Goal: Information Seeking & Learning: Learn about a topic

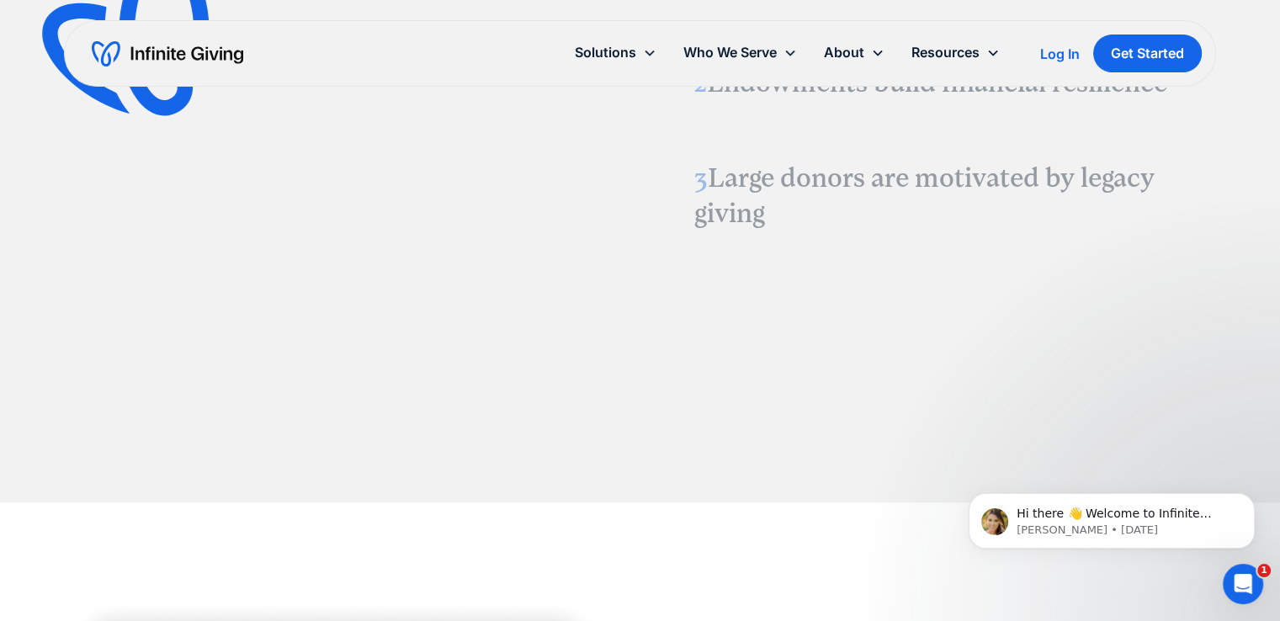
scroll to position [2181, 0]
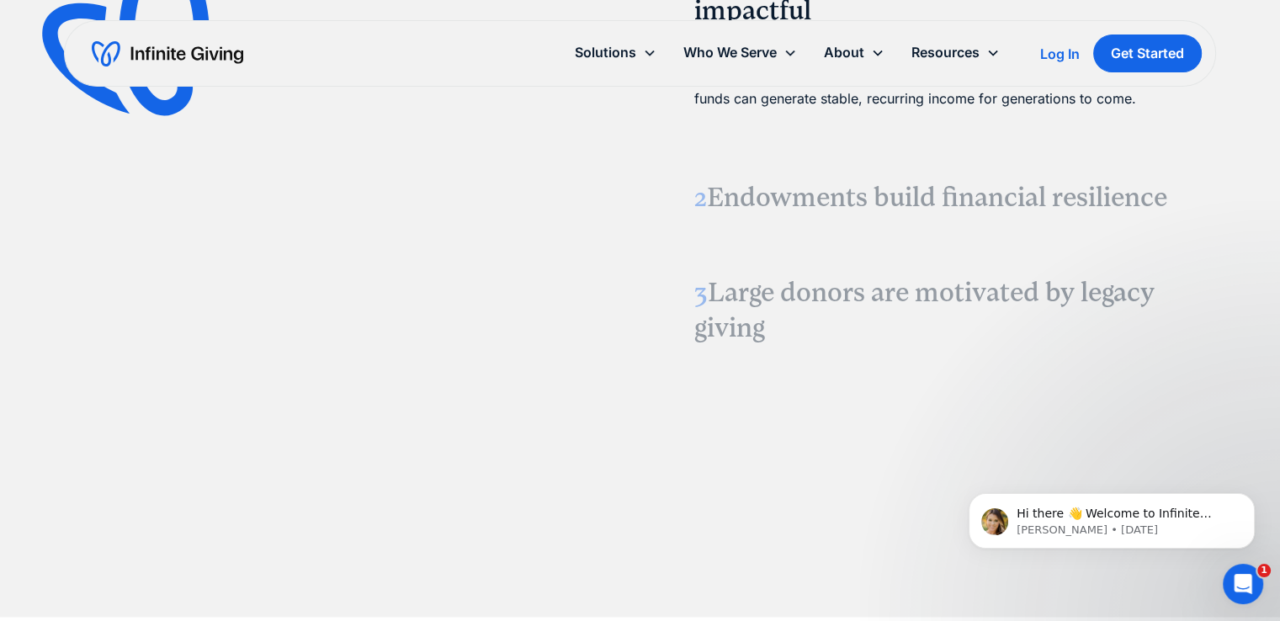
click at [759, 199] on h3 "2 Endowments build financial resilience" at bounding box center [944, 197] width 501 height 35
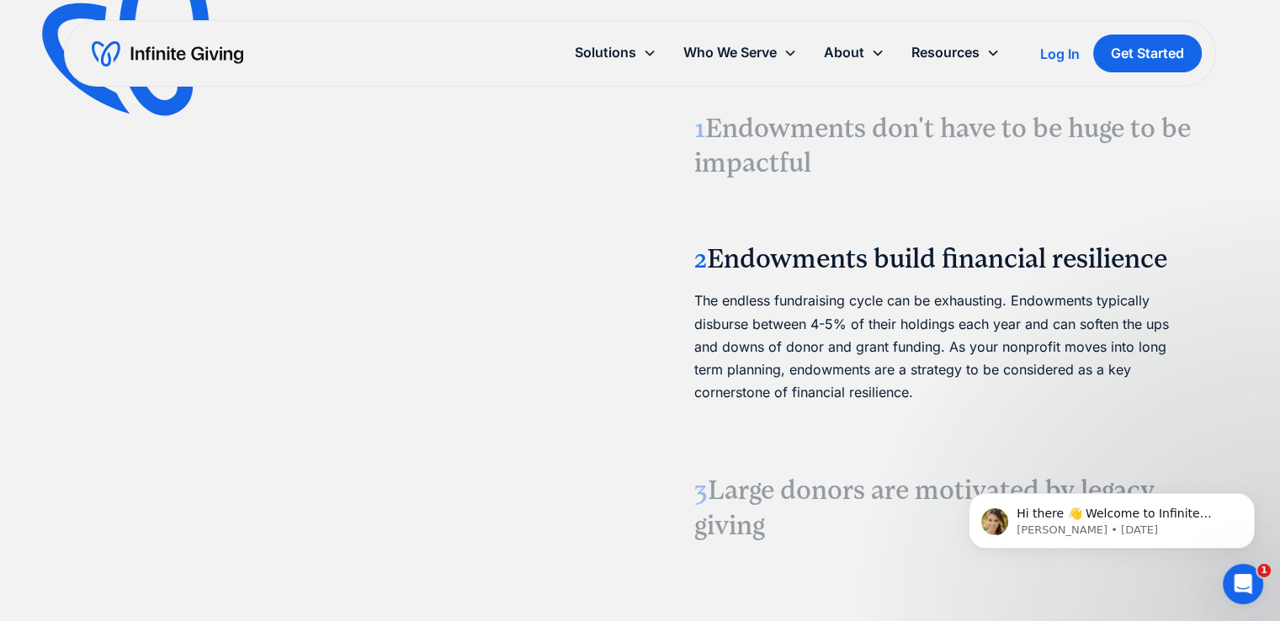
scroll to position [1982, 0]
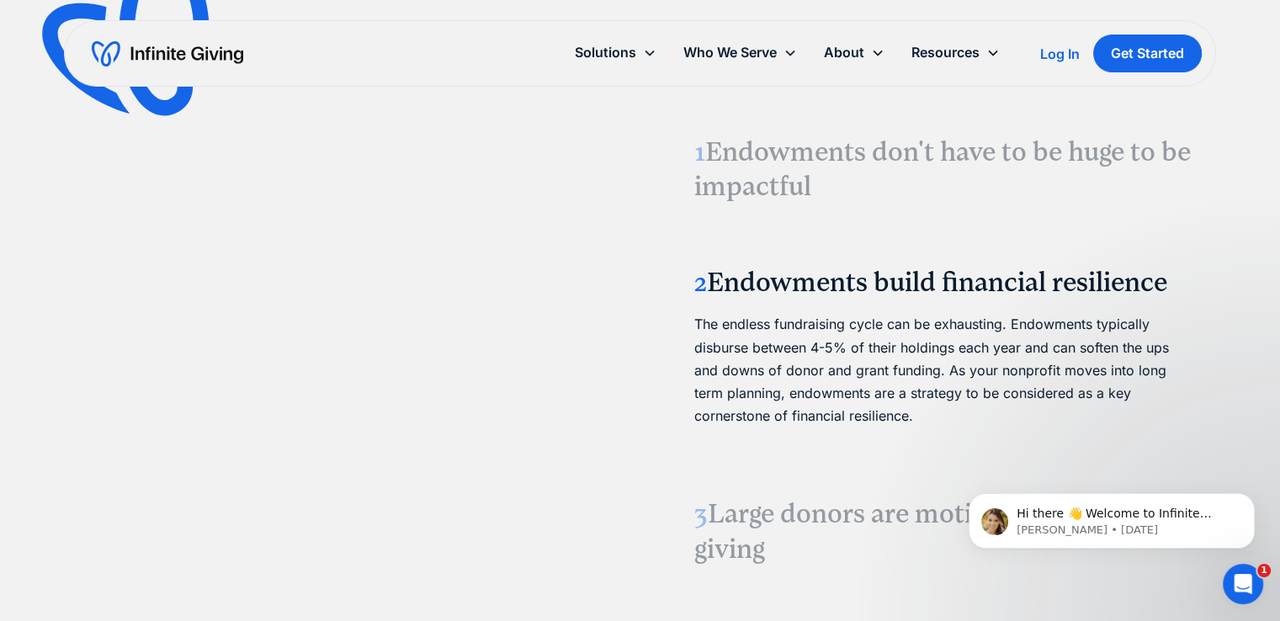
click at [747, 169] on h3 "1 Endowments don't have to be huge to be impactful" at bounding box center [944, 170] width 501 height 70
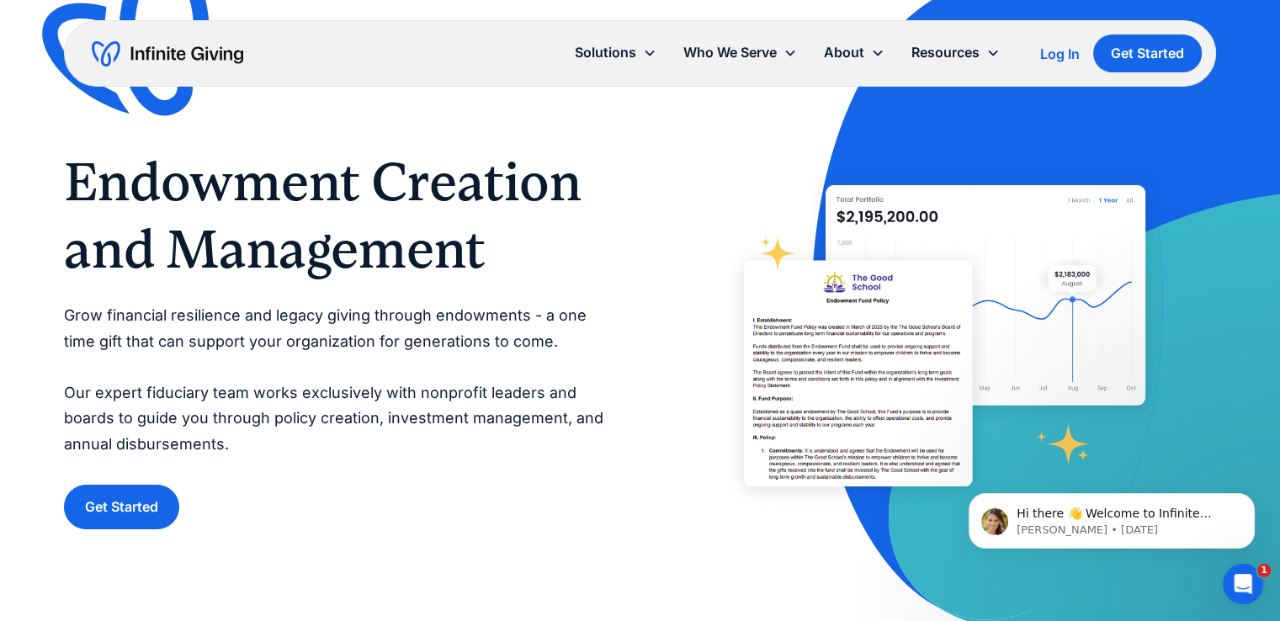
scroll to position [2, 0]
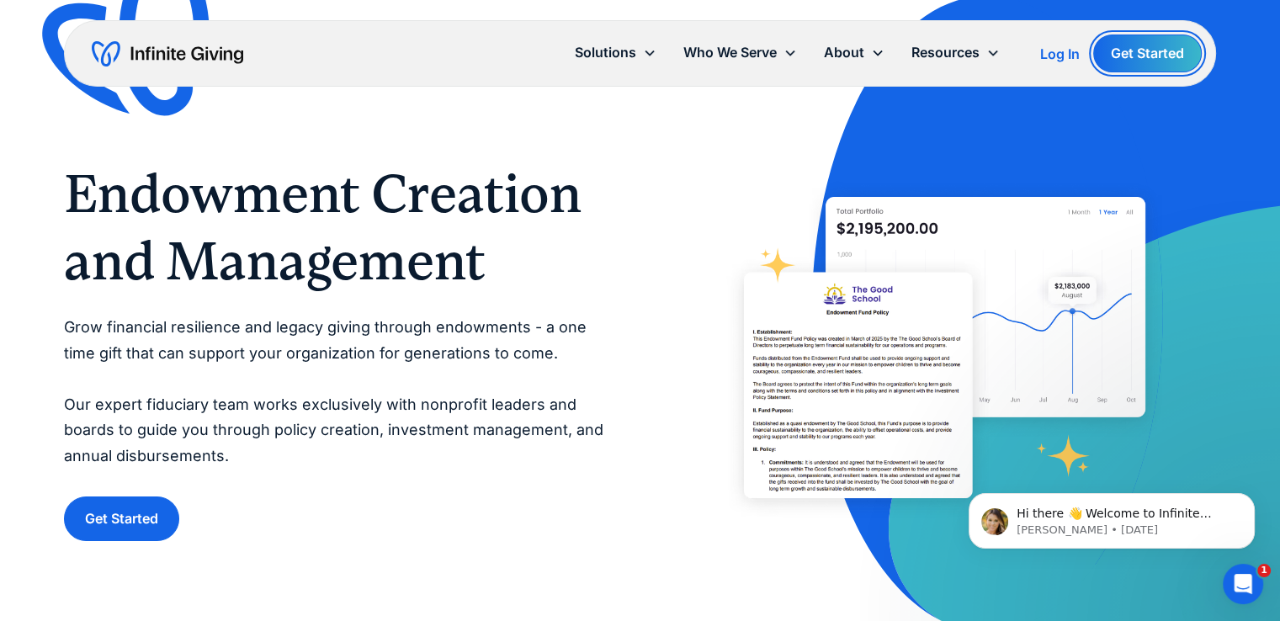
click at [1112, 62] on link "Get Started" at bounding box center [1147, 53] width 109 height 38
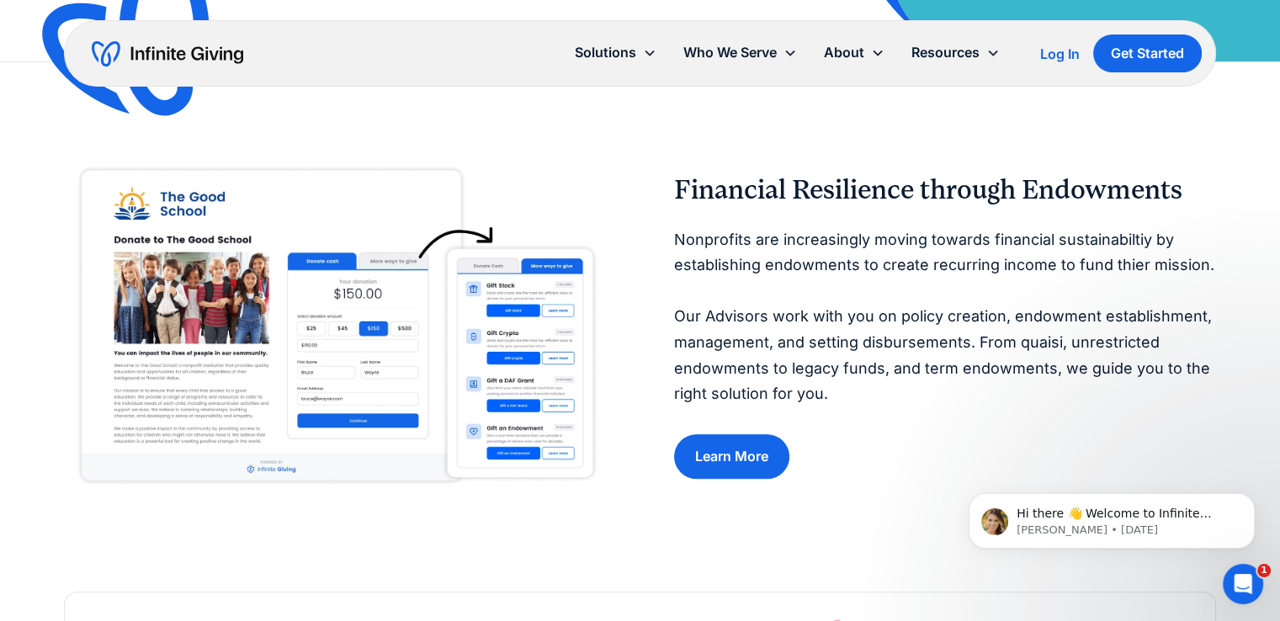
scroll to position [557, 0]
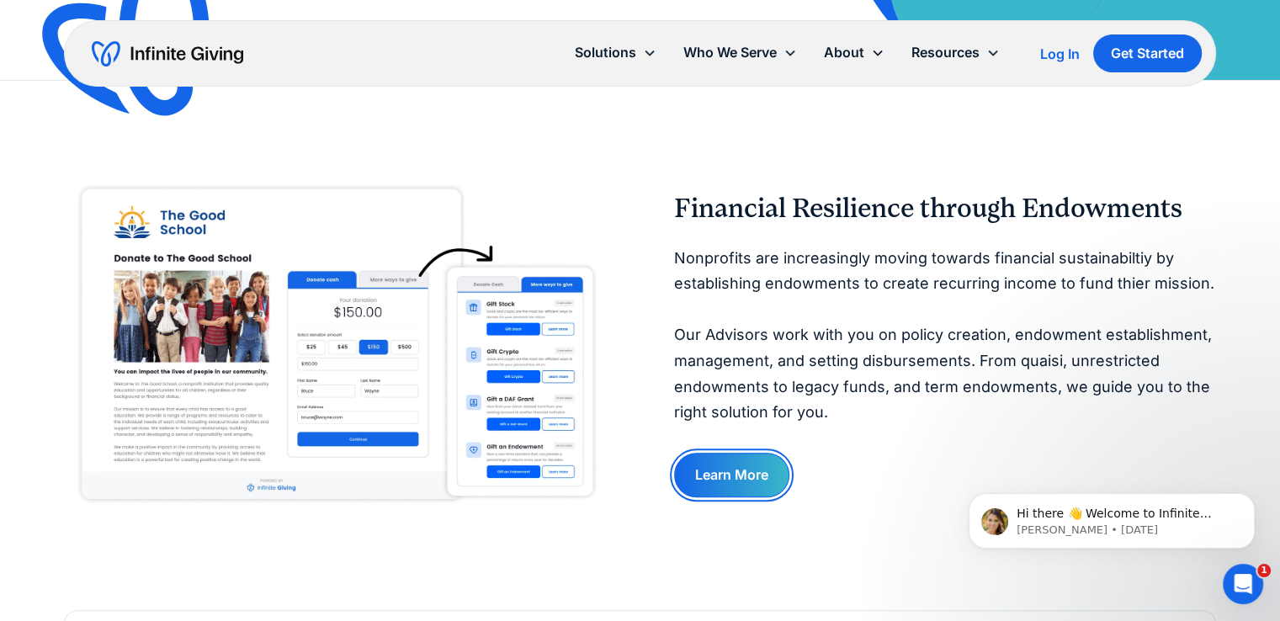
click at [720, 471] on link "Learn More" at bounding box center [731, 475] width 115 height 45
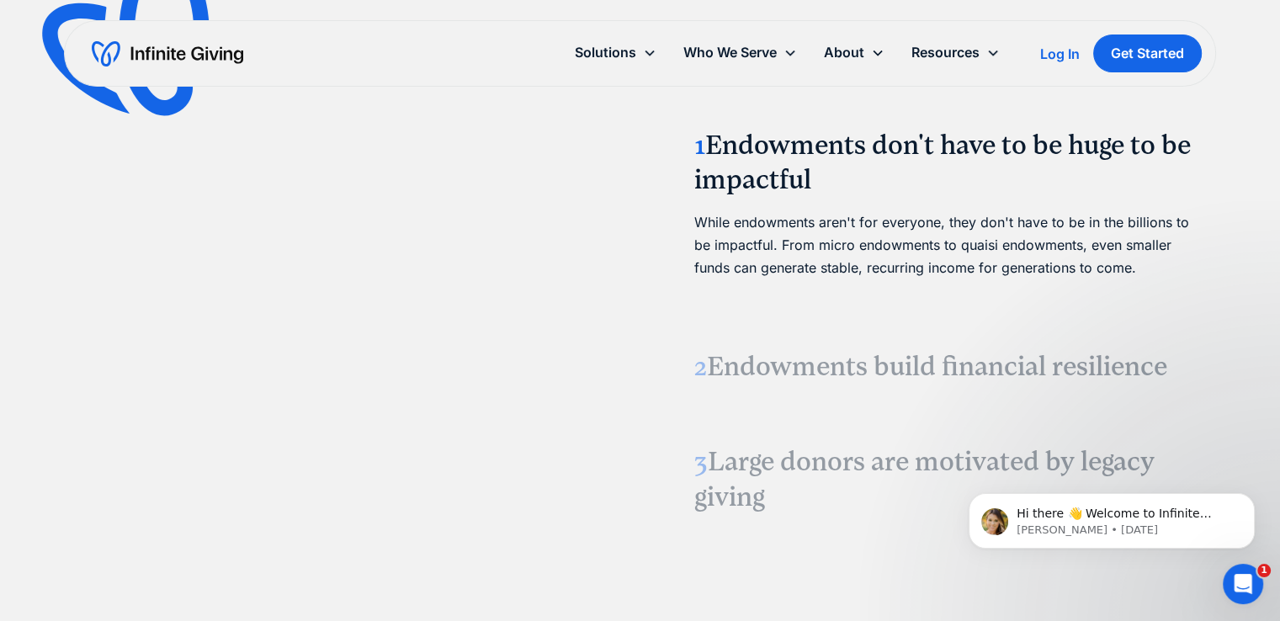
scroll to position [2147, 0]
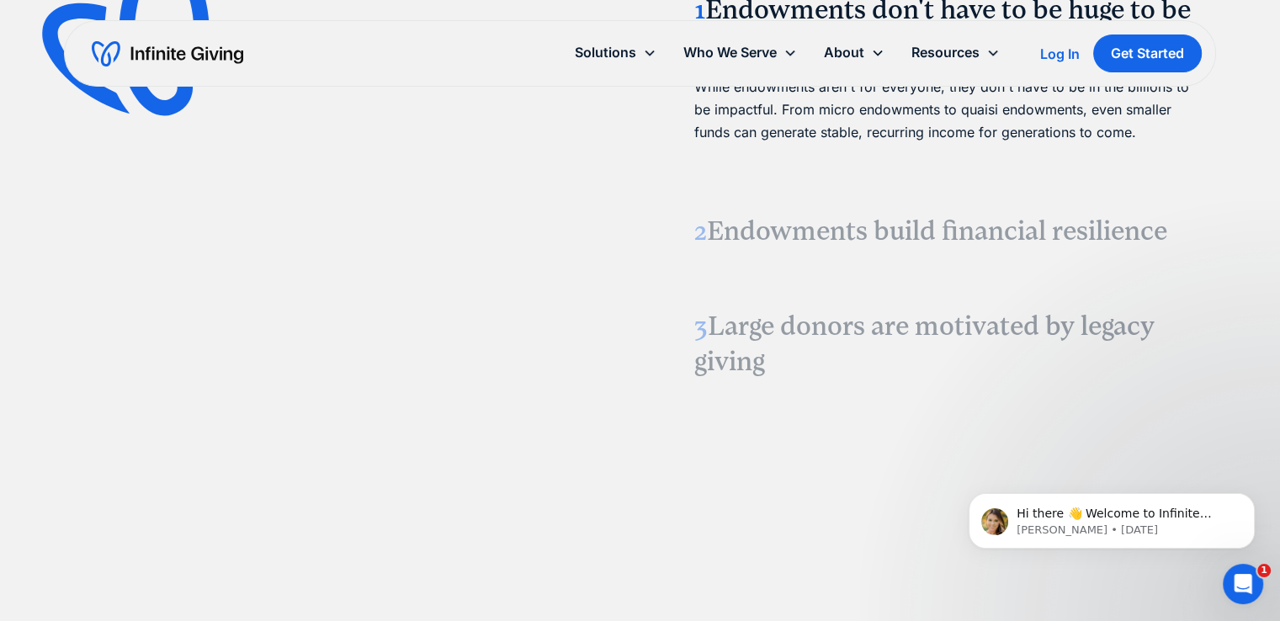
click at [813, 236] on h3 "2 Endowments build financial resilience" at bounding box center [944, 231] width 501 height 35
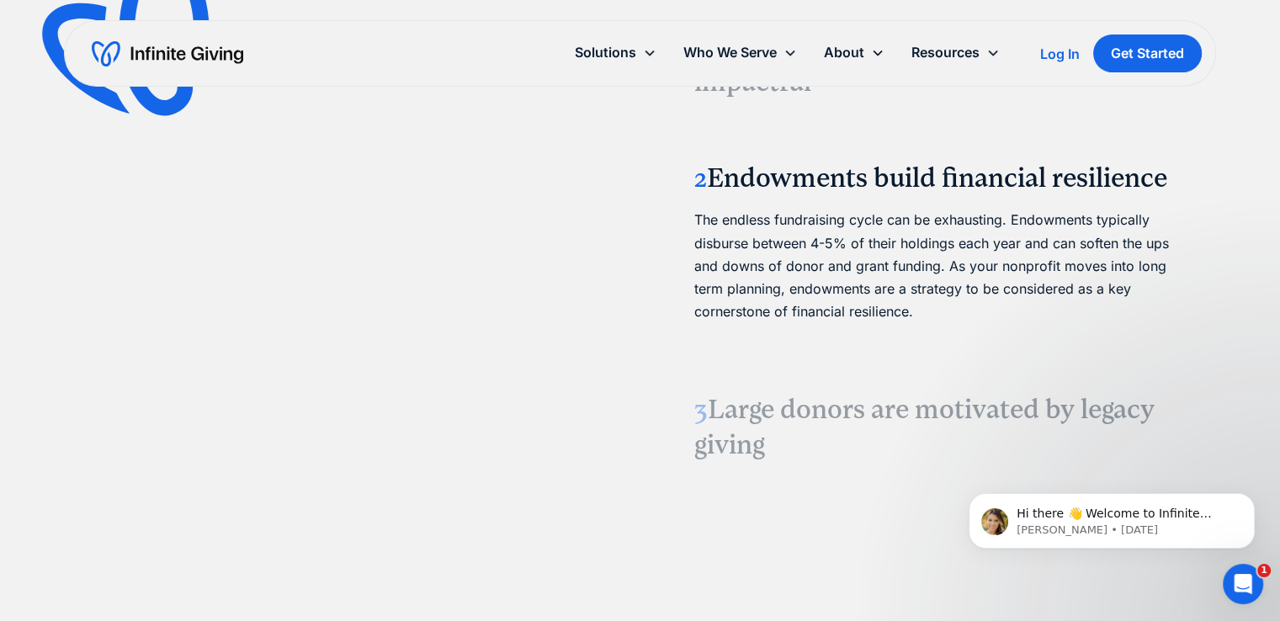
scroll to position [2083, 0]
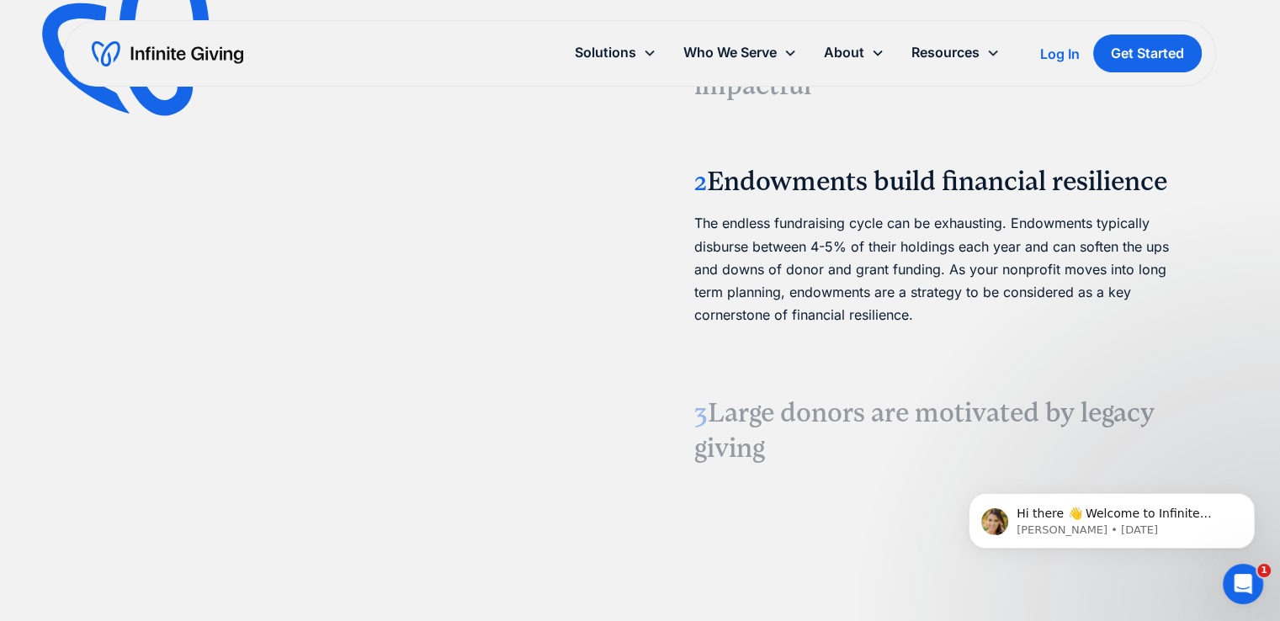
click at [824, 443] on h3 "3 Large donors are motivated by legacy giving" at bounding box center [944, 430] width 501 height 70
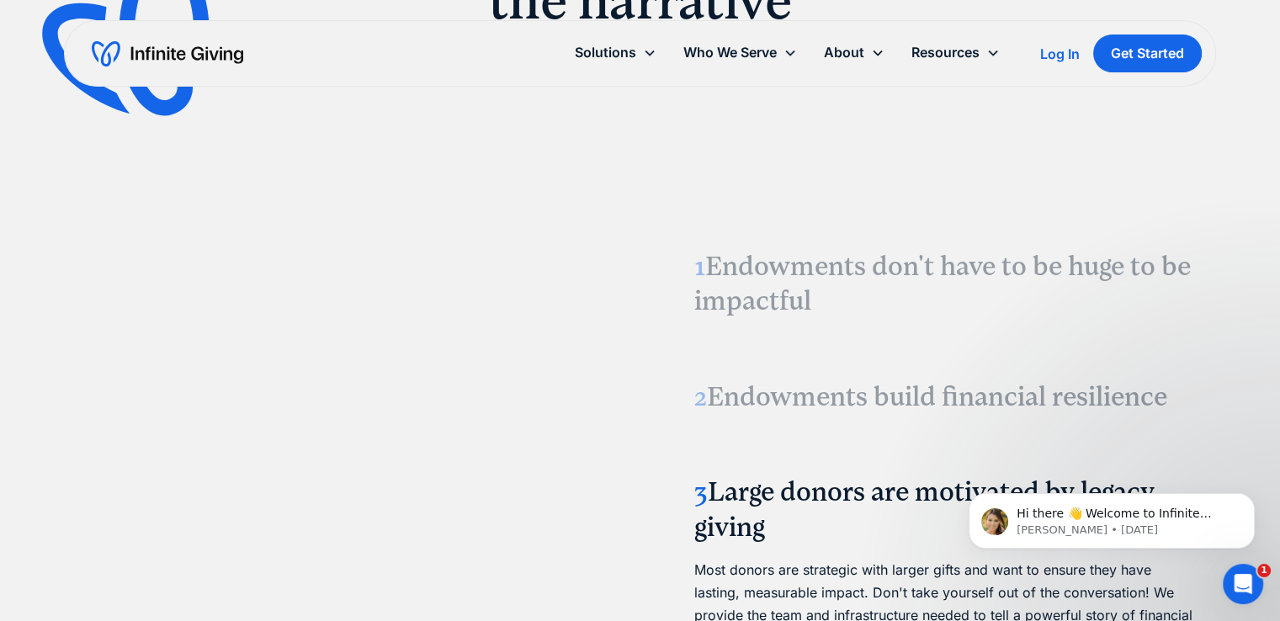
scroll to position [1862, 0]
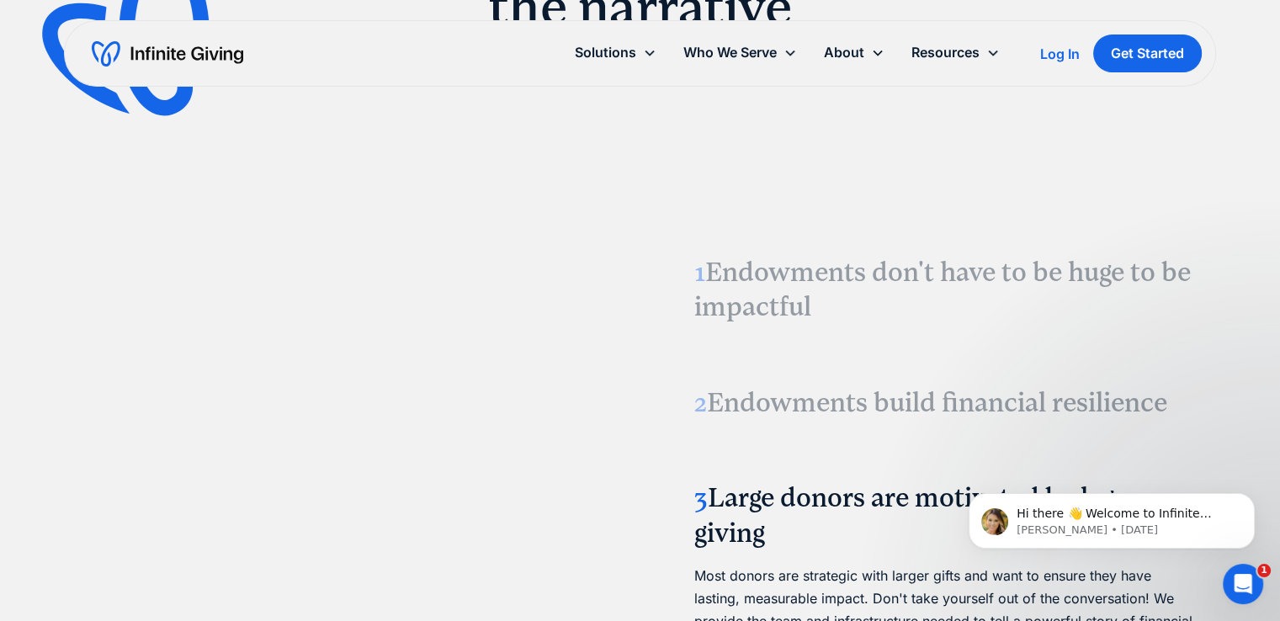
click at [818, 409] on h3 "2 Endowments build financial resilience" at bounding box center [944, 402] width 501 height 35
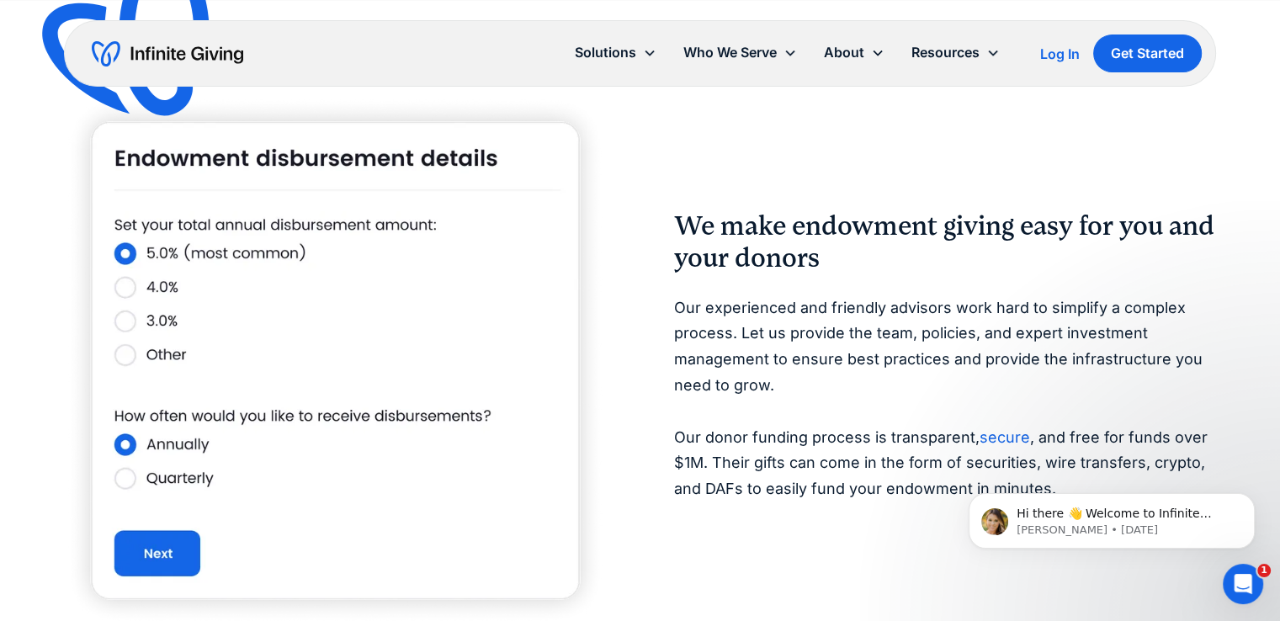
scroll to position [2766, 0]
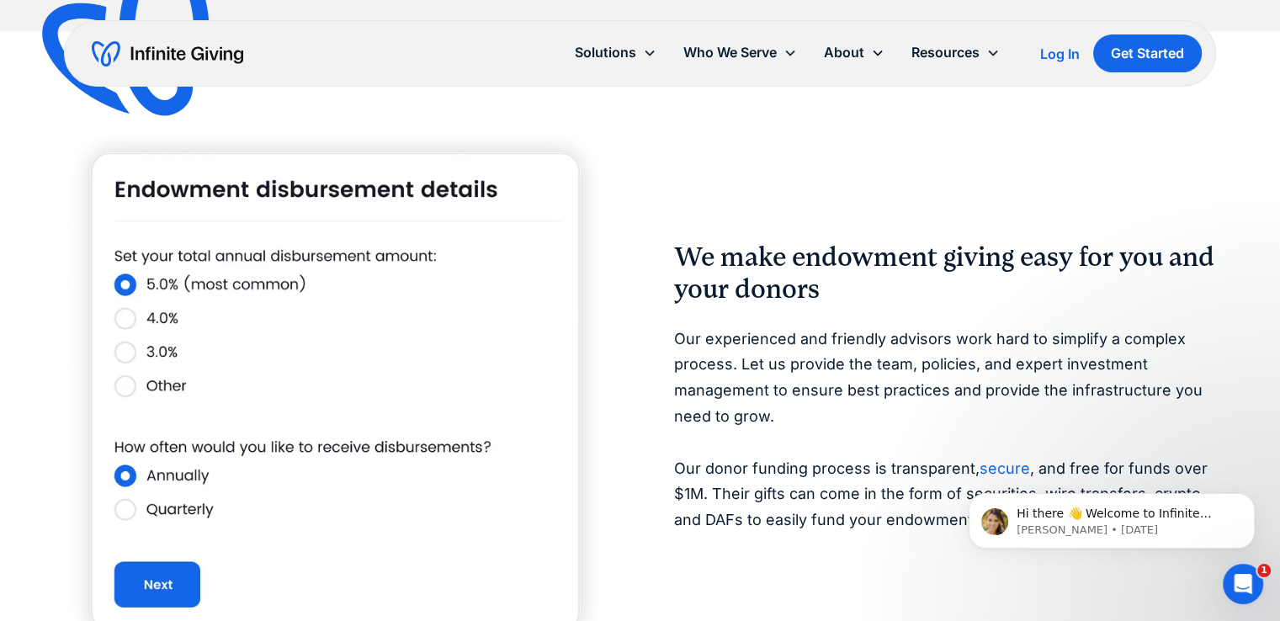
click at [818, 409] on p "Our experienced and friendly advisors work hard to simplify a complex process. …" at bounding box center [945, 429] width 542 height 206
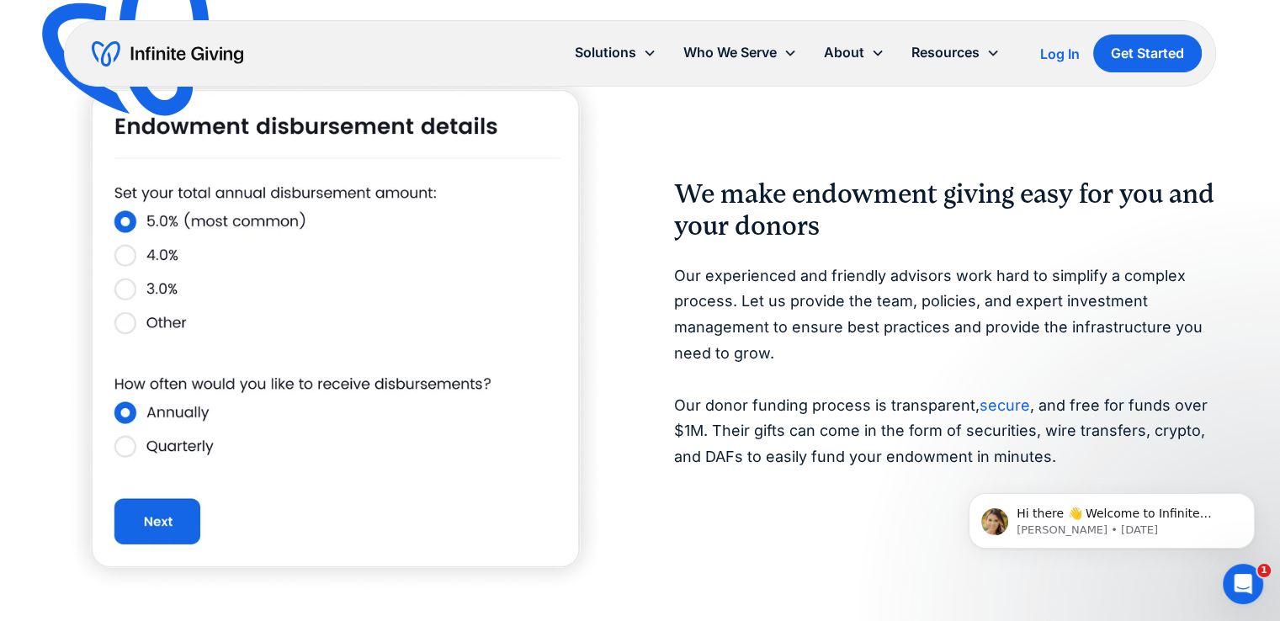
scroll to position [2830, 0]
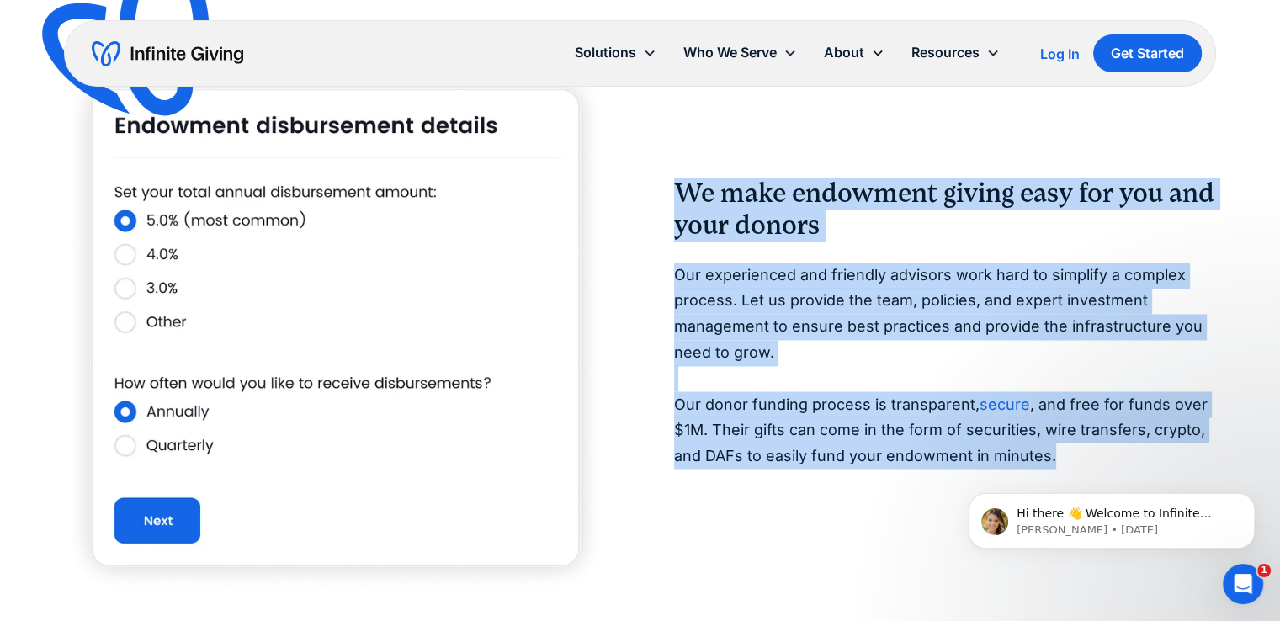
drag, startPoint x: 761, startPoint y: 257, endPoint x: 1057, endPoint y: 449, distance: 352.6
click at [1057, 449] on div "We make endowment giving easy for you and your donors Our experienced and frien…" at bounding box center [945, 327] width 542 height 299
copy div "We make endowment giving easy for you and your donors Our experienced and frien…"
click at [601, 150] on img at bounding box center [335, 327] width 542 height 532
click at [702, 127] on div "We make endowment giving easy for you and your donors Our experienced and frien…" at bounding box center [640, 327] width 1152 height 532
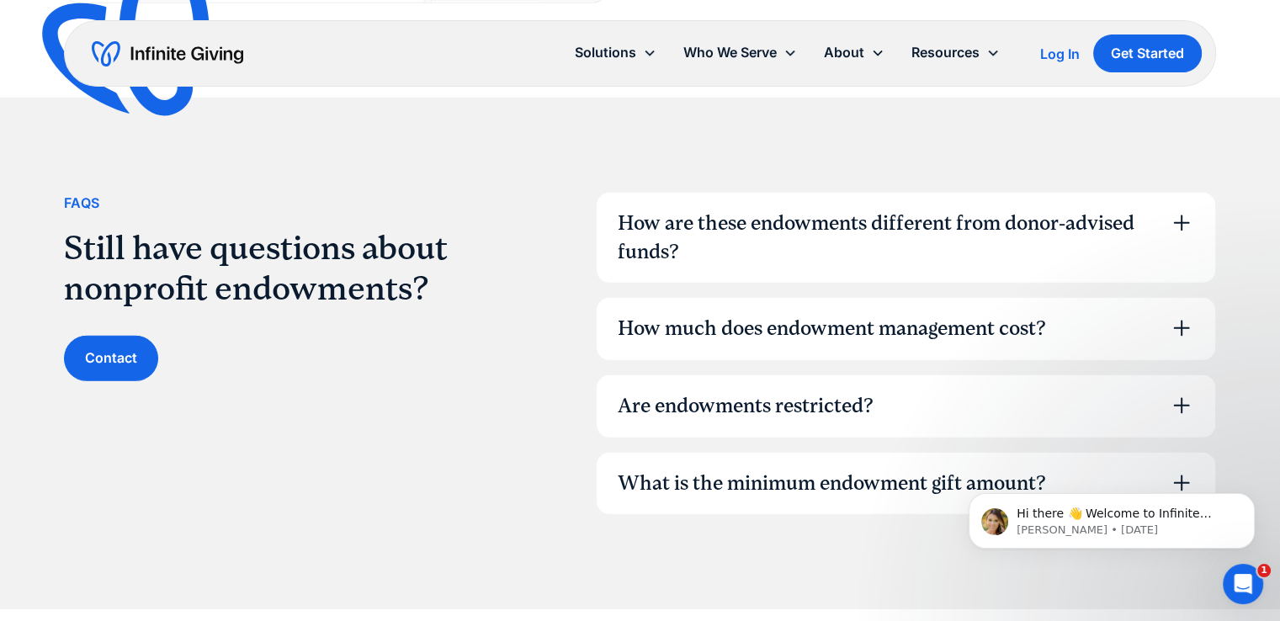
scroll to position [4745, 0]
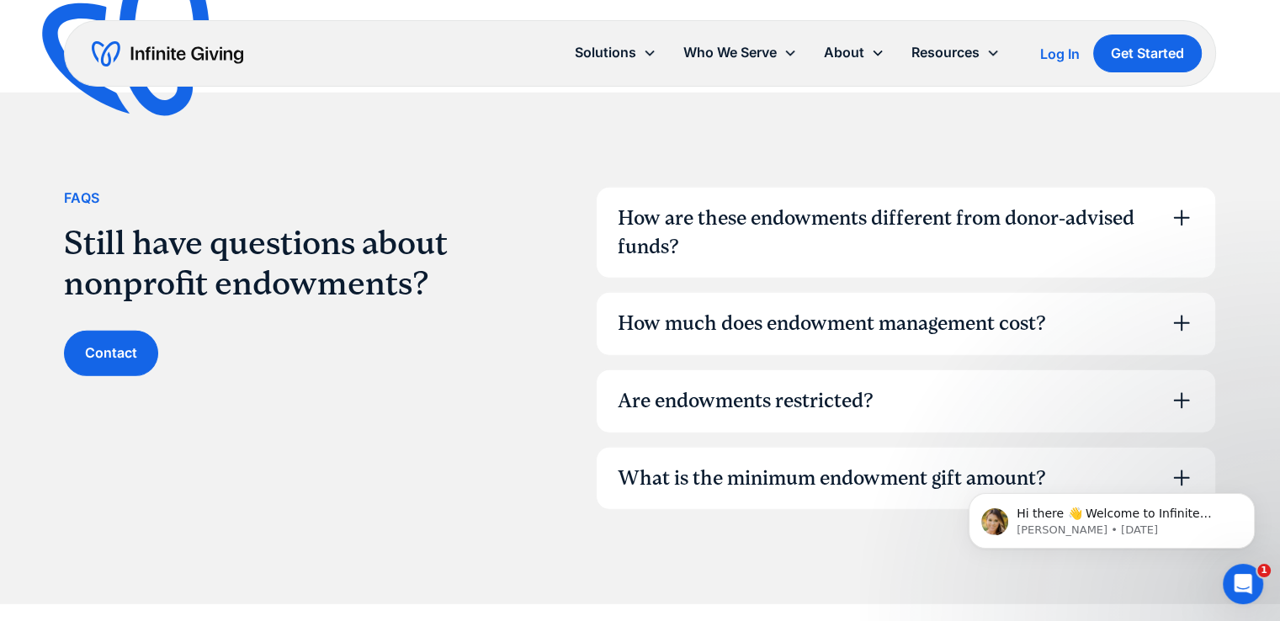
click at [817, 223] on div "How are these endowments different from donor-advised funds?" at bounding box center [882, 232] width 531 height 56
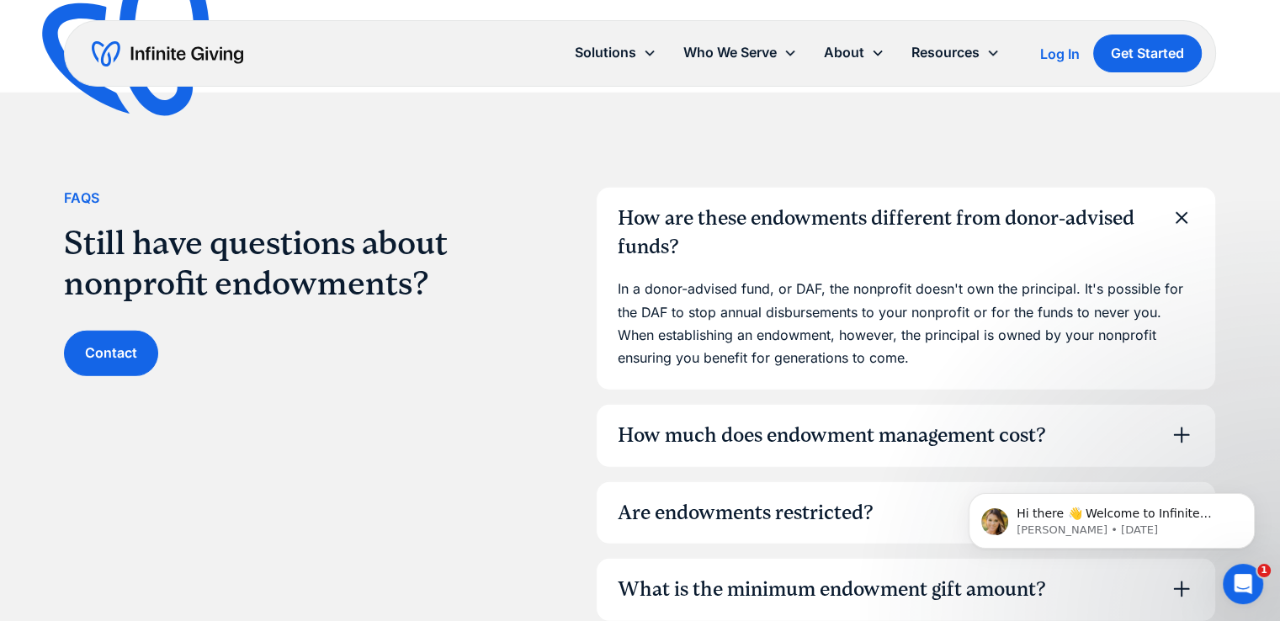
scroll to position [4913, 0]
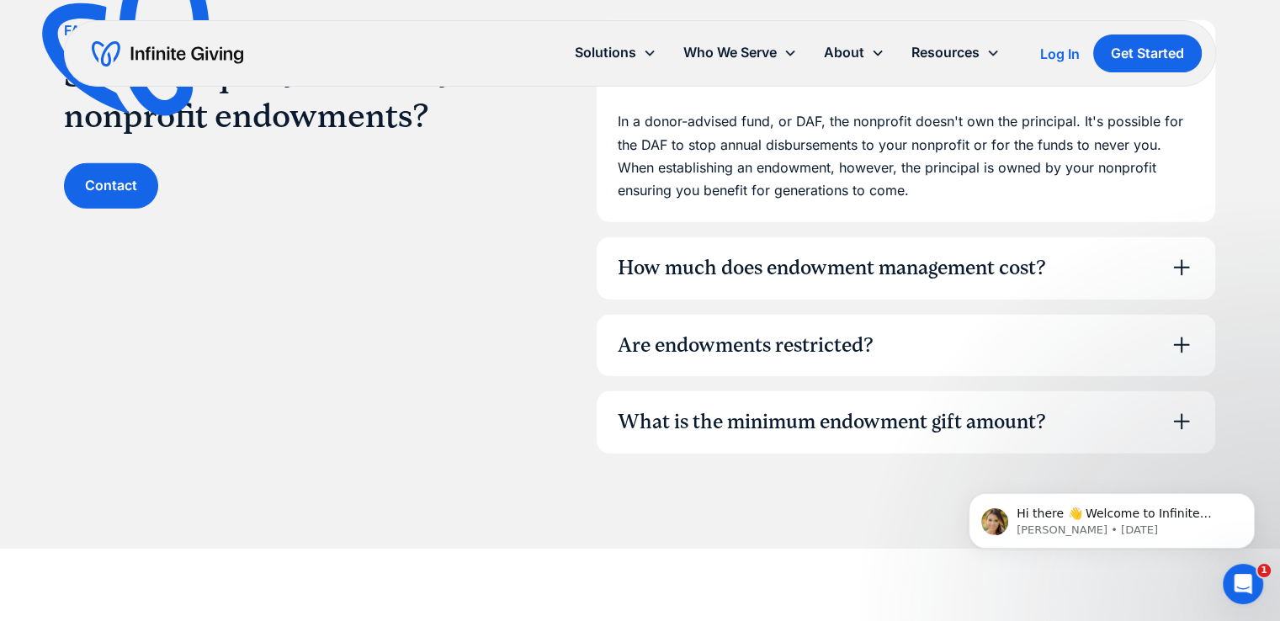
click at [871, 284] on div "How much does endowment management cost?" at bounding box center [905, 268] width 618 height 62
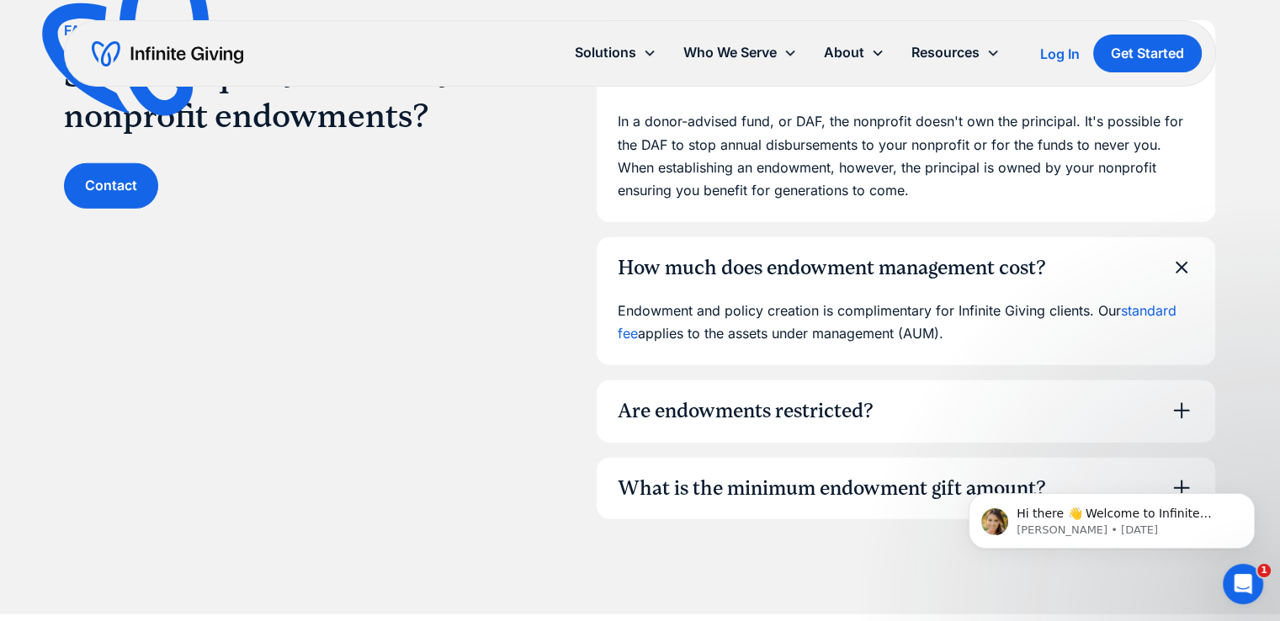
click at [871, 394] on div "Are endowments restricted?" at bounding box center [905, 411] width 618 height 62
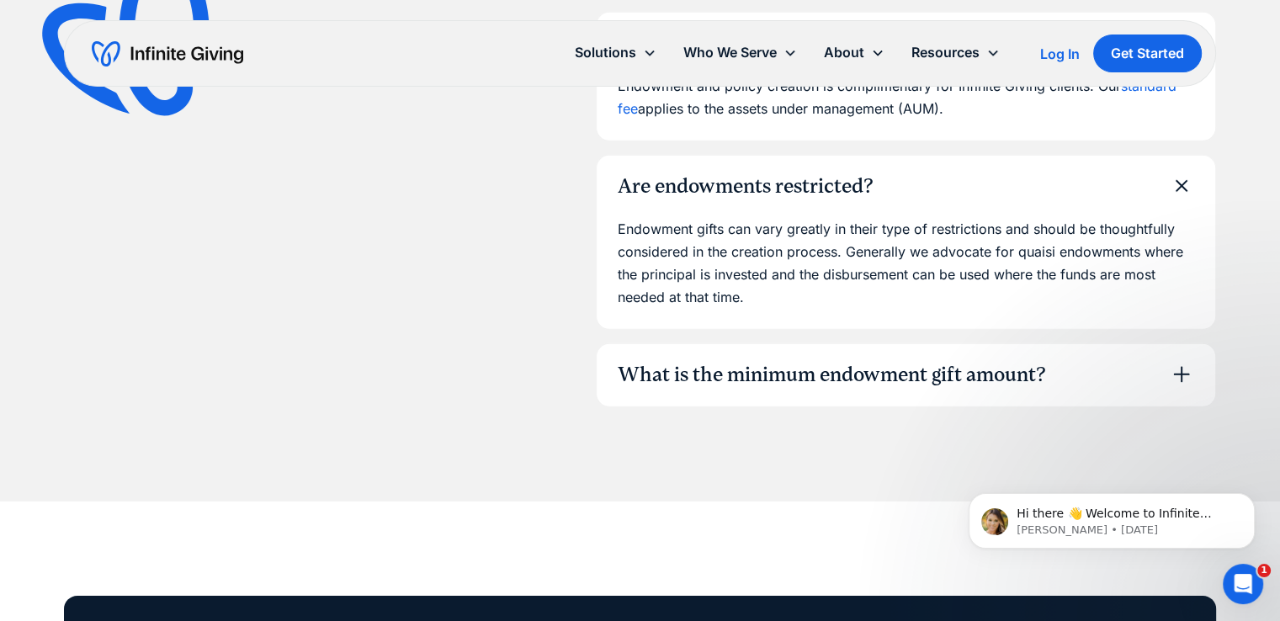
scroll to position [5142, 0]
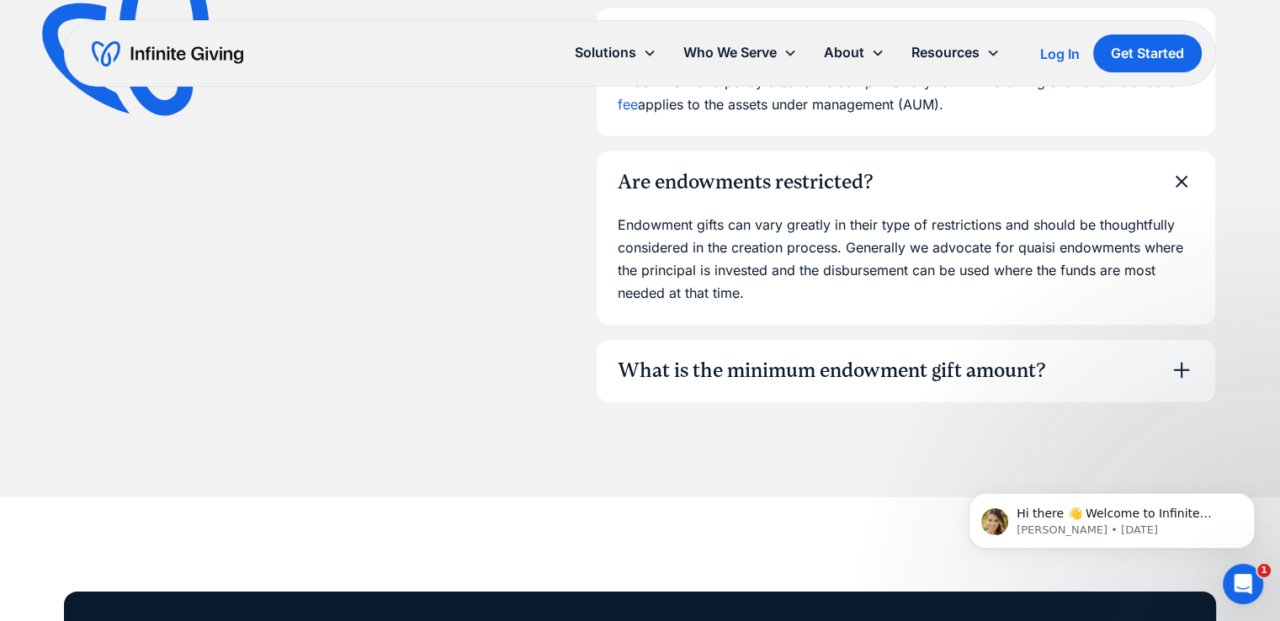
click at [847, 363] on div "What is the minimum endowment gift amount?" at bounding box center [831, 371] width 428 height 29
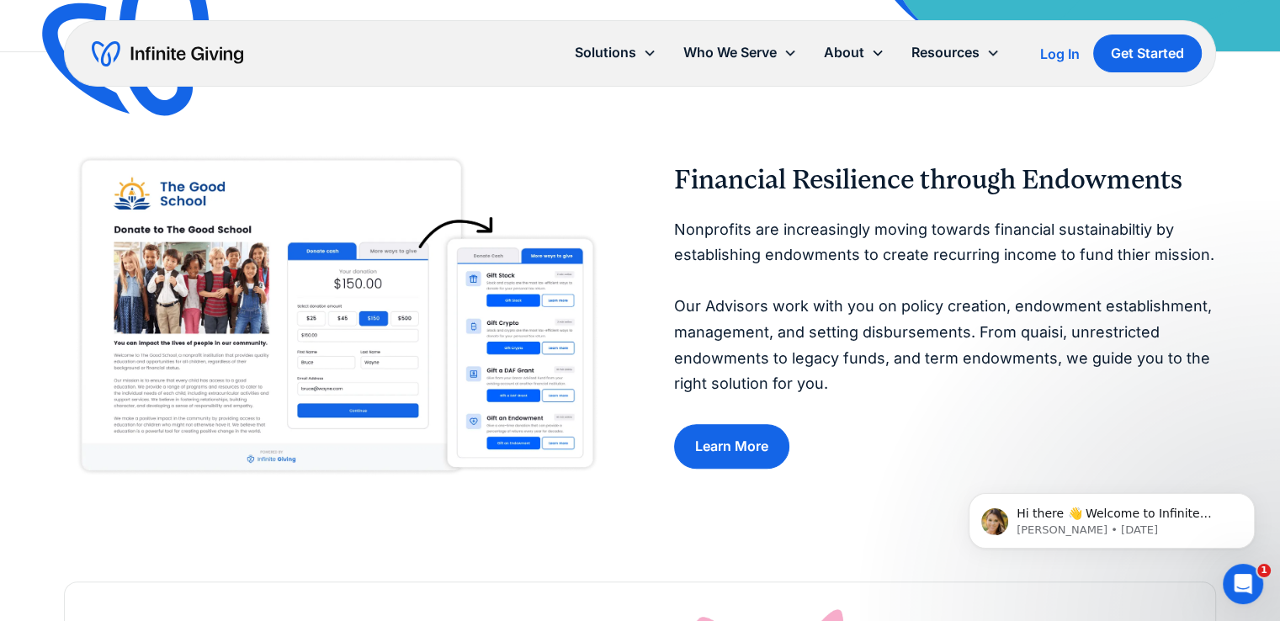
scroll to position [0, 0]
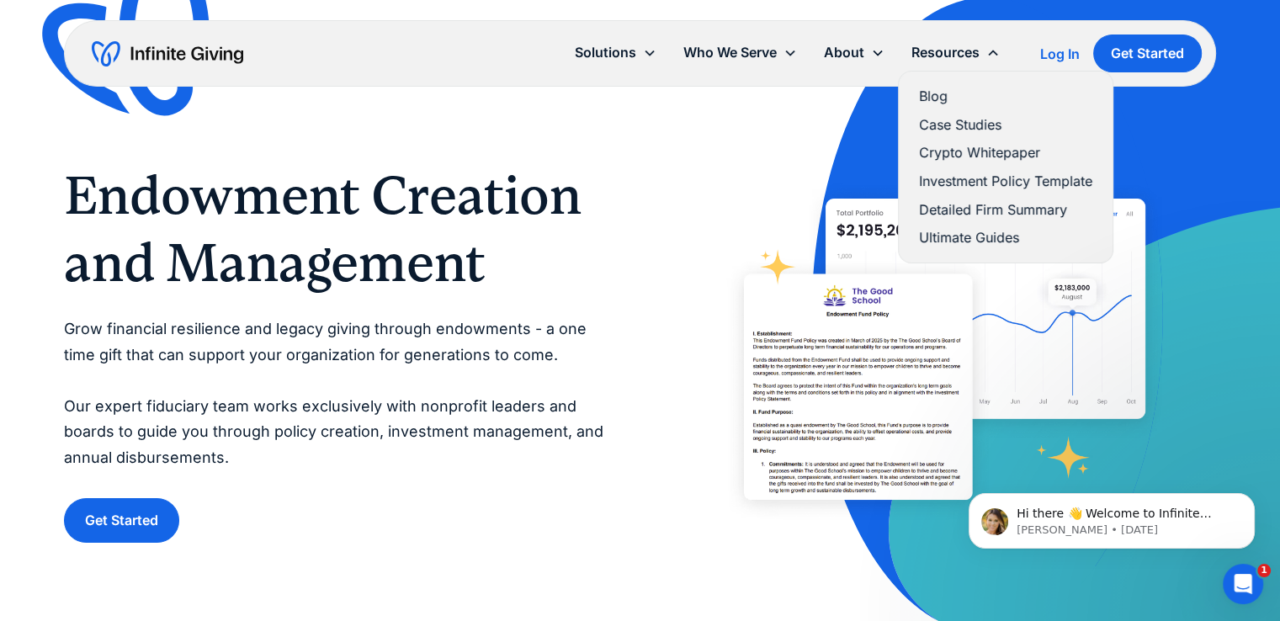
click at [975, 120] on link "Case Studies" at bounding box center [1005, 125] width 173 height 23
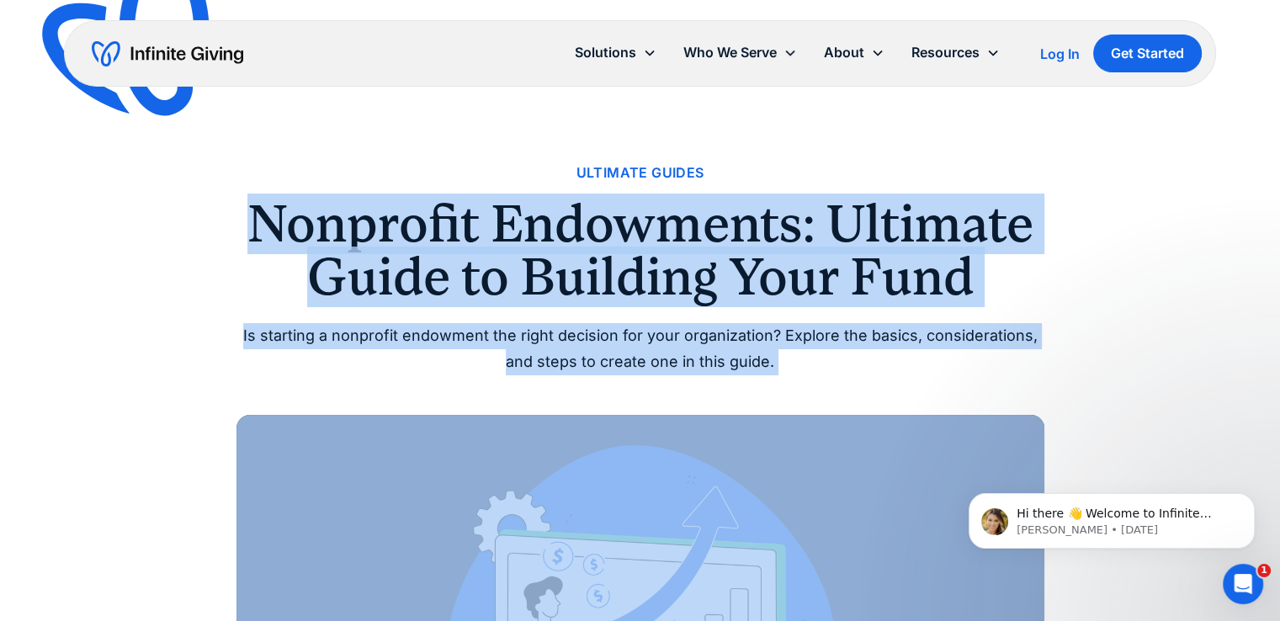
drag, startPoint x: 246, startPoint y: 227, endPoint x: 888, endPoint y: 384, distance: 661.7
copy div "Nonprofit Endowments: Ultimate Guide to Building Your Fund Is starting a nonpro…"
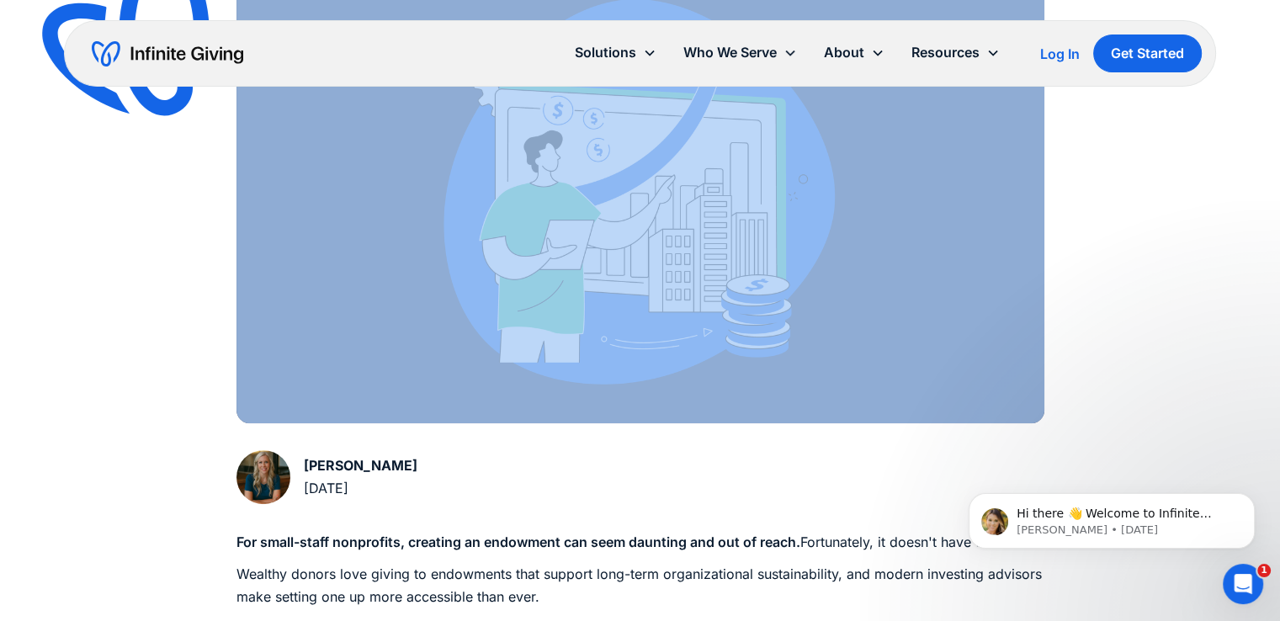
scroll to position [643, 0]
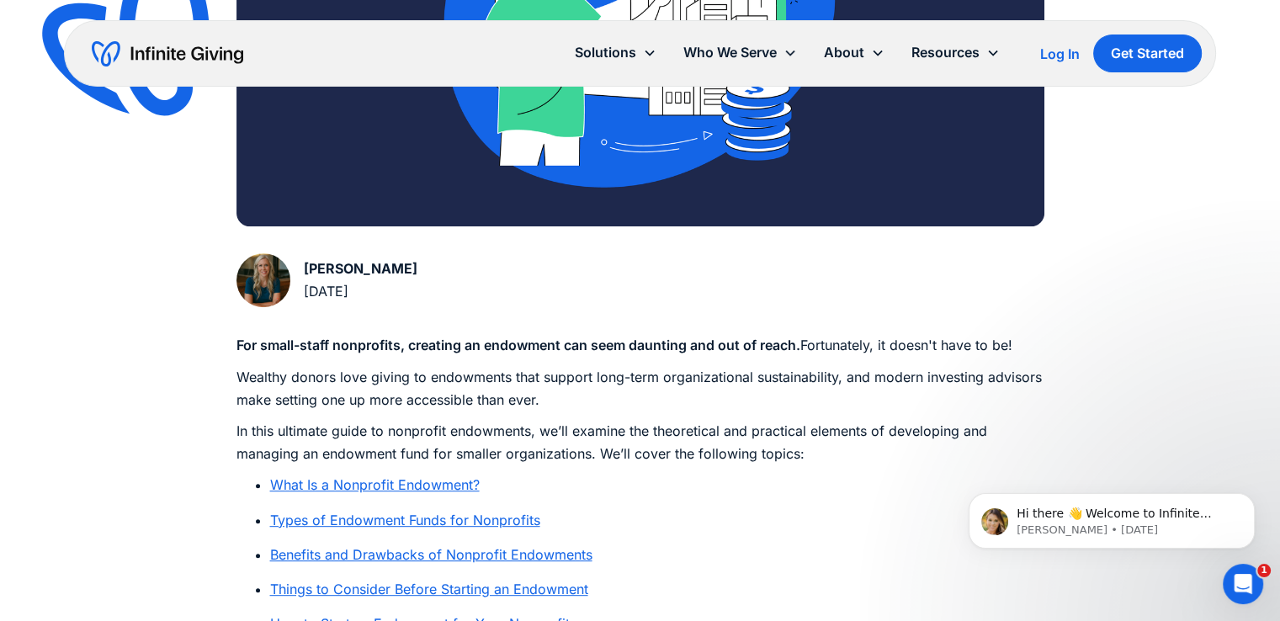
click at [511, 379] on p "Wealthy donors love giving to endowments that support long-term organizational …" at bounding box center [640, 388] width 808 height 45
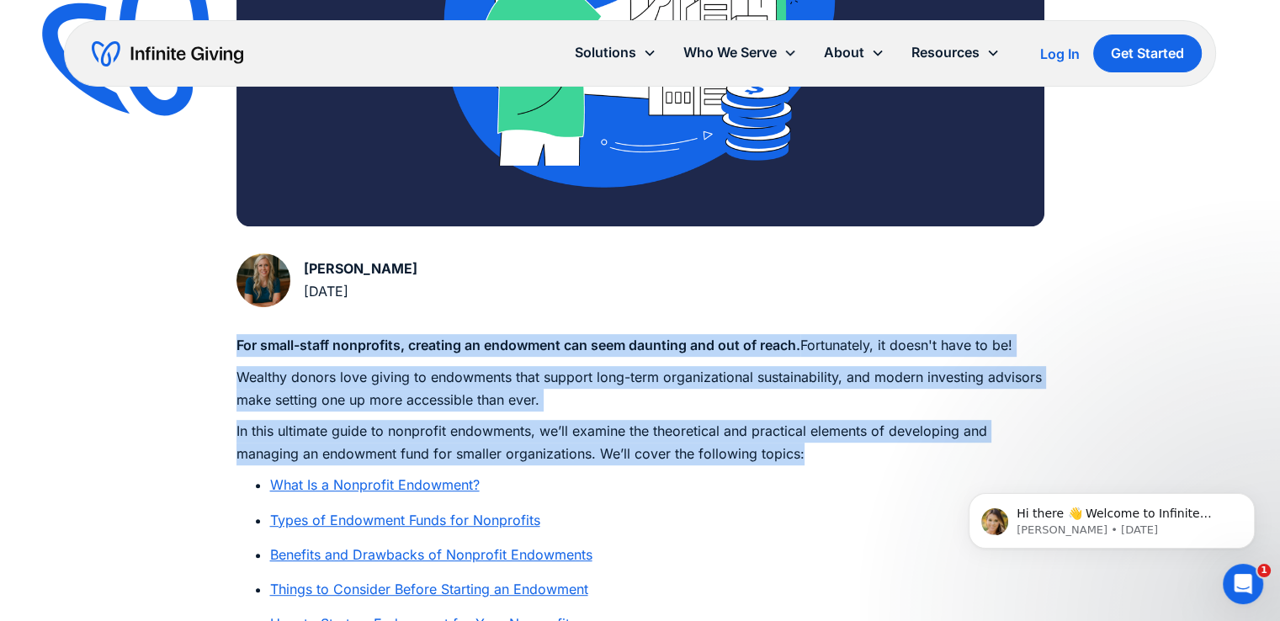
drag, startPoint x: 237, startPoint y: 349, endPoint x: 873, endPoint y: 451, distance: 644.1
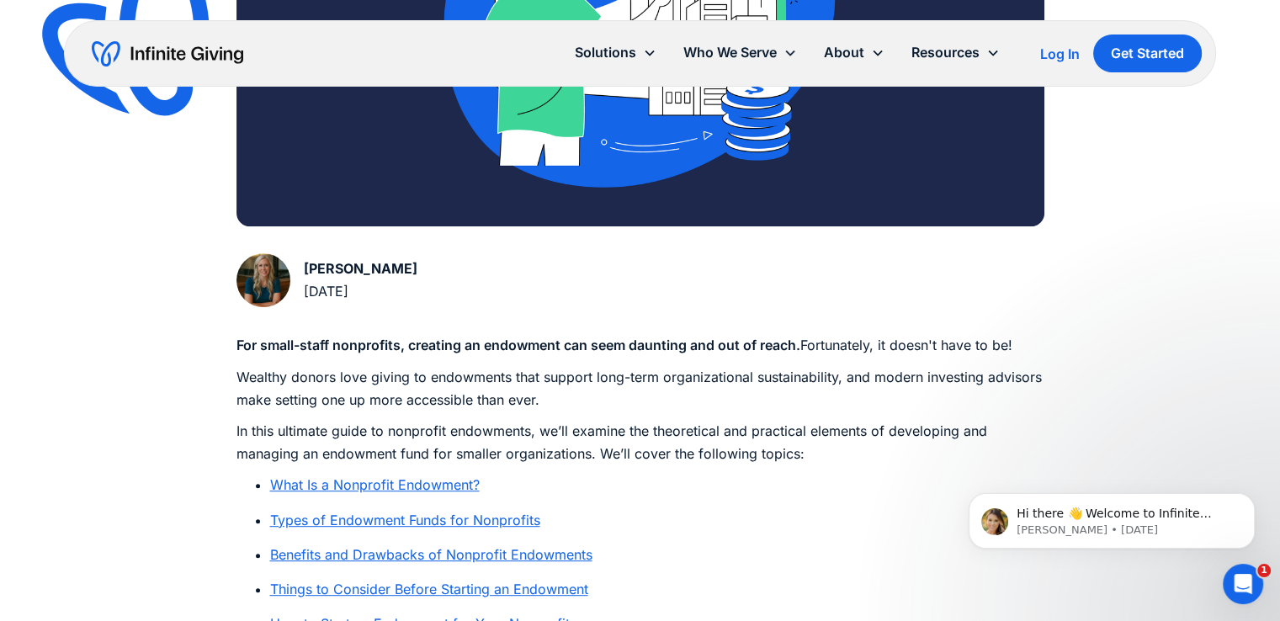
click at [791, 497] on ul "What Is a Nonprofit Endowment? Types of Endowment Funds for Nonprofits Benefits…" at bounding box center [640, 555] width 808 height 162
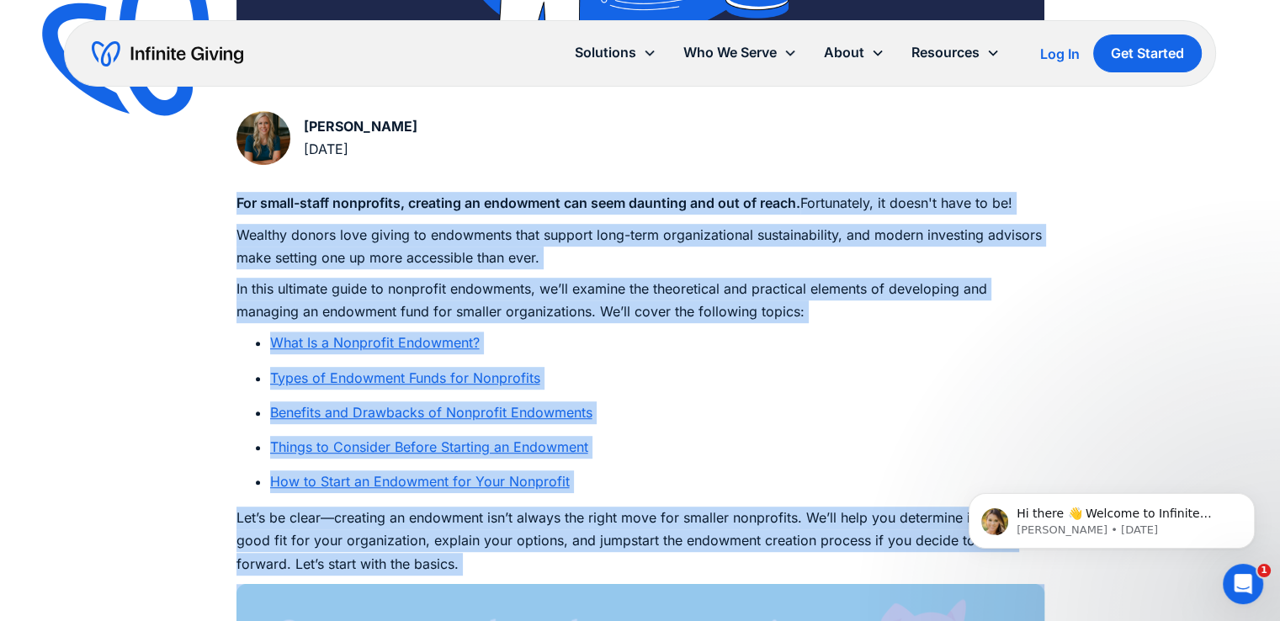
scroll to position [851, 0]
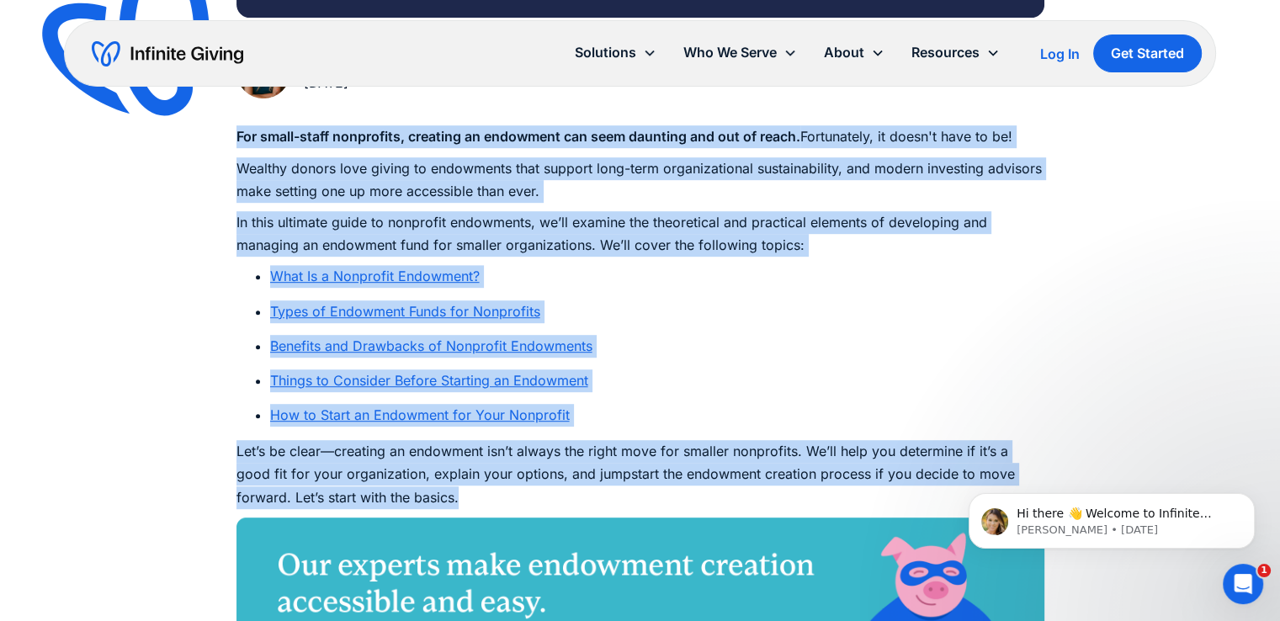
drag, startPoint x: 225, startPoint y: 334, endPoint x: 693, endPoint y: 495, distance: 495.4
copy div "For small-staff nonprofits, creating an endowment can seem daunting and out of …"
click at [754, 220] on p "In this ultimate guide to nonprofit endowments, we’ll examine the theoretical a…" at bounding box center [640, 233] width 808 height 45
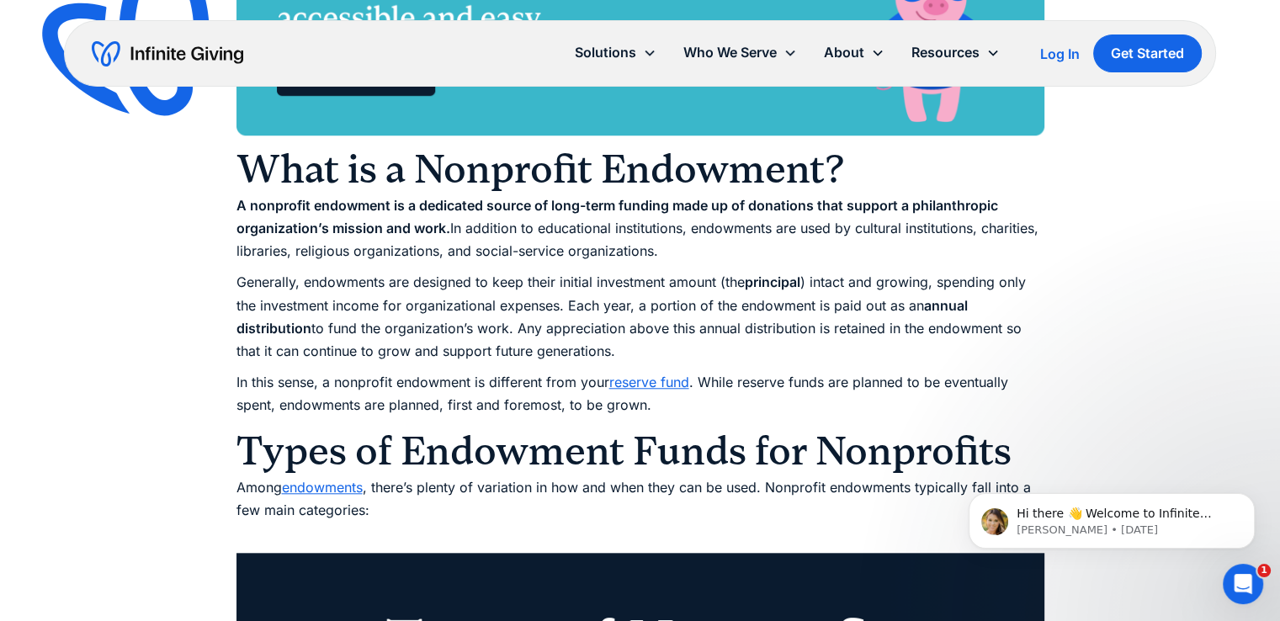
scroll to position [1460, 0]
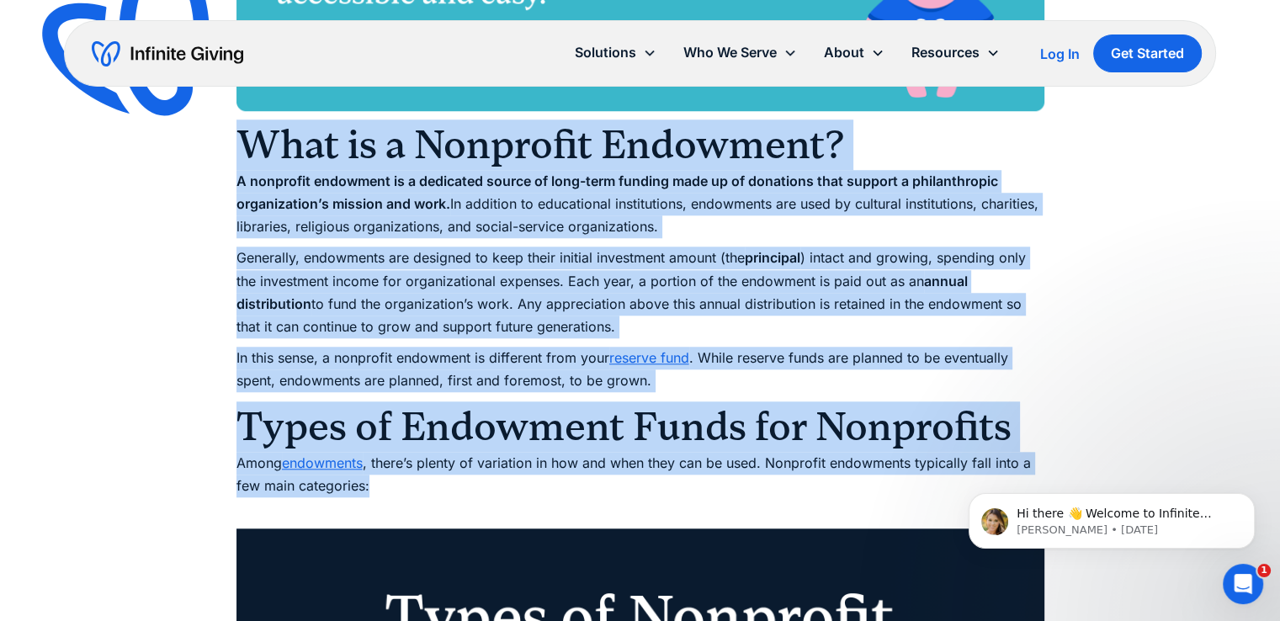
drag, startPoint x: 252, startPoint y: 150, endPoint x: 393, endPoint y: 480, distance: 358.4
copy div "What is a Nonprofit Endowment? A nonprofit endowment is a dedicated source of l…"
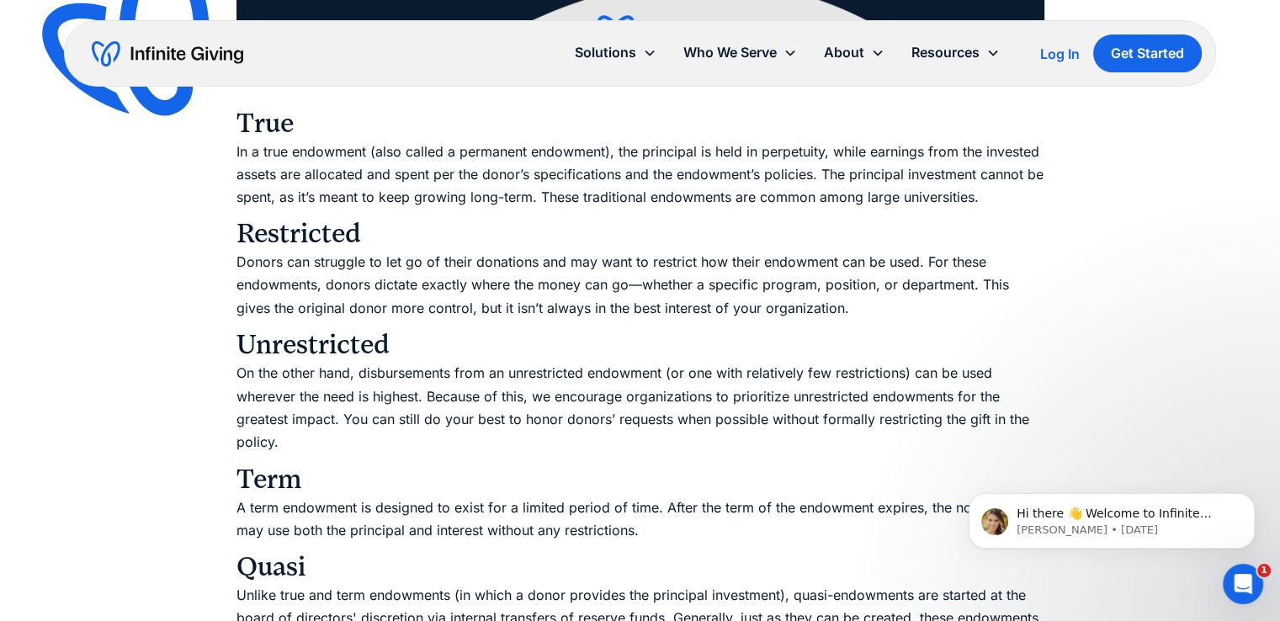
scroll to position [2822, 0]
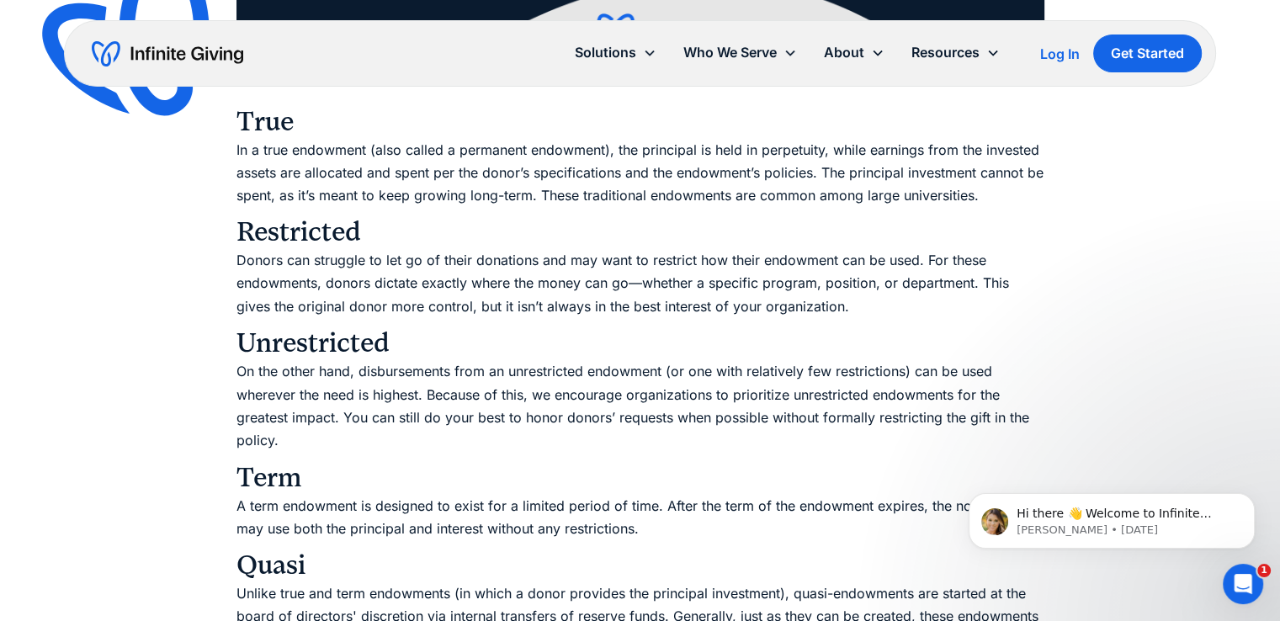
click at [244, 127] on img at bounding box center [141, 46] width 222 height 215
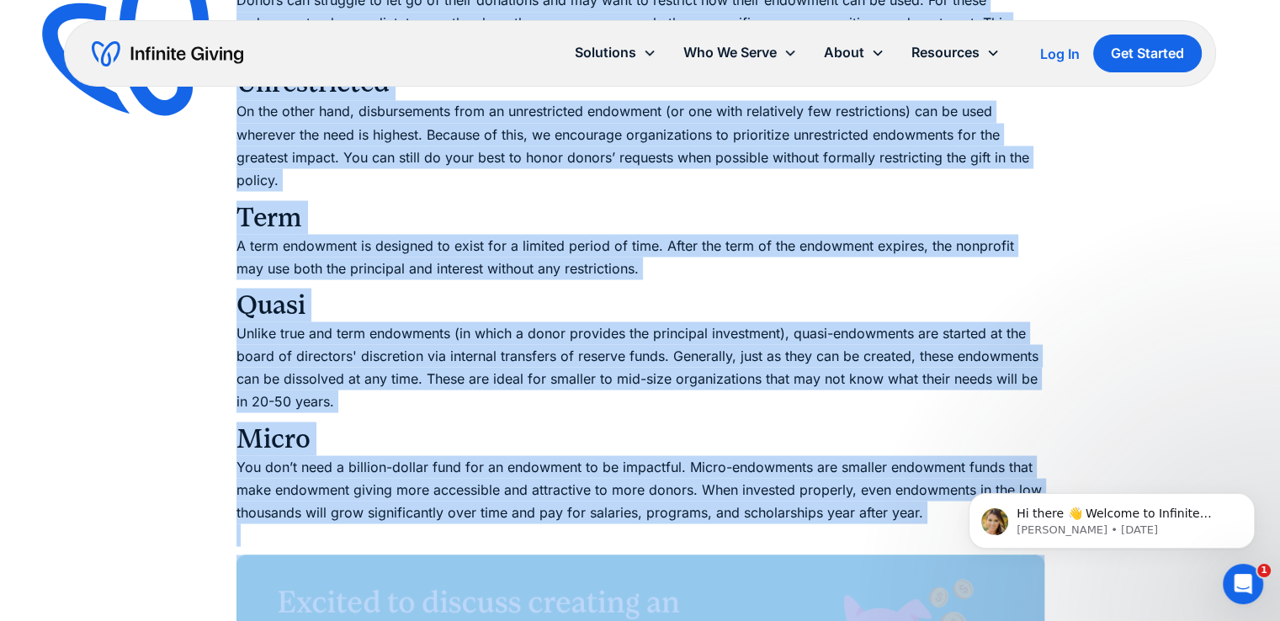
scroll to position [3082, 0]
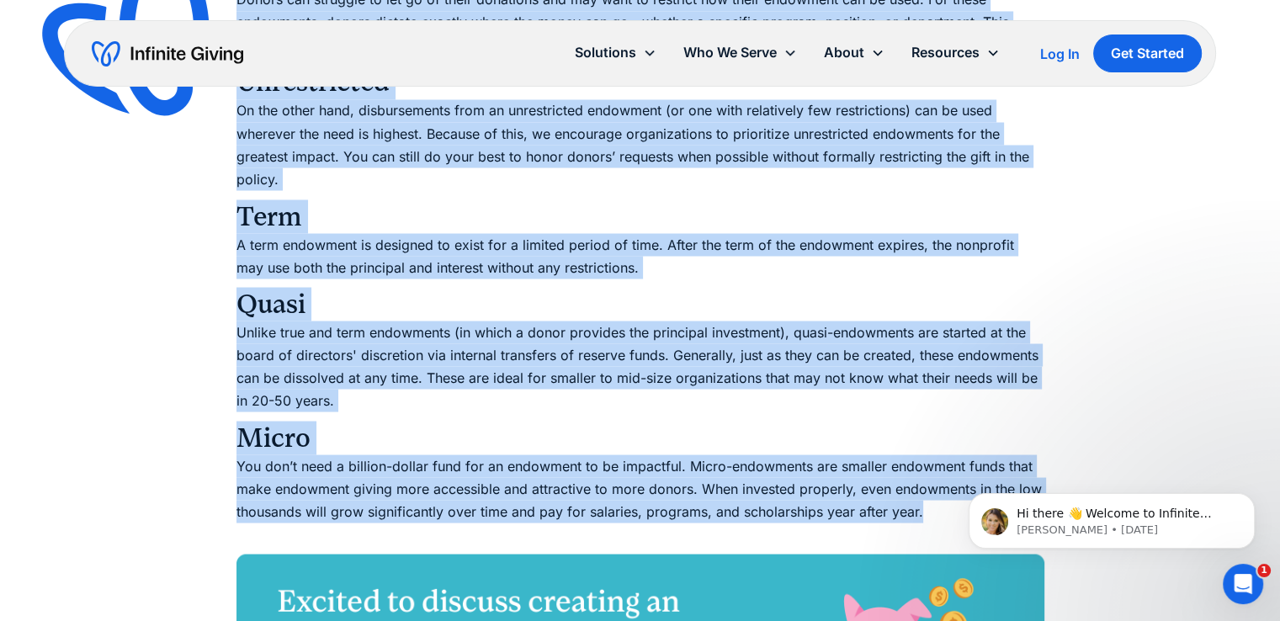
drag, startPoint x: 241, startPoint y: 172, endPoint x: 934, endPoint y: 509, distance: 769.8
copy div "True In a true endowment (also called a permanent endowment), the principal is …"
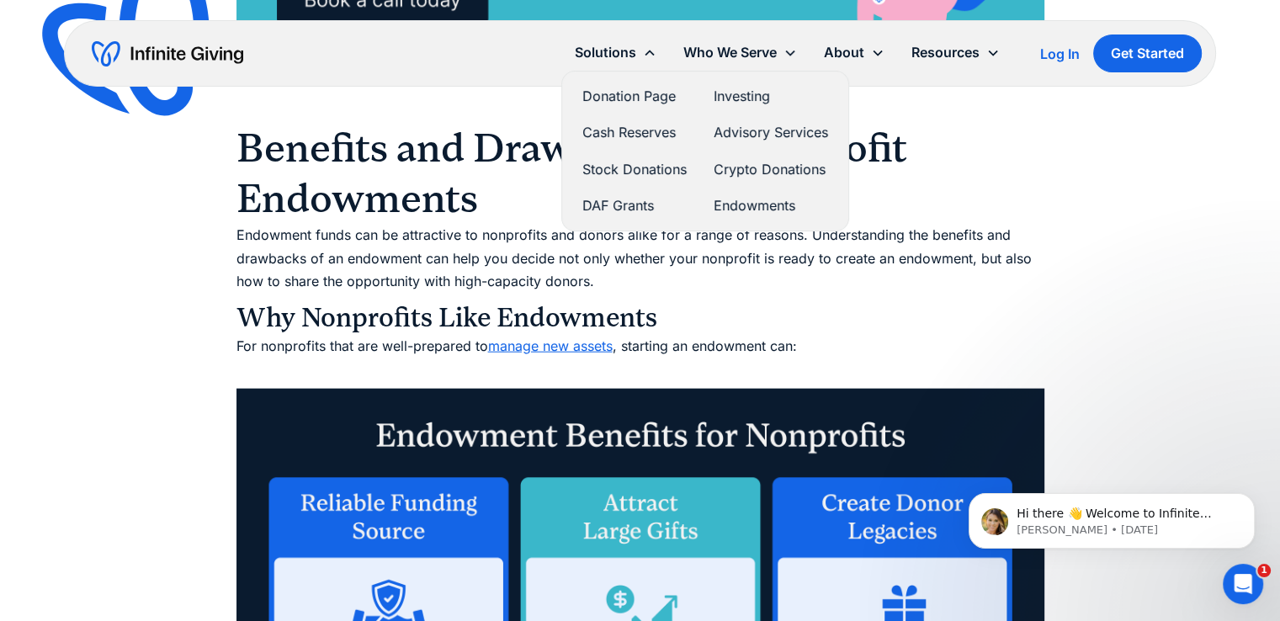
scroll to position [3775, 0]
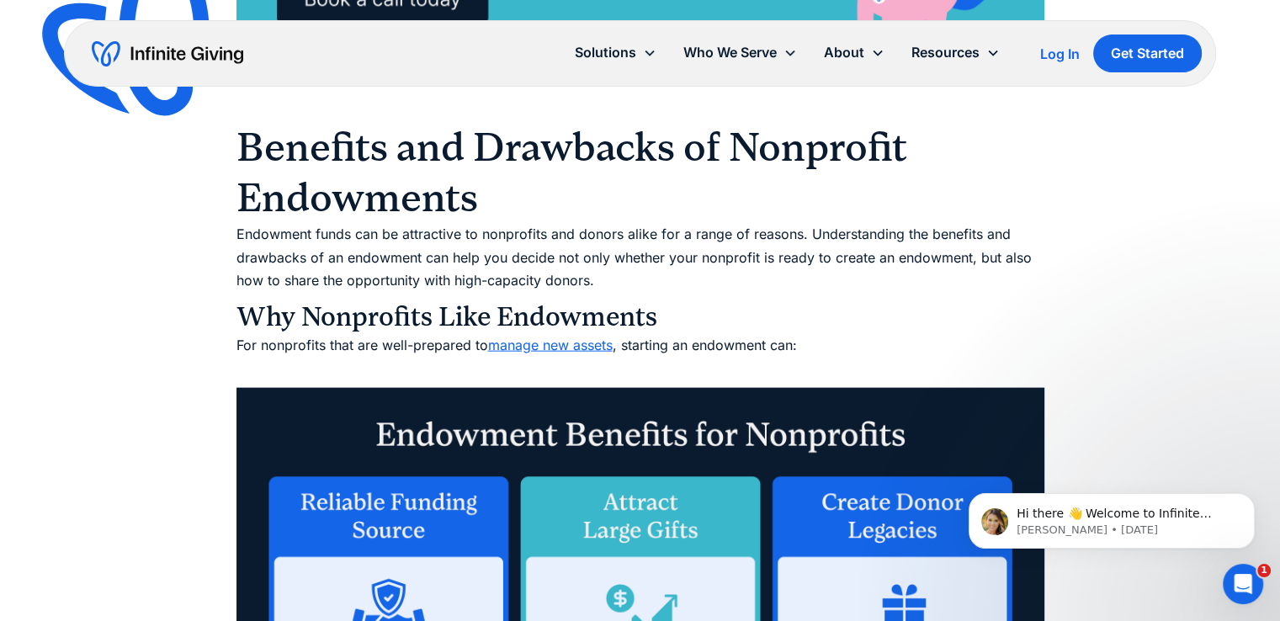
drag, startPoint x: 469, startPoint y: 224, endPoint x: 453, endPoint y: 224, distance: 15.1
click at [469, 224] on p "Endowment funds can be attractive to nonprofits and donors alike for a range of…" at bounding box center [640, 257] width 808 height 69
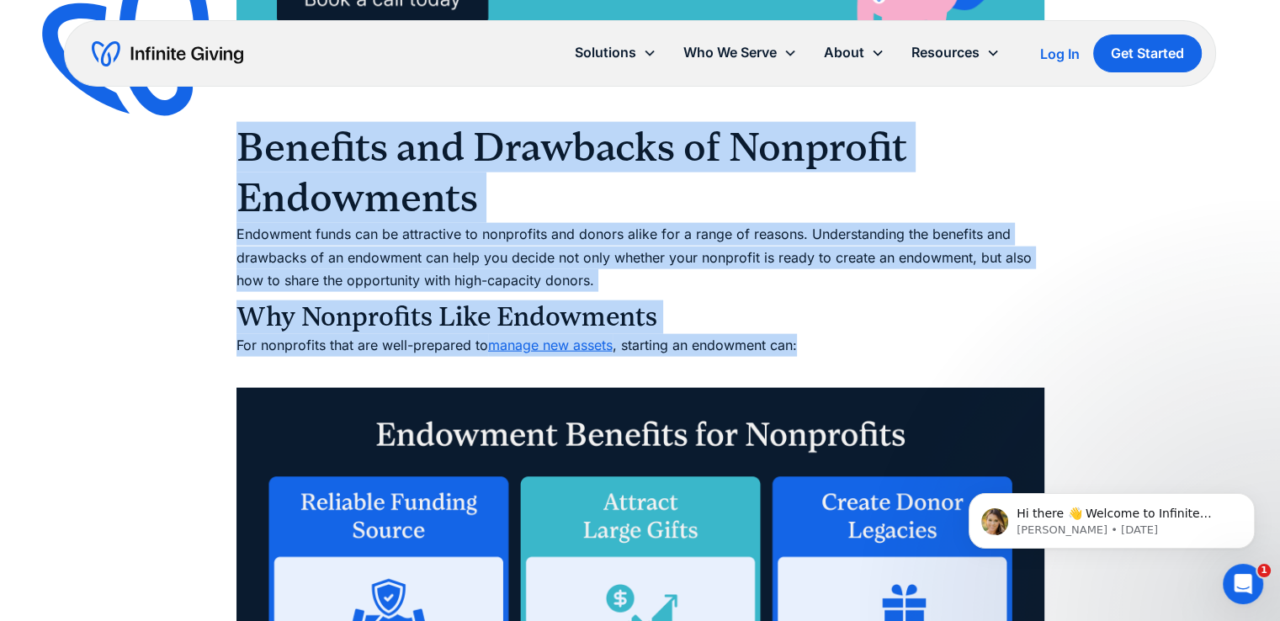
drag, startPoint x: 246, startPoint y: 156, endPoint x: 841, endPoint y: 344, distance: 623.6
copy div "Benefits and Drawbacks of Nonprofit Endowments Endowment funds can be attractiv…"
click at [856, 252] on p "Endowment funds can be attractive to nonprofits and donors alike for a range of…" at bounding box center [640, 257] width 808 height 69
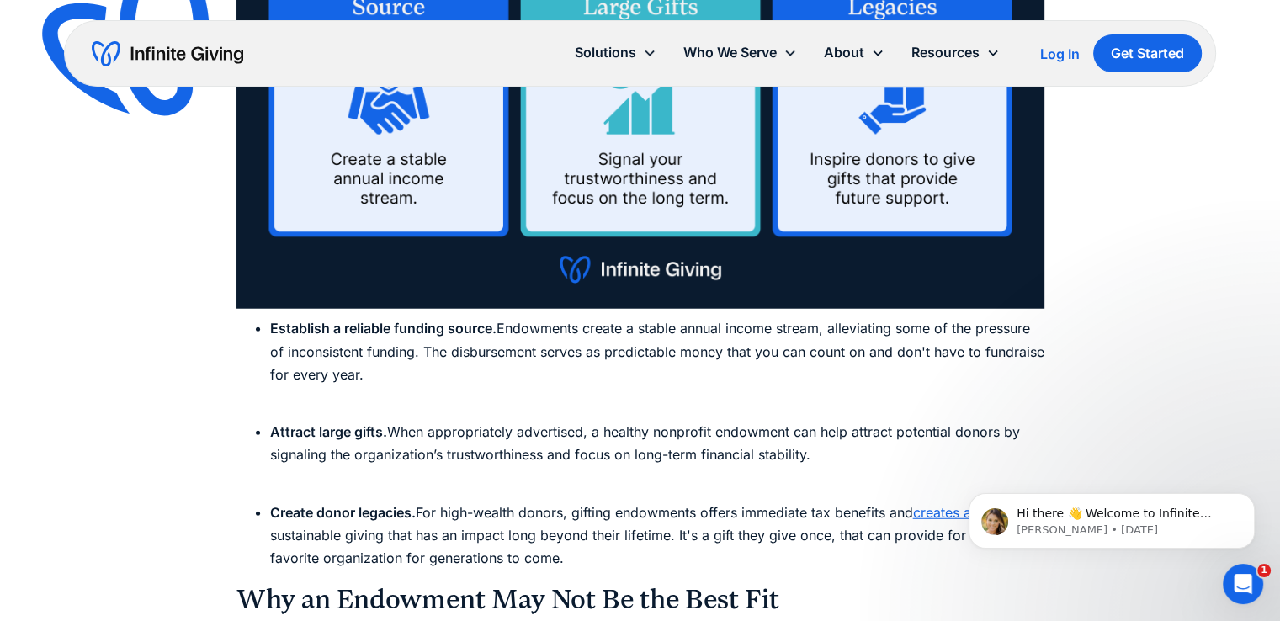
scroll to position [4297, 0]
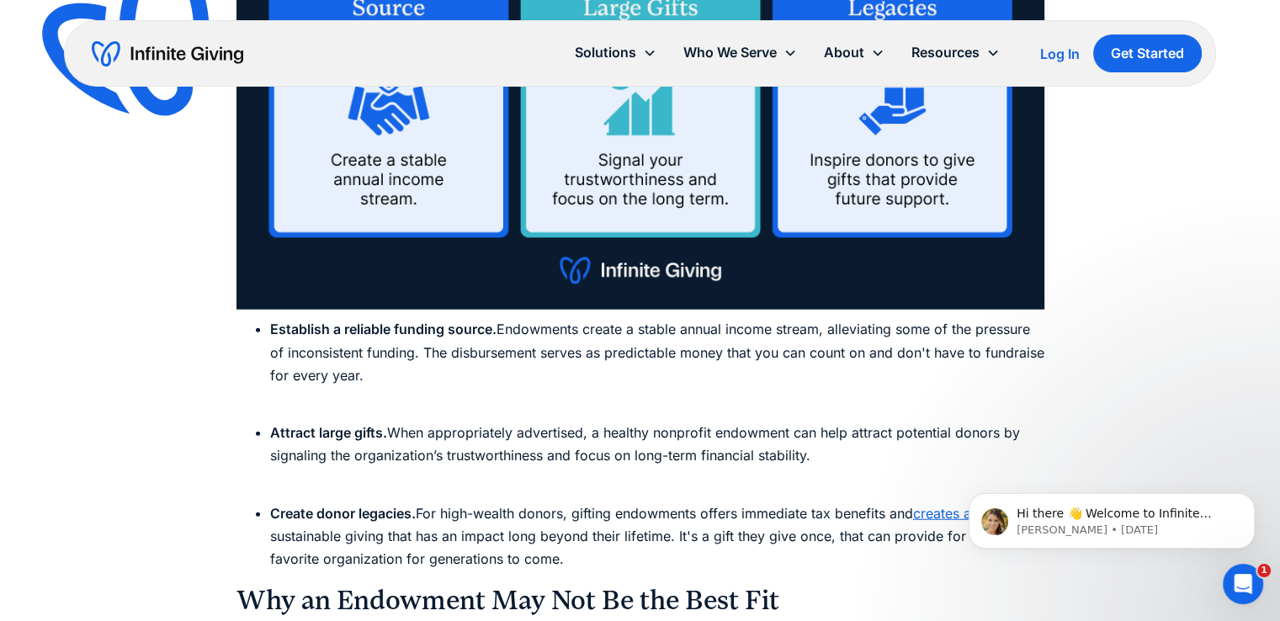
drag, startPoint x: 270, startPoint y: 328, endPoint x: 692, endPoint y: 552, distance: 477.2
click at [692, 552] on ul "Establish a reliable funding source. Endowments create a stable annual income s…" at bounding box center [640, 444] width 808 height 252
copy ul "Establish a reliable funding source. Endowments create a stable annual income s…"
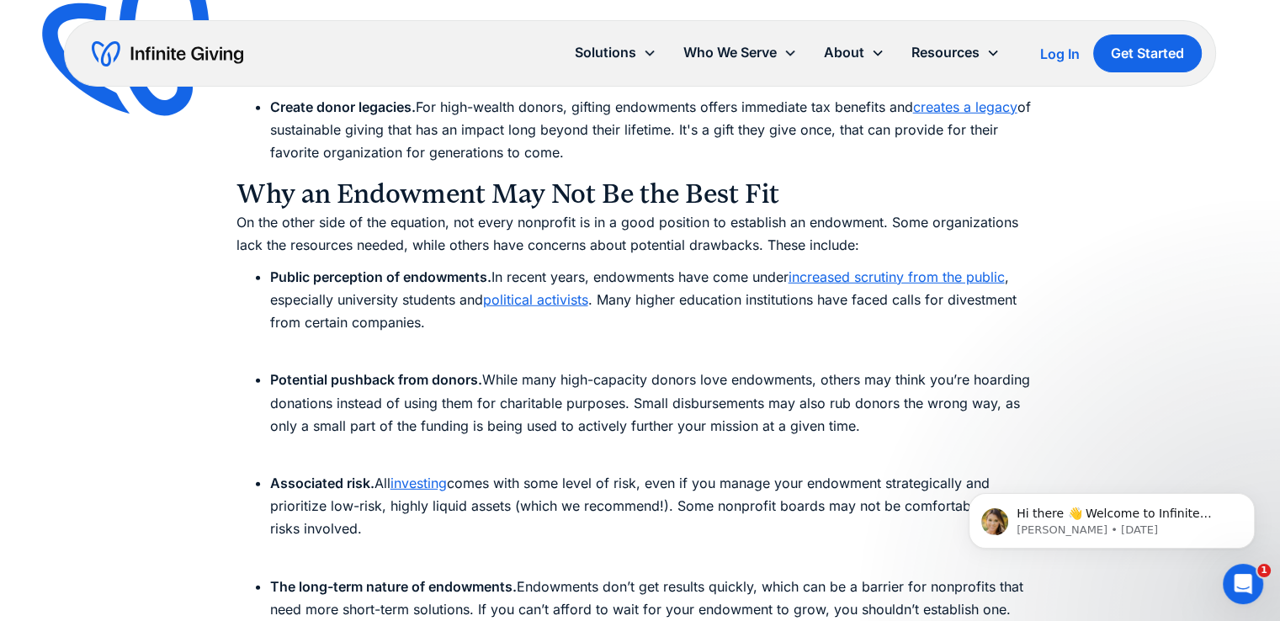
scroll to position [4704, 0]
click at [600, 368] on li "Potential pushback from donors. While many high-capacity donors love endowments…" at bounding box center [657, 414] width 774 height 92
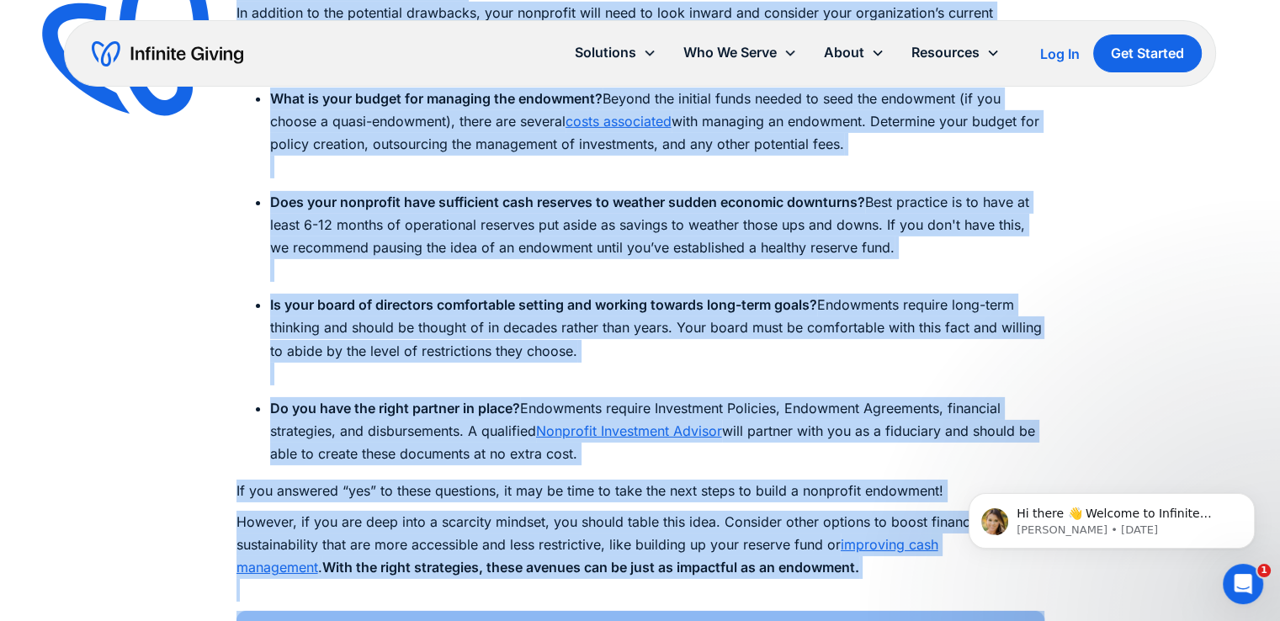
scroll to position [5514, 0]
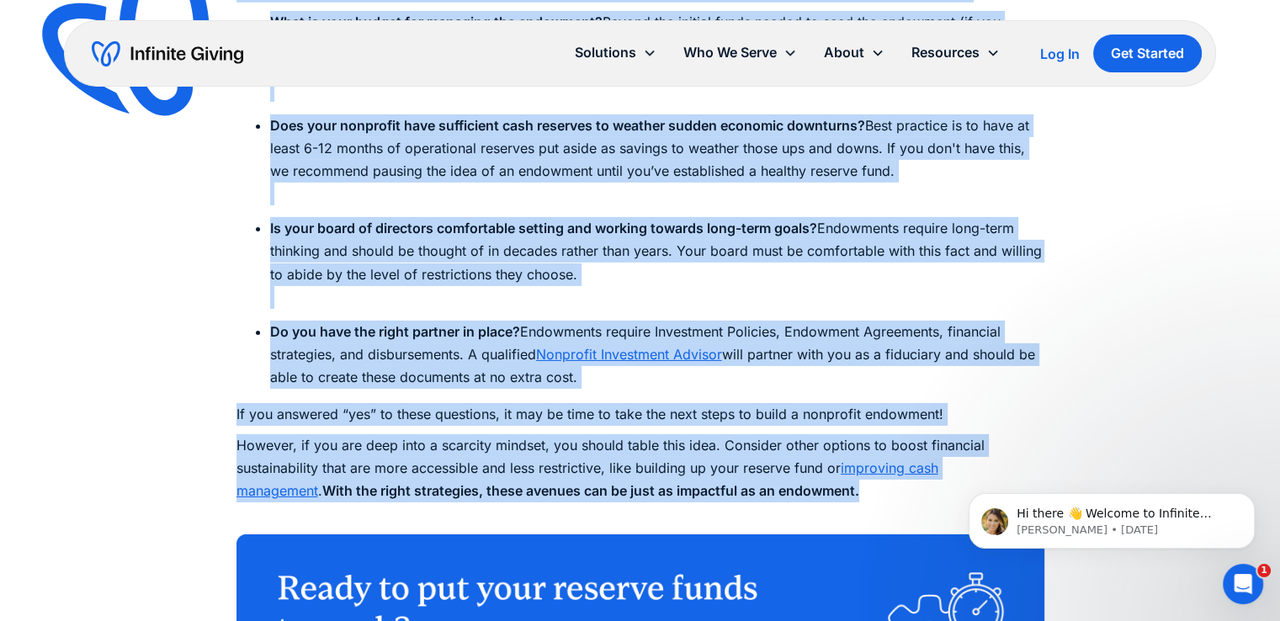
drag, startPoint x: 239, startPoint y: 199, endPoint x: 821, endPoint y: 488, distance: 650.1
click at [821, 488] on div "For small-staff nonprofits, creating an endowment can seem daunting and out of …" at bounding box center [640, 265] width 808 height 9605
copy div "Why an Endowment May Not Be the Best Fit On the other side of the equation, not…"
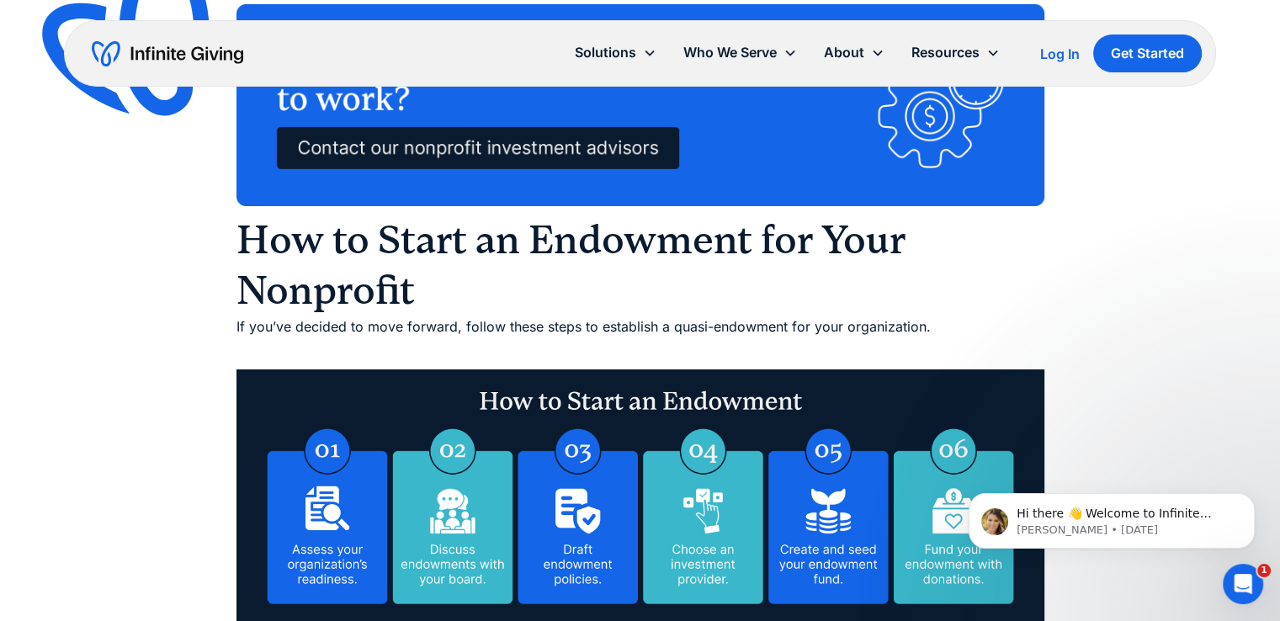
scroll to position [6040, 0]
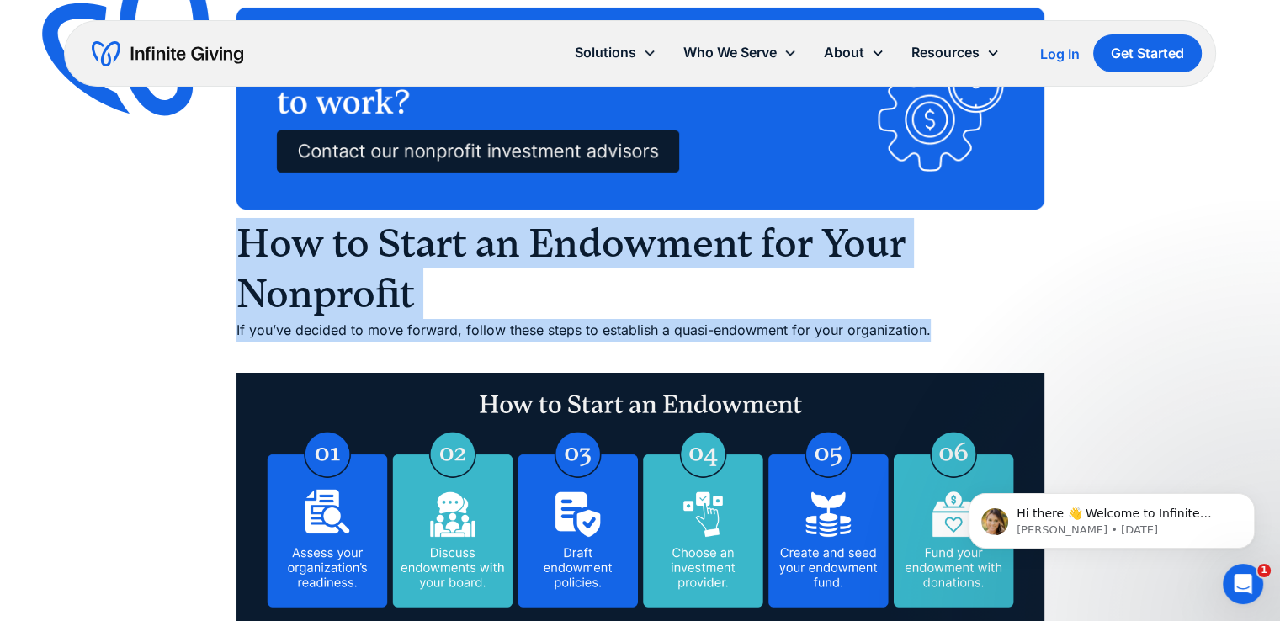
drag, startPoint x: 244, startPoint y: 250, endPoint x: 922, endPoint y: 331, distance: 682.8
copy div "How to Start an Endowment for Your Nonprofit If you’ve decided to move forward,…"
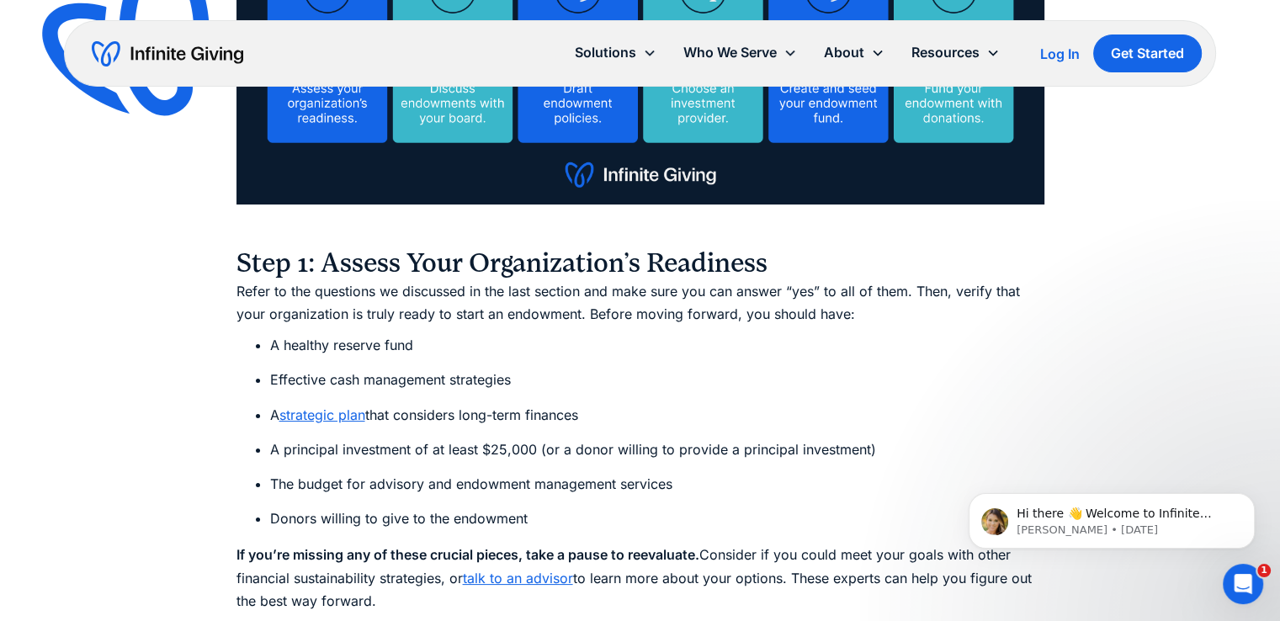
scroll to position [6563, 0]
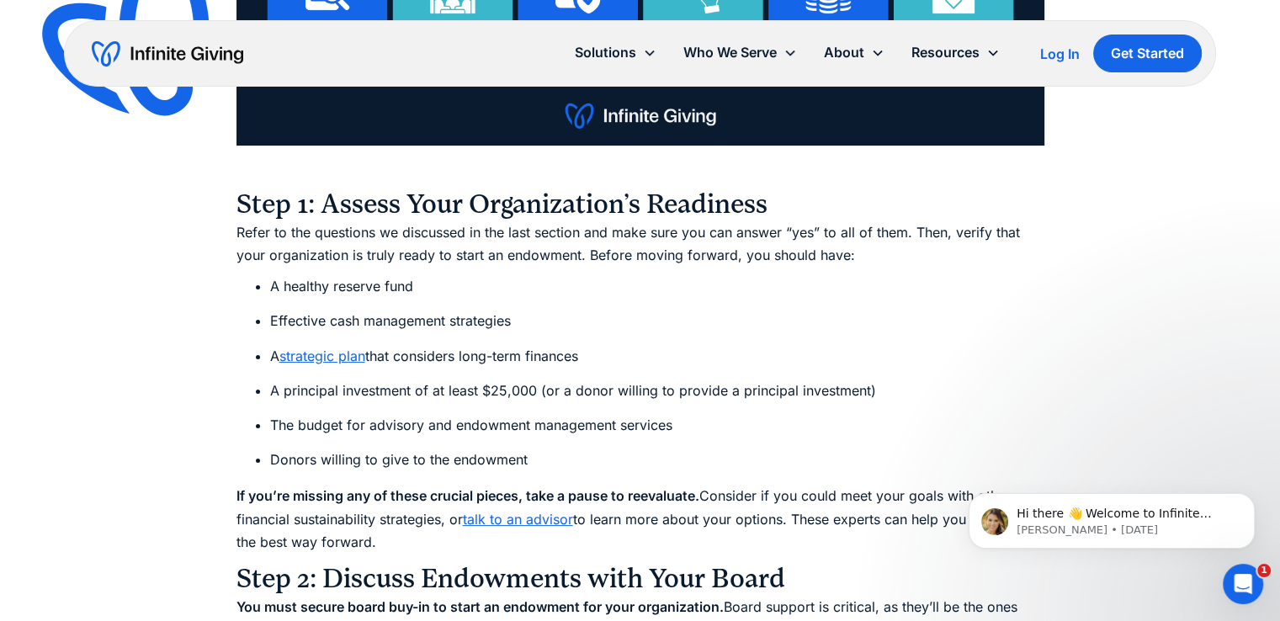
click at [631, 310] on li "Effective cash management strategies" at bounding box center [657, 321] width 774 height 23
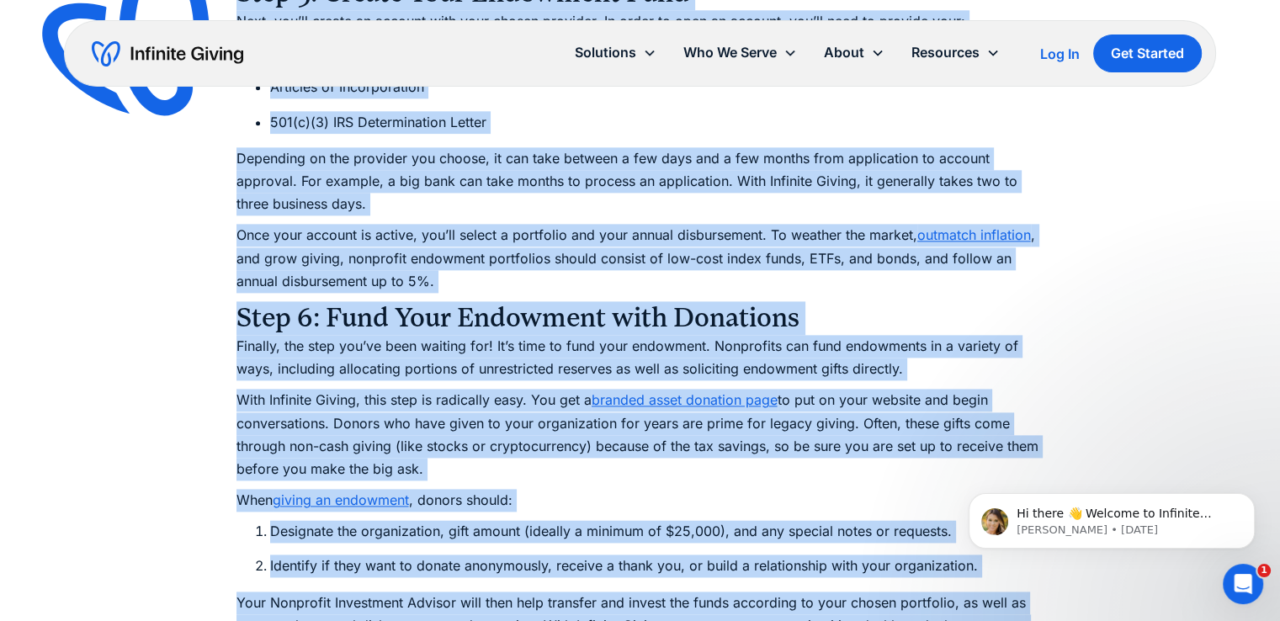
scroll to position [8926, 0]
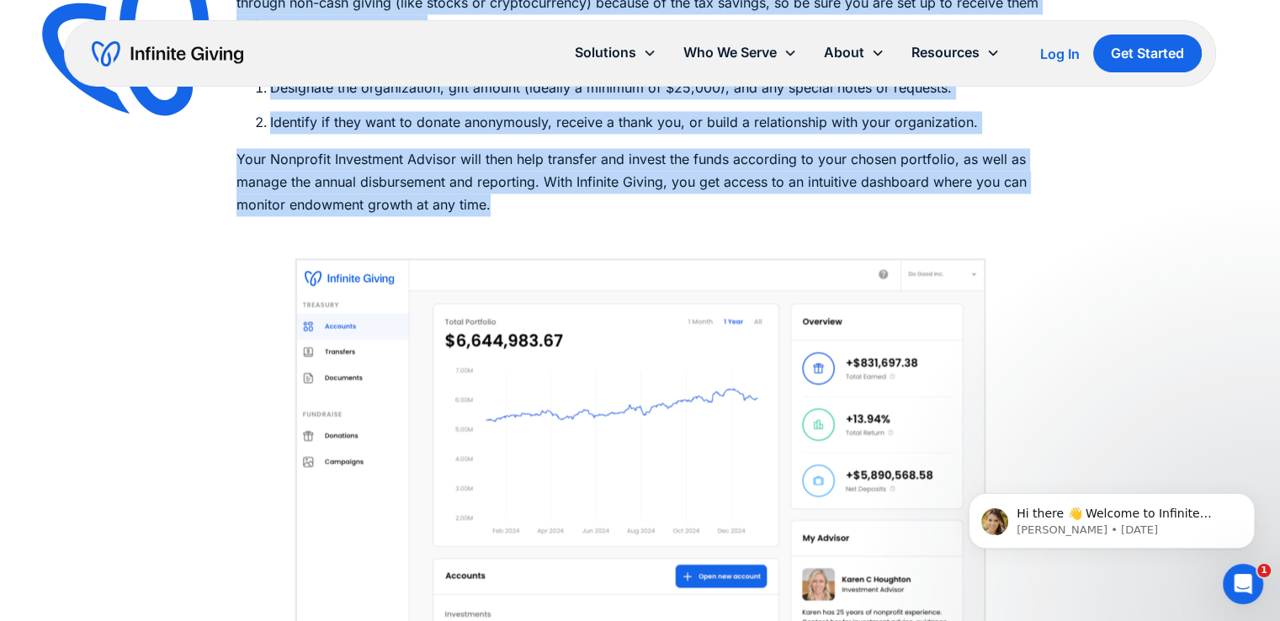
drag, startPoint x: 236, startPoint y: 210, endPoint x: 505, endPoint y: 213, distance: 268.4
copy div "Step 1: Assess Your Organization’s Readiness Refer to the questions we discusse…"
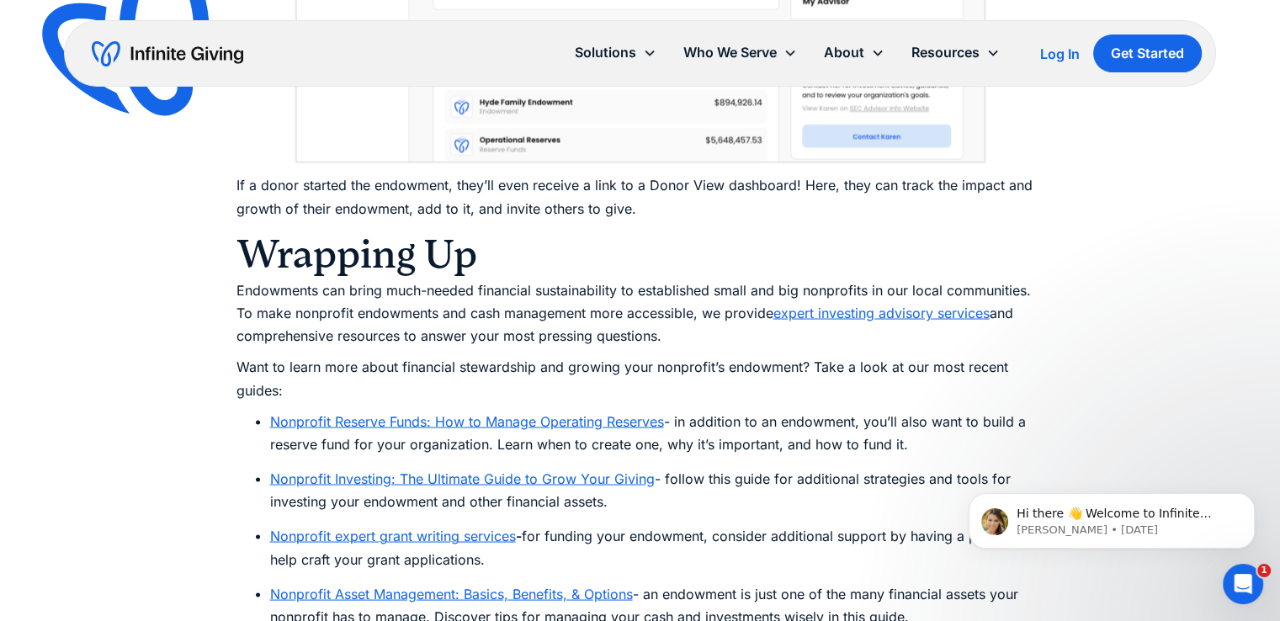
scroll to position [9541, 0]
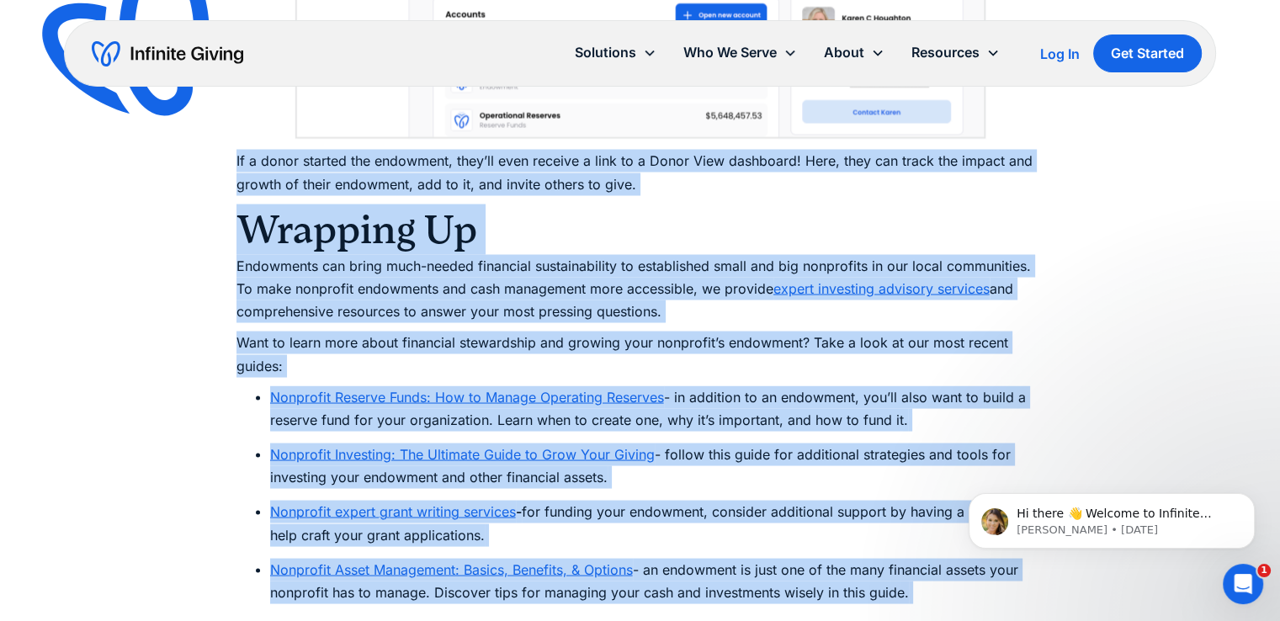
scroll to position [9522, 0]
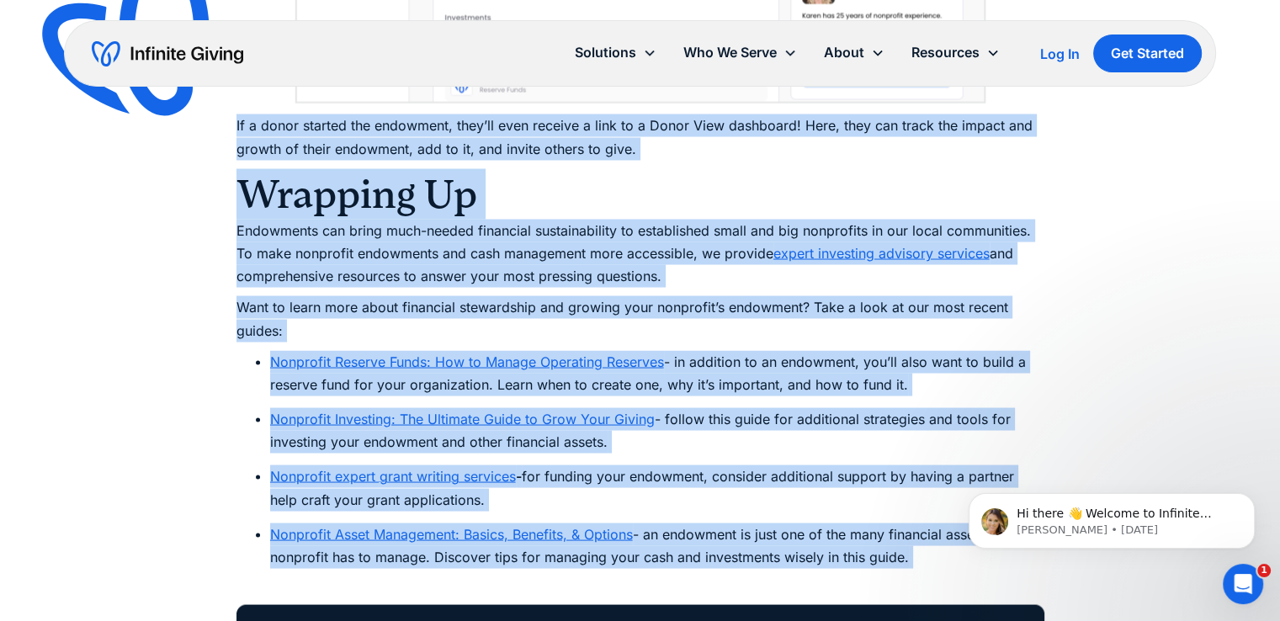
drag, startPoint x: 234, startPoint y: 158, endPoint x: 922, endPoint y: 563, distance: 798.3
copy div "If a donor started the endowment, they’ll even receive a link to a Donor View d…"
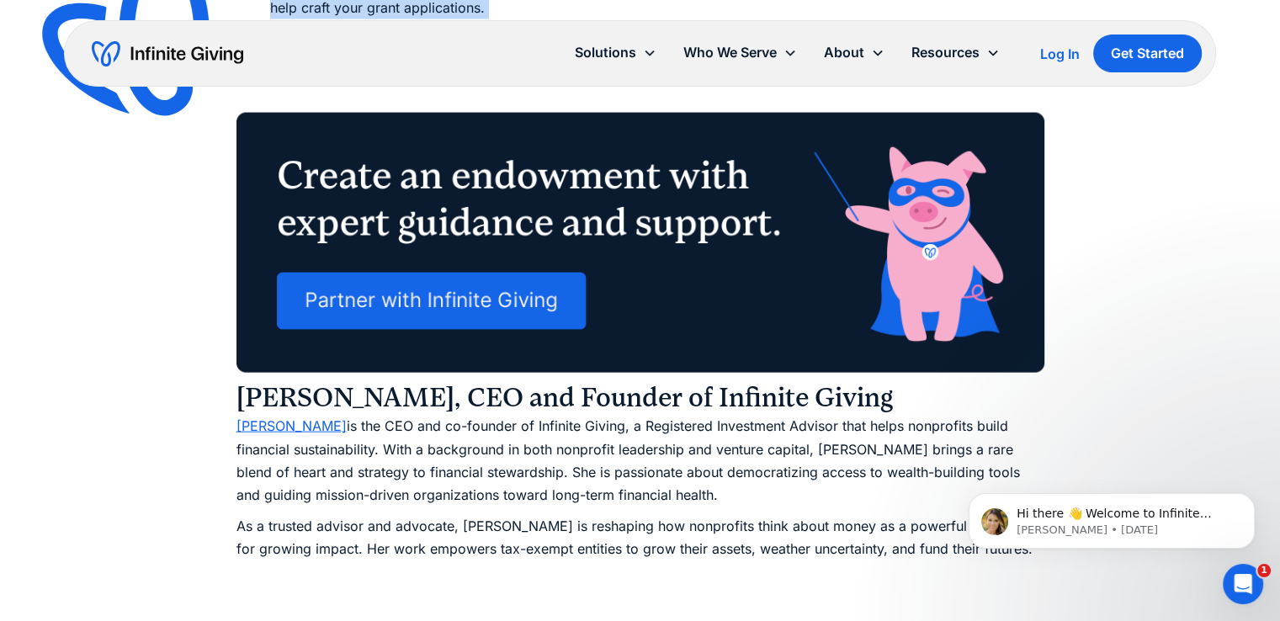
scroll to position [10145, 0]
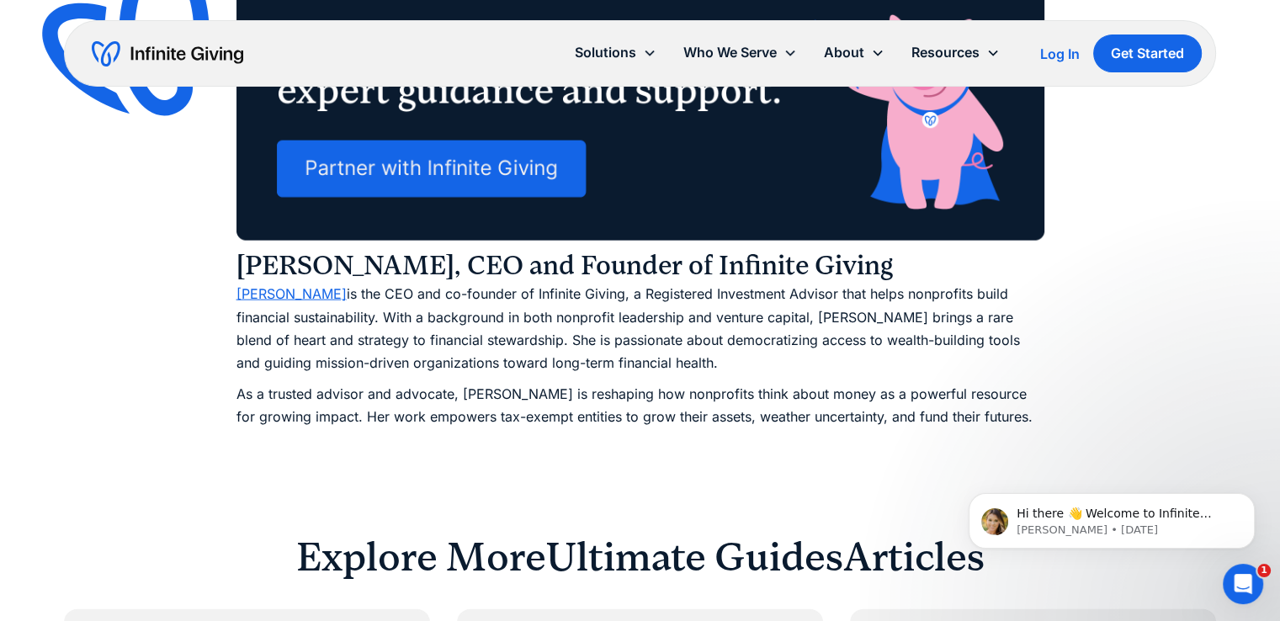
click at [740, 326] on p "Karen Houghton is the CEO and co-founder of Infinite Giving, a Registered Inves…" at bounding box center [640, 329] width 808 height 92
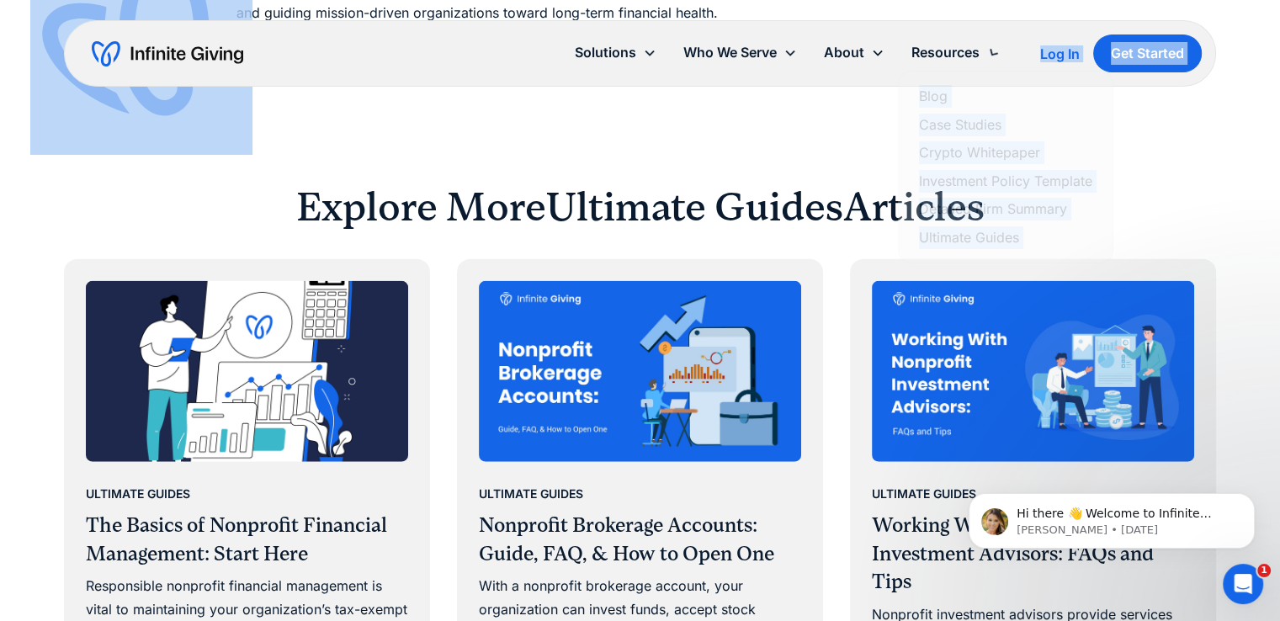
scroll to position [10479, 0]
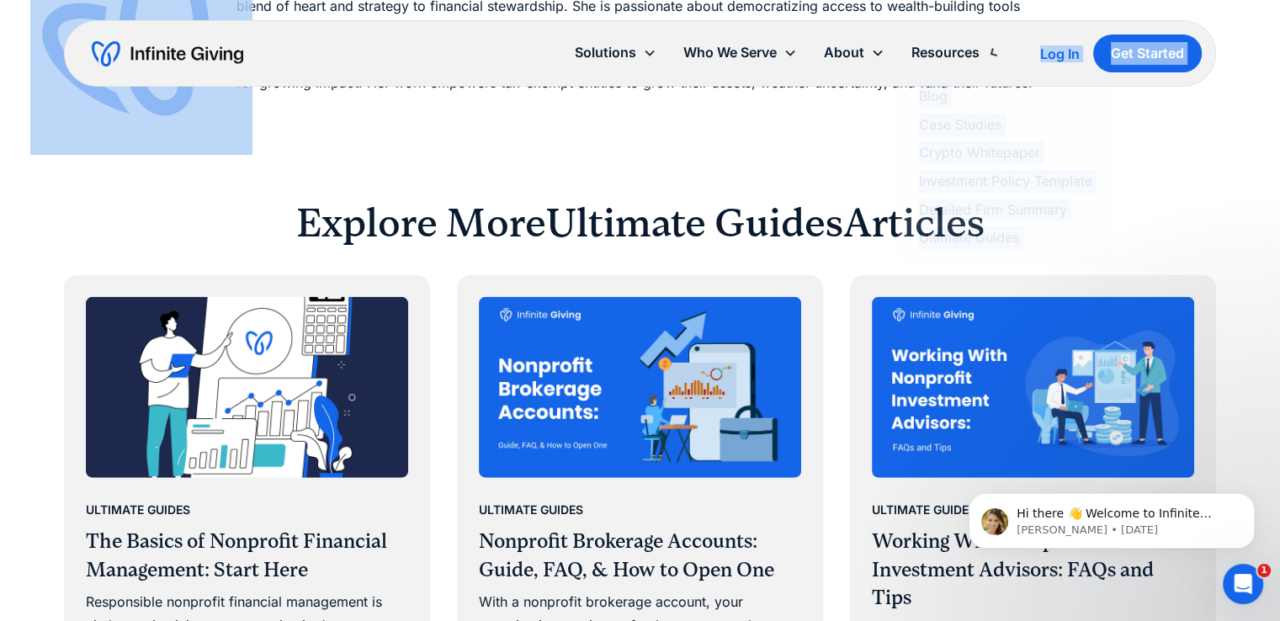
drag, startPoint x: 238, startPoint y: 270, endPoint x: 938, endPoint y: 39, distance: 737.2
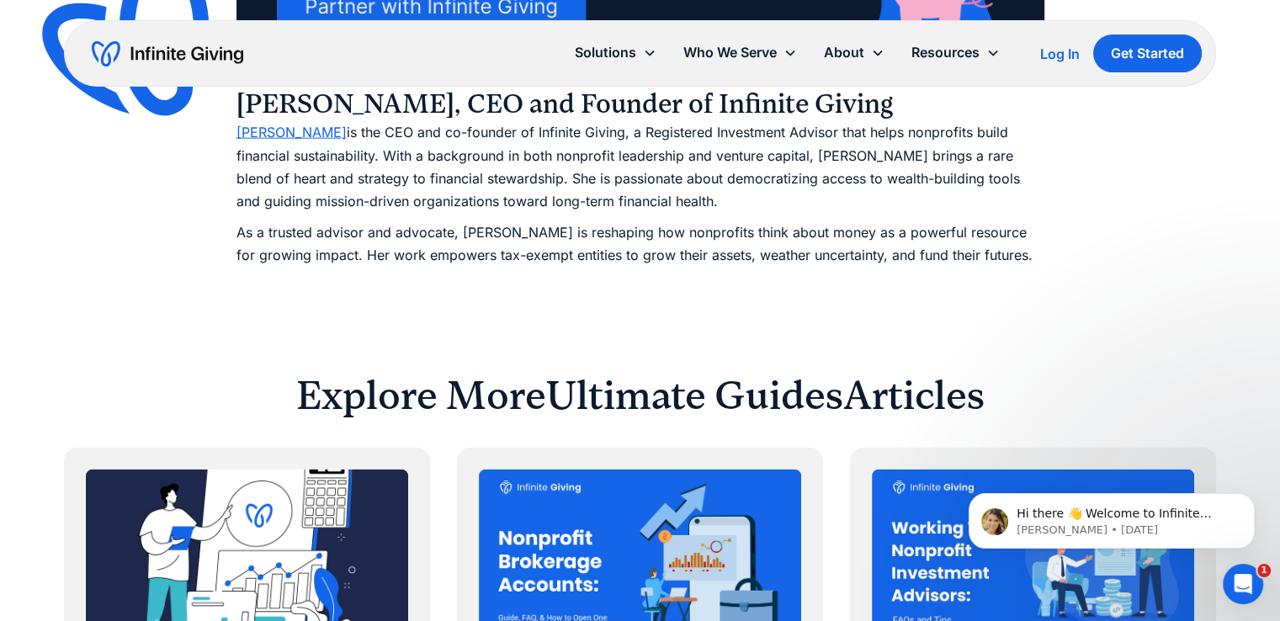
click at [829, 238] on p "As a trusted advisor and advocate, Karen is reshaping how nonprofits think abou…" at bounding box center [640, 243] width 808 height 45
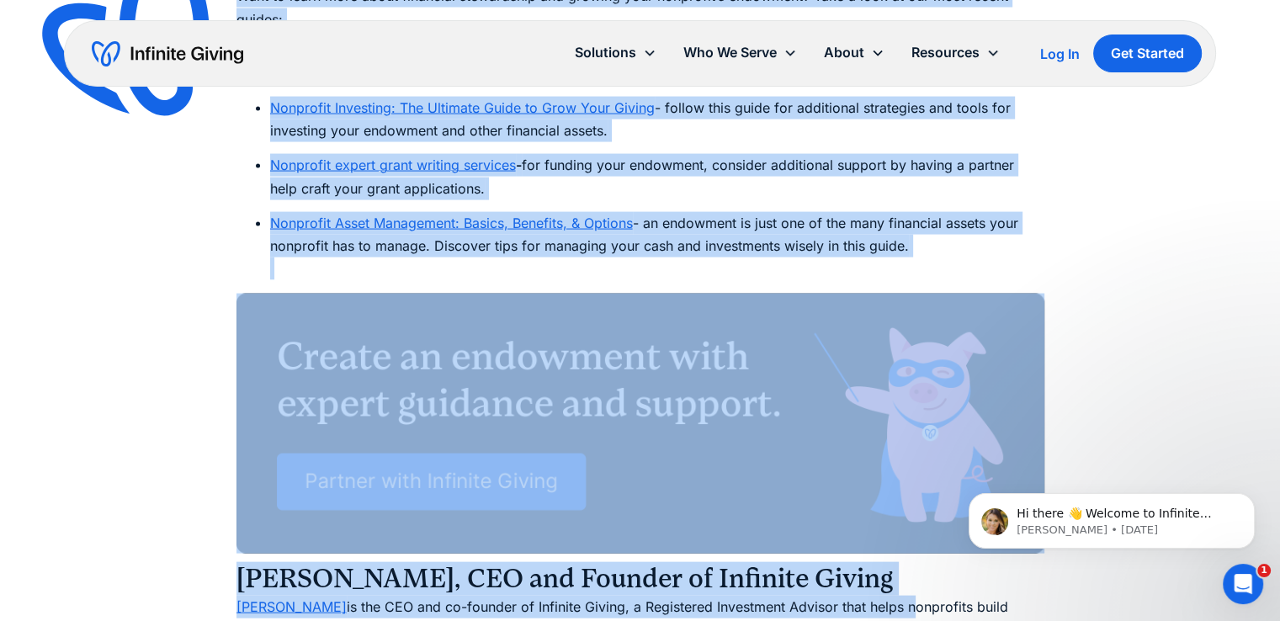
scroll to position [9892, 0]
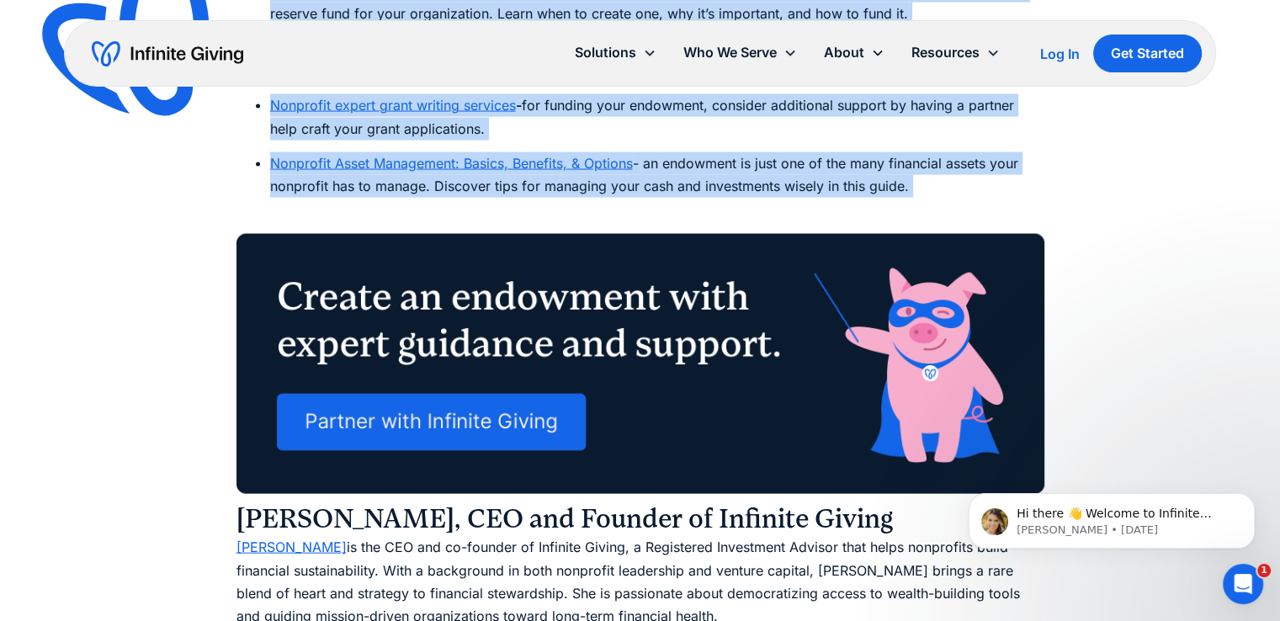
drag, startPoint x: 419, startPoint y: 304, endPoint x: 969, endPoint y: 202, distance: 559.5
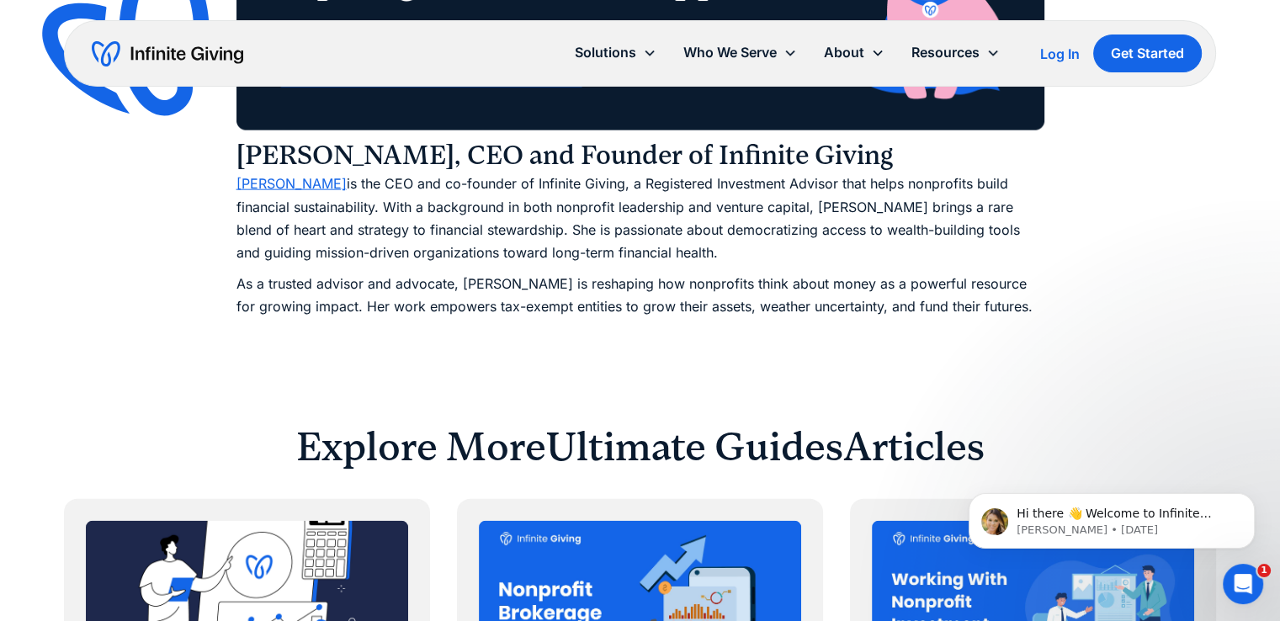
scroll to position [10204, 0]
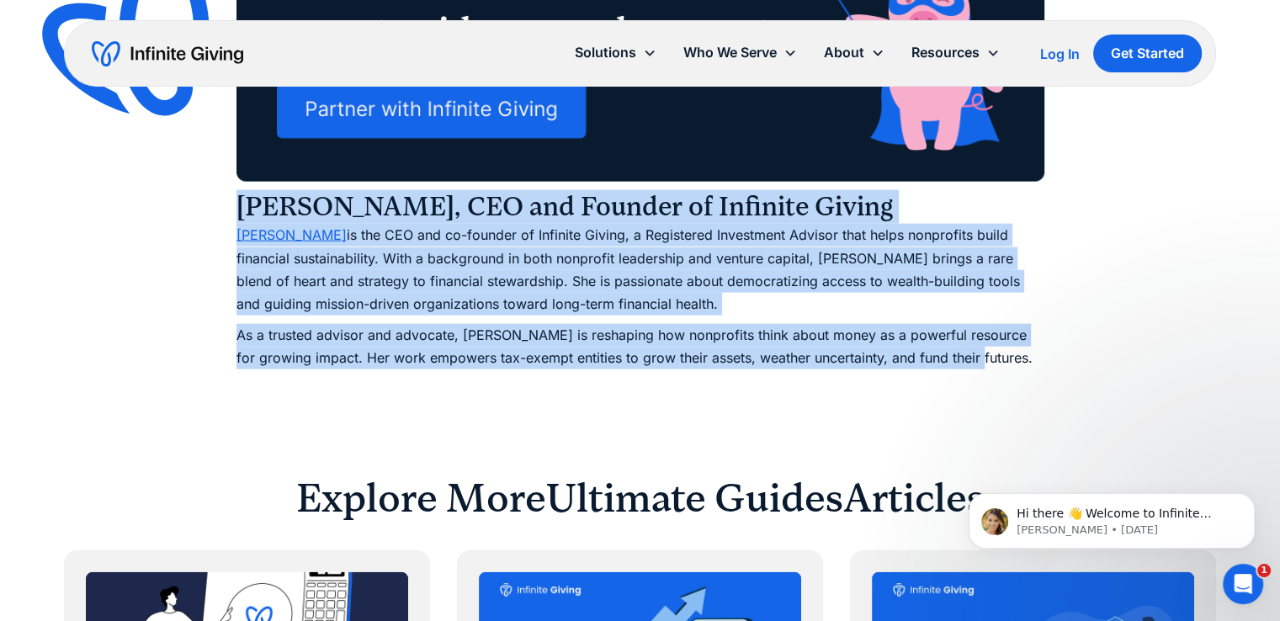
drag, startPoint x: 269, startPoint y: 211, endPoint x: 1046, endPoint y: 361, distance: 790.8
click at [633, 278] on p "Karen Houghton is the CEO and co-founder of Infinite Giving, a Registered Inves…" at bounding box center [640, 270] width 808 height 92
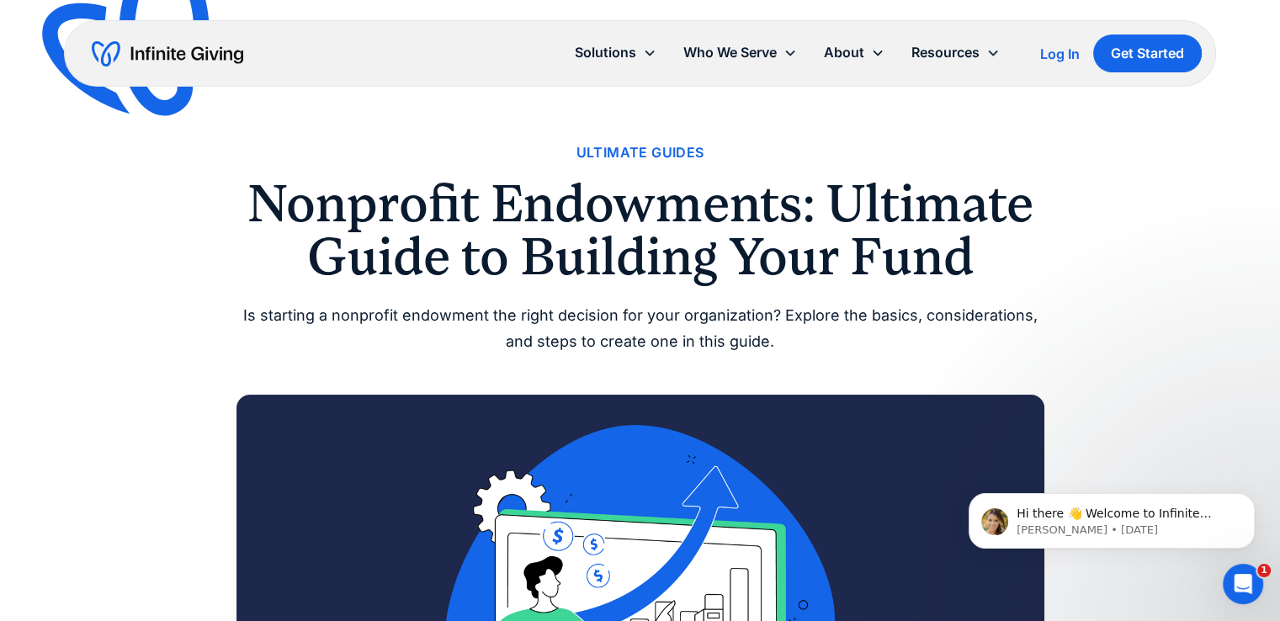
scroll to position [0, 0]
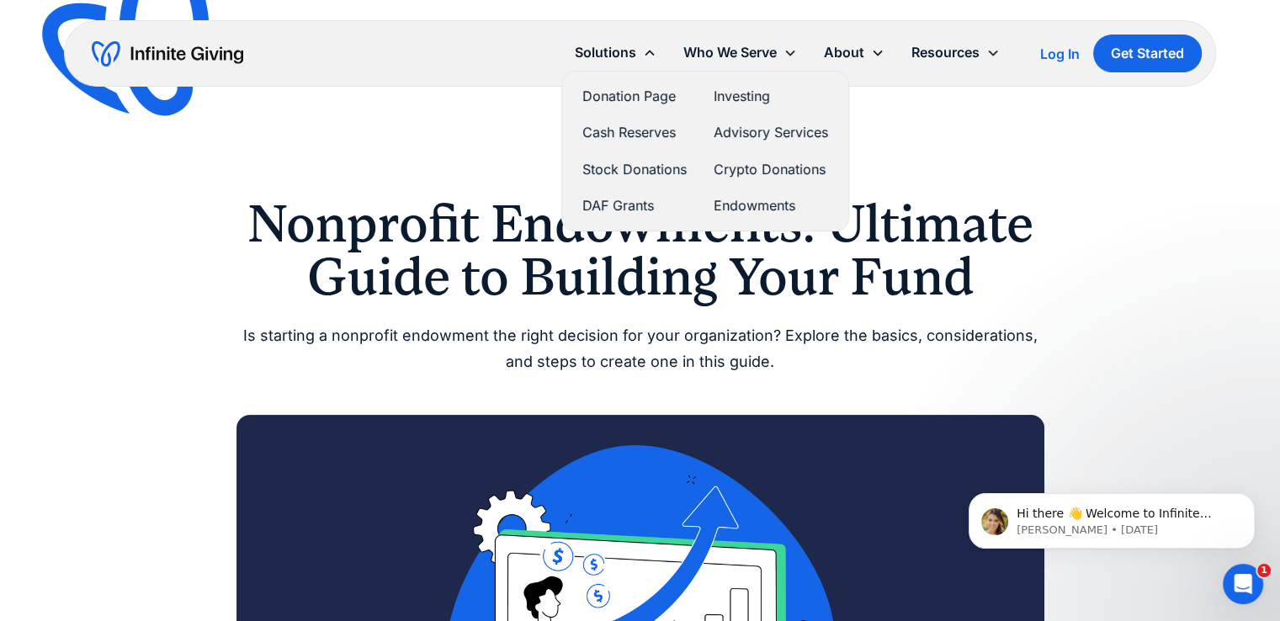
click at [754, 102] on link "Investing" at bounding box center [770, 96] width 114 height 23
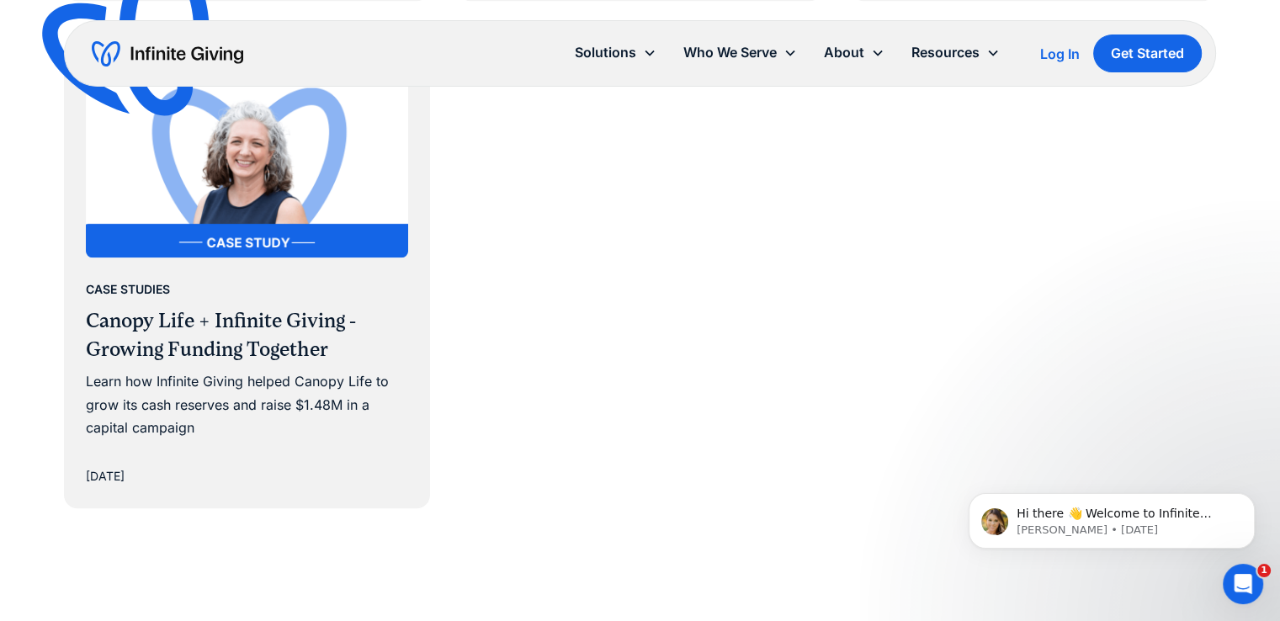
scroll to position [1433, 0]
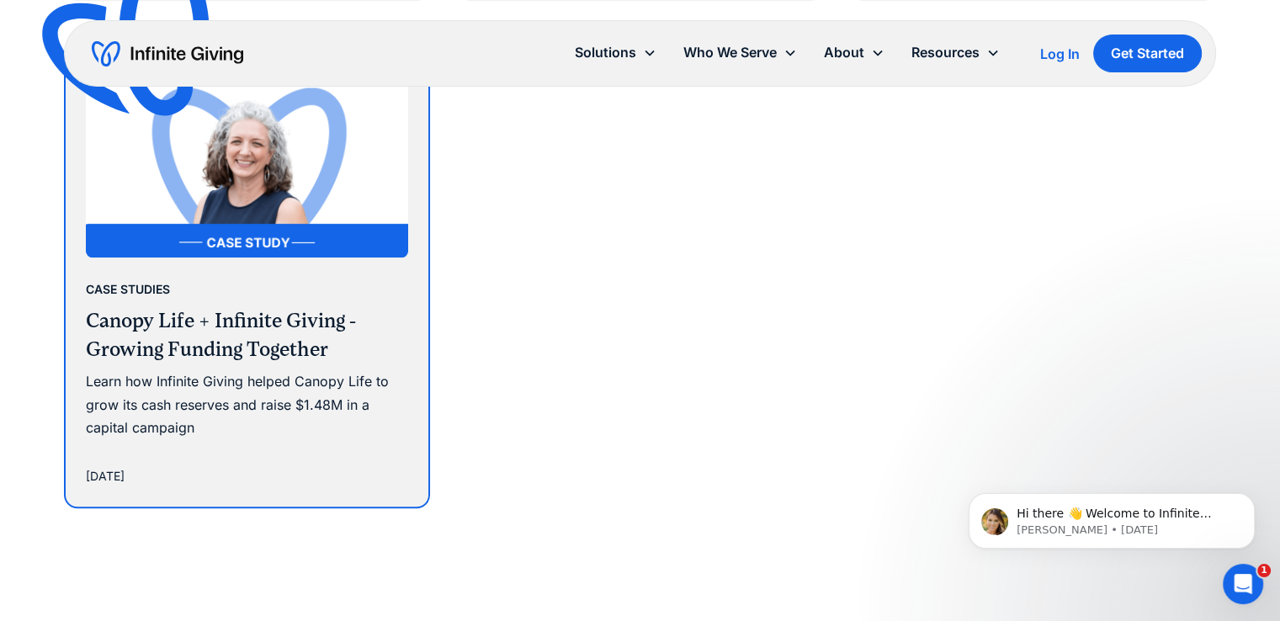
click at [303, 331] on h3 "Canopy Life + Infinite Giving - Growing Funding Together" at bounding box center [247, 335] width 322 height 56
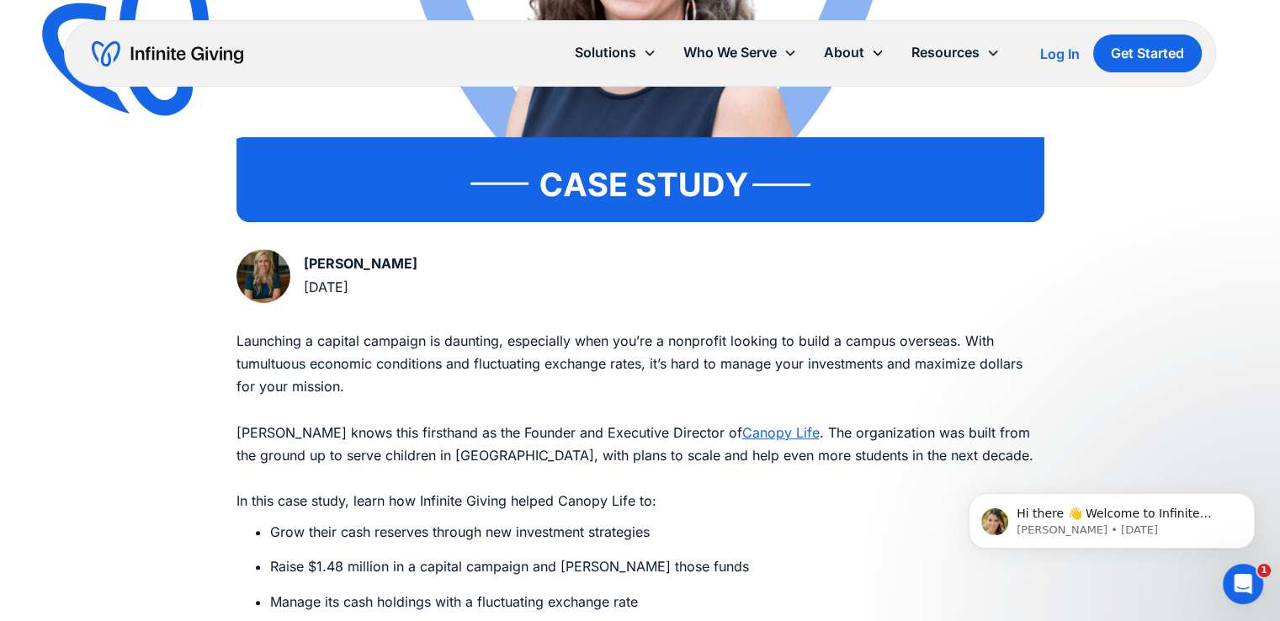
scroll to position [683, 0]
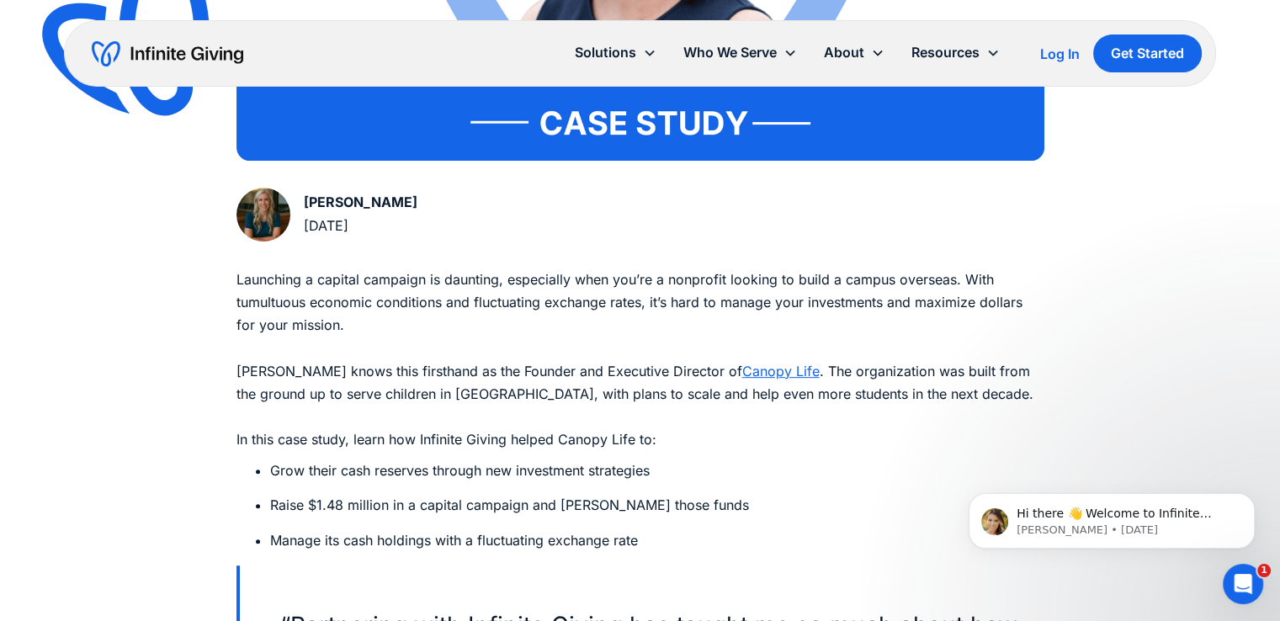
click at [548, 411] on p "Launching a capital campaign is daunting, especially when you’re a nonprofit lo…" at bounding box center [640, 359] width 808 height 183
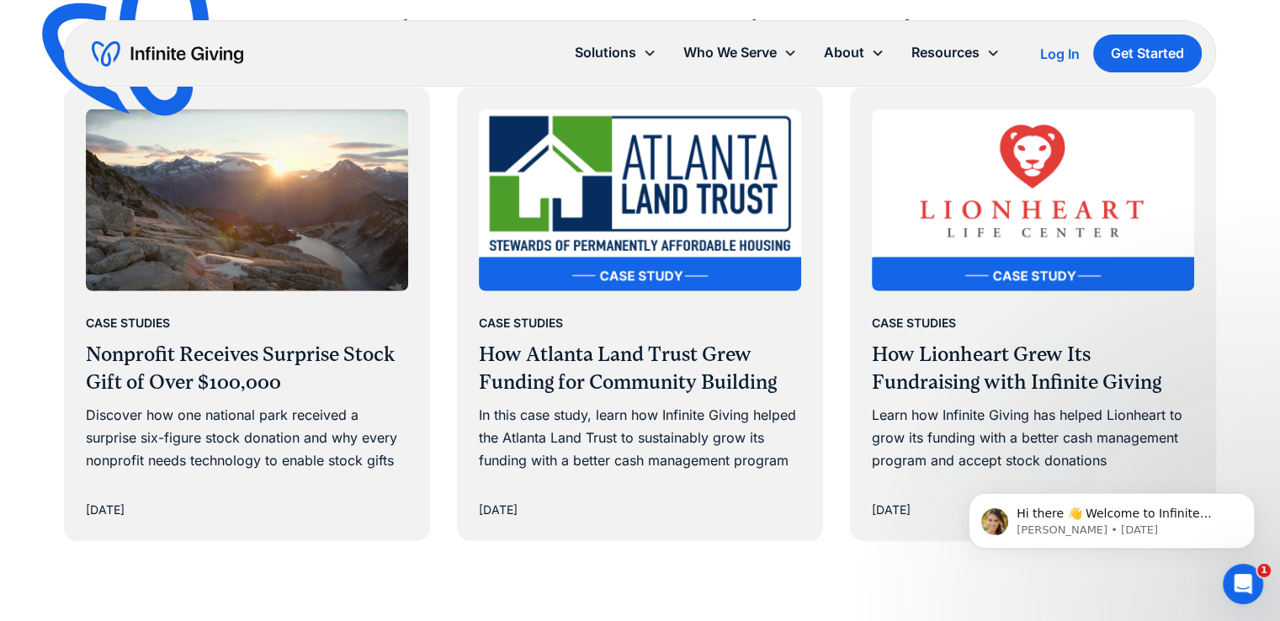
scroll to position [5017, 0]
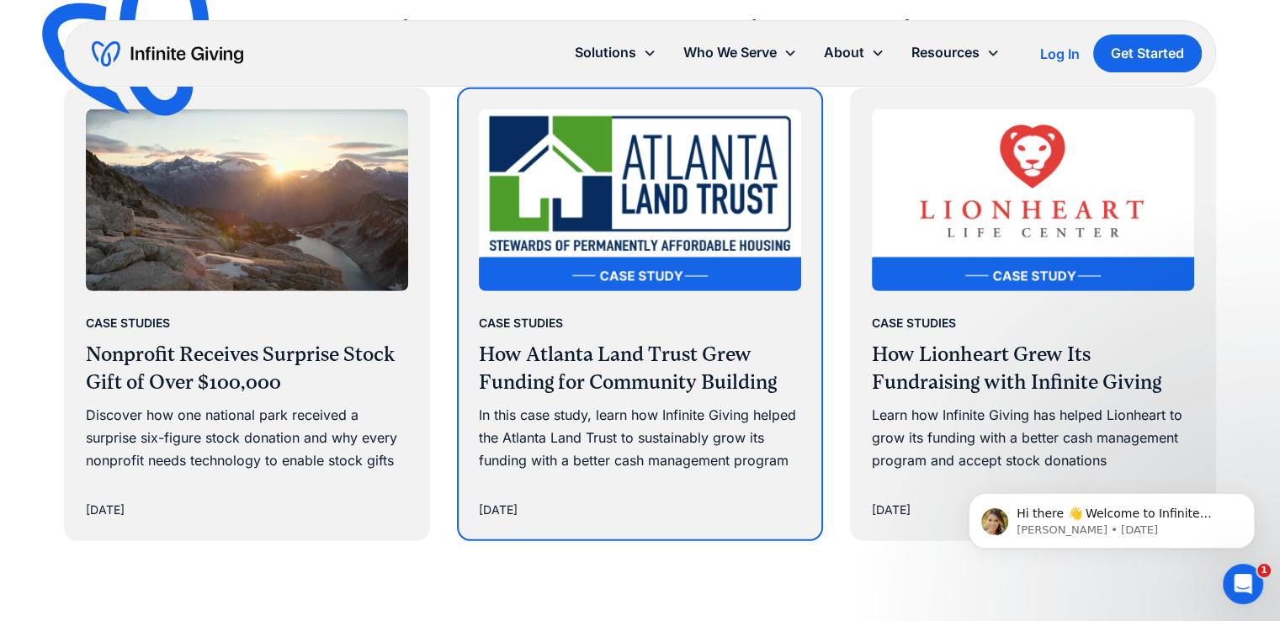
click at [767, 341] on h3 "How Atlanta Land Trust Grew Funding for Community Building" at bounding box center [640, 369] width 322 height 56
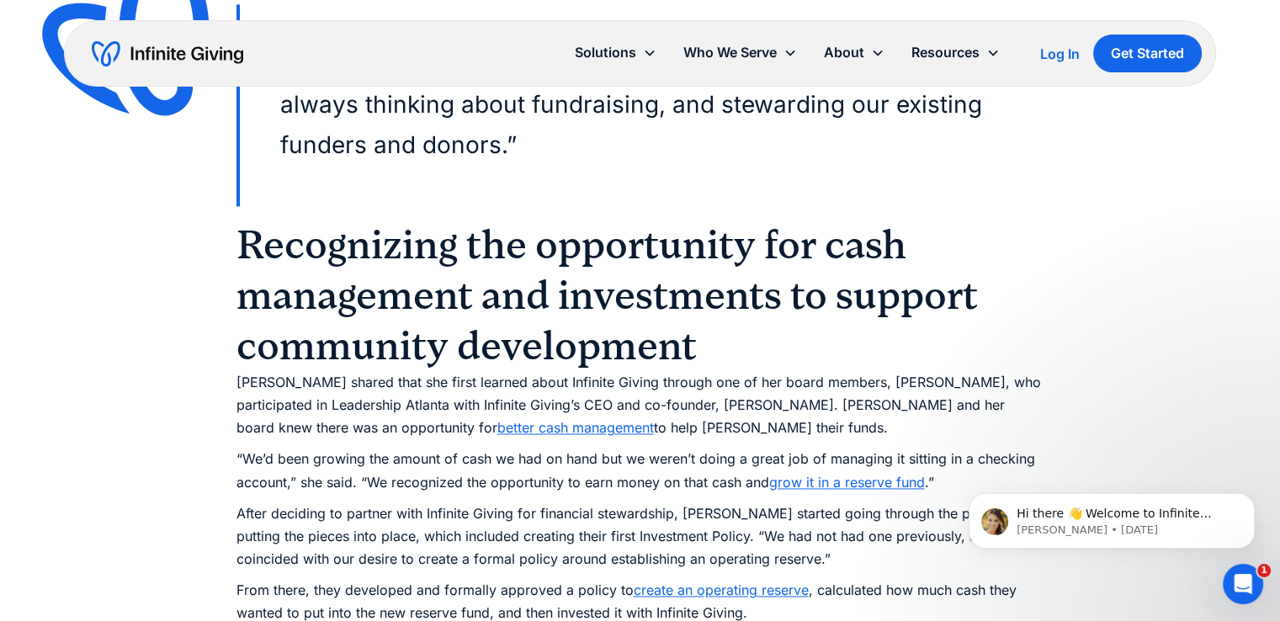
scroll to position [2398, 0]
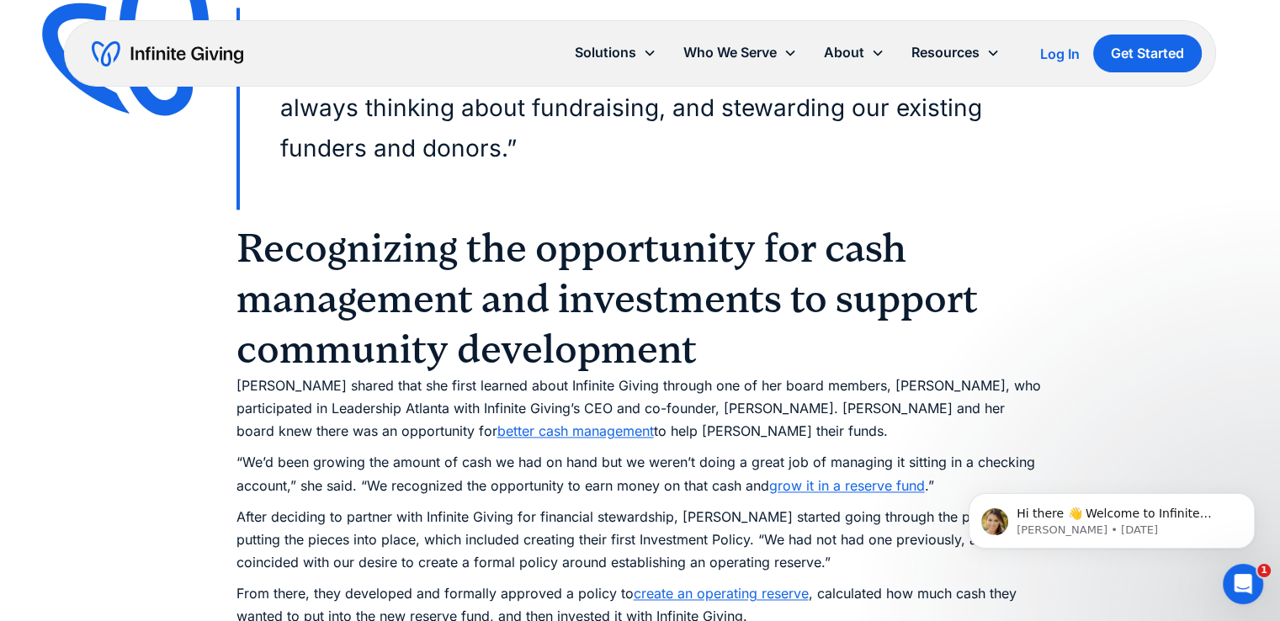
click at [508, 451] on p "“We’d been growing the amount of cash we had on hand but we weren’t doing a gre…" at bounding box center [640, 473] width 808 height 45
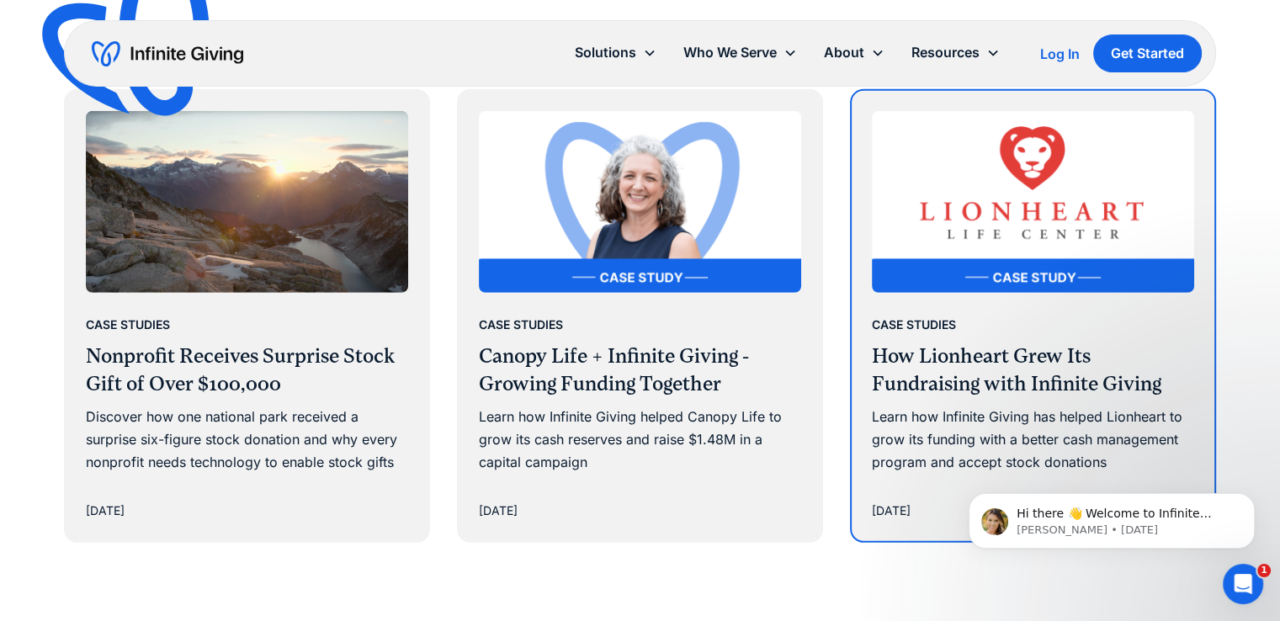
scroll to position [4681, 0]
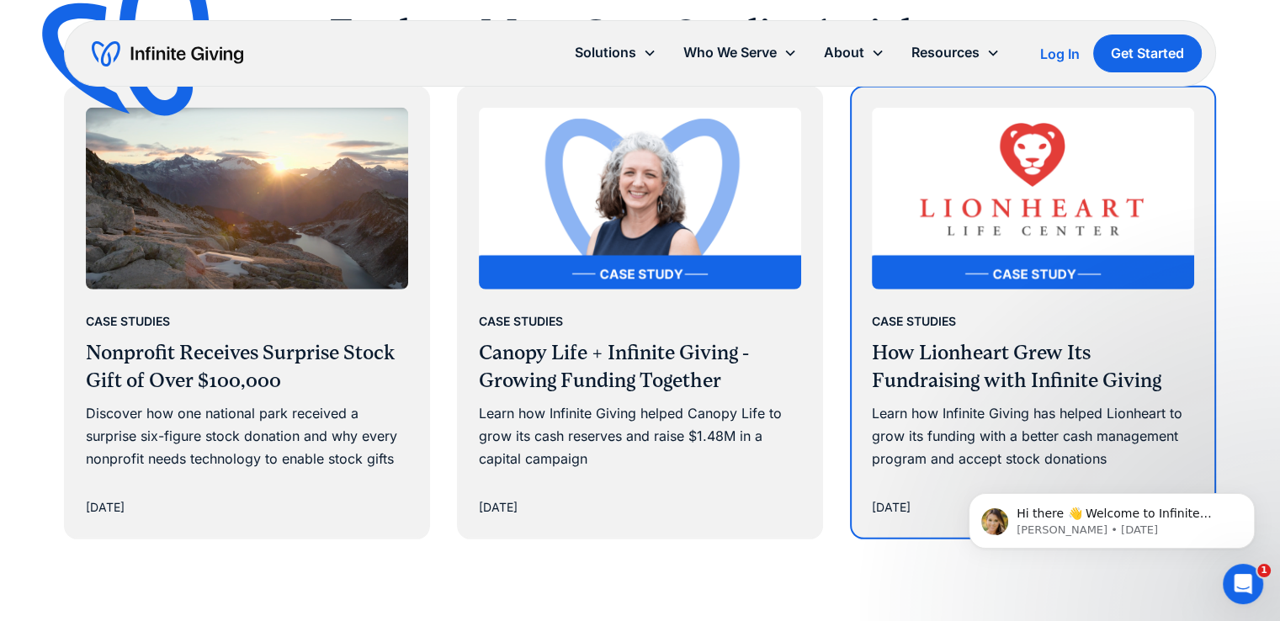
click at [943, 339] on h3 "How Lionheart Grew Its Fundraising with Infinite Giving" at bounding box center [1033, 367] width 322 height 56
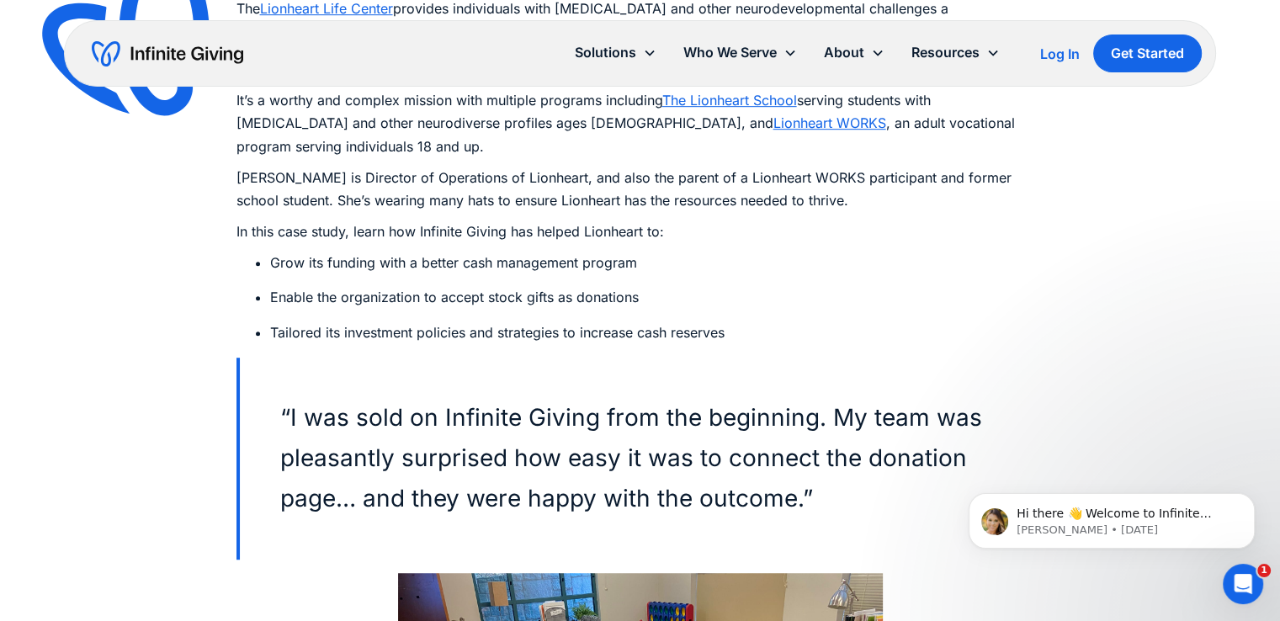
scroll to position [979, 0]
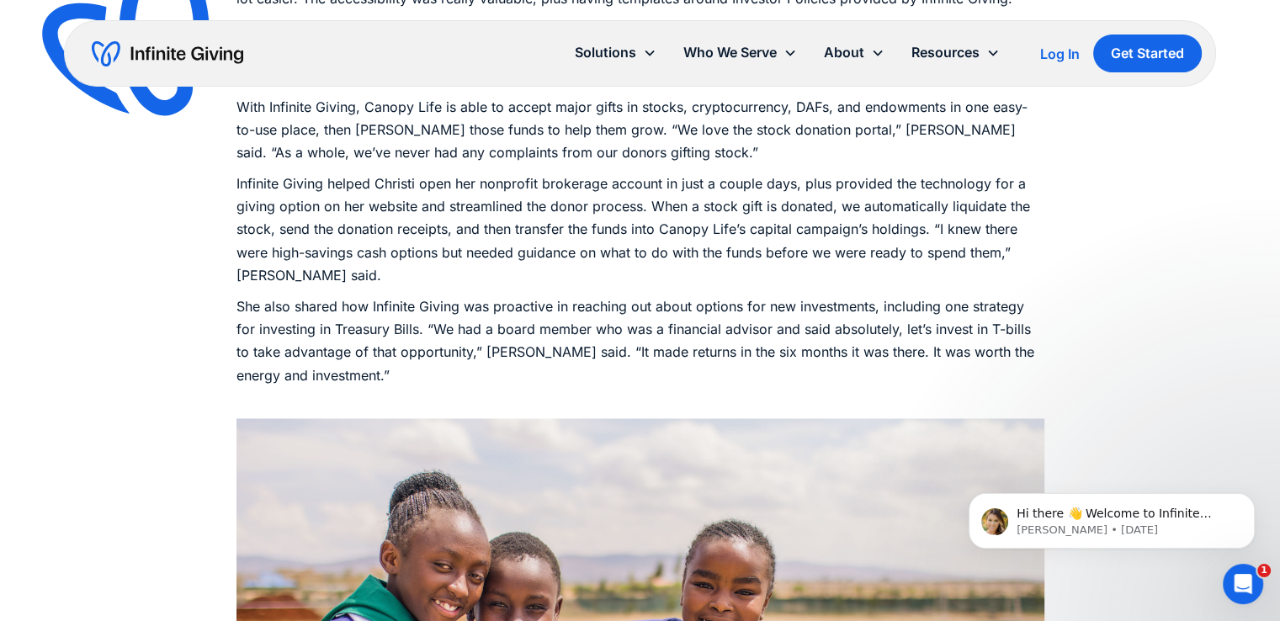
scroll to position [2100, 0]
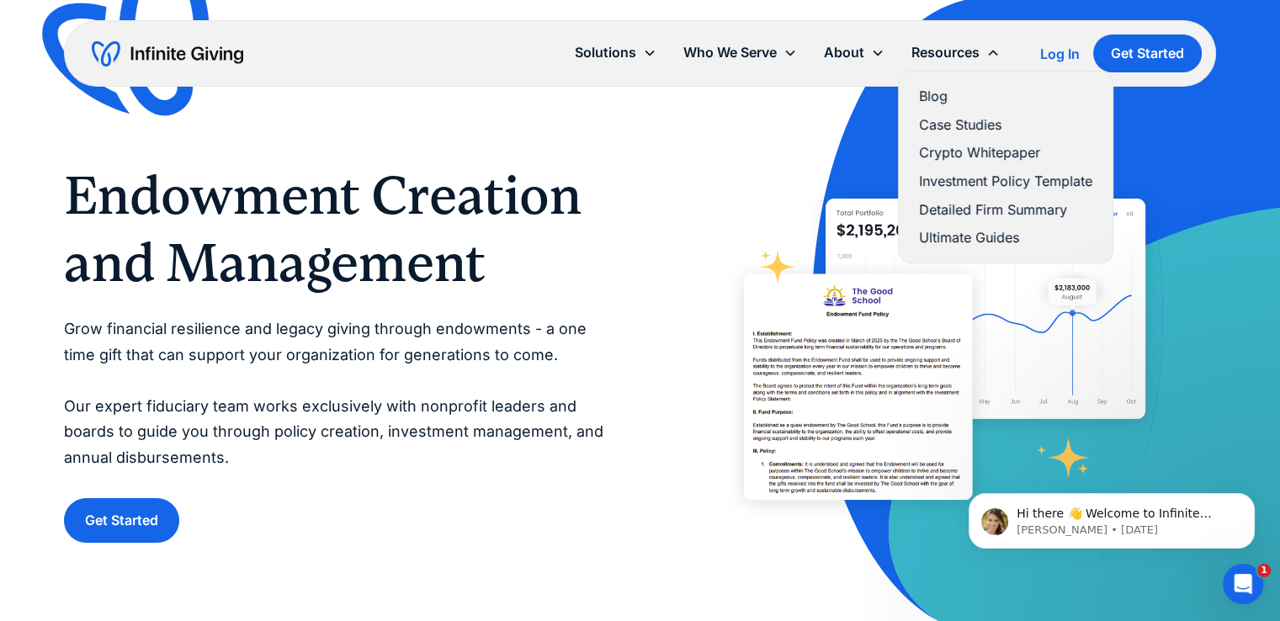
click at [988, 234] on link "Ultimate Guides" at bounding box center [1005, 237] width 173 height 23
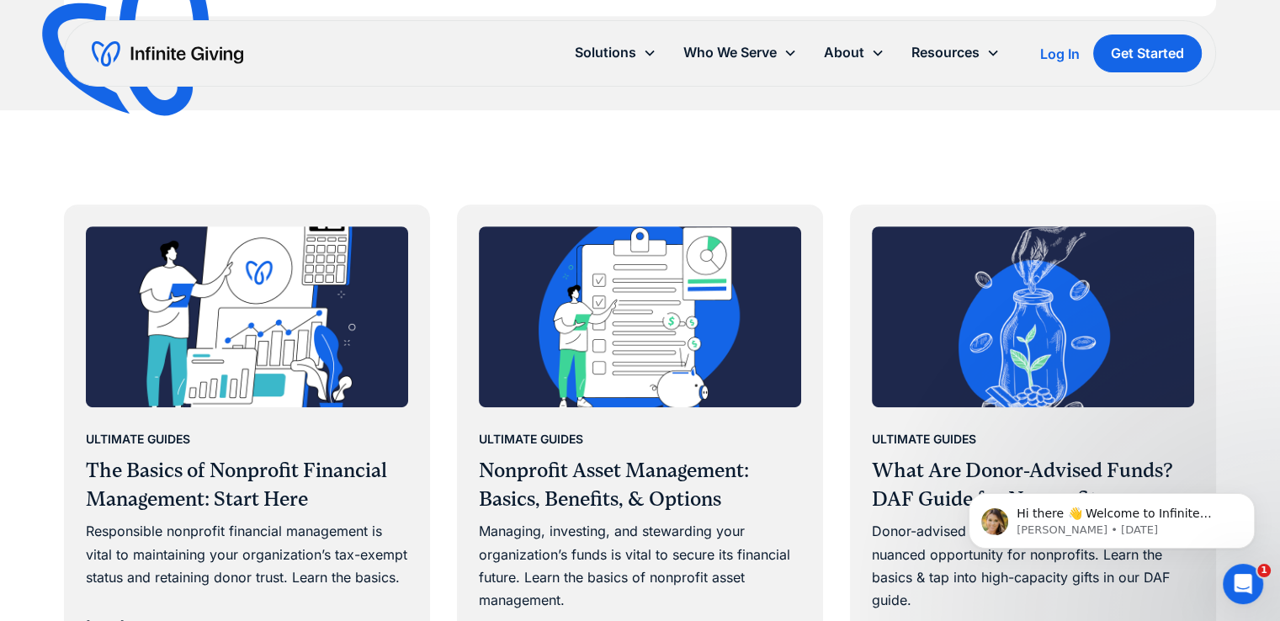
scroll to position [820, 0]
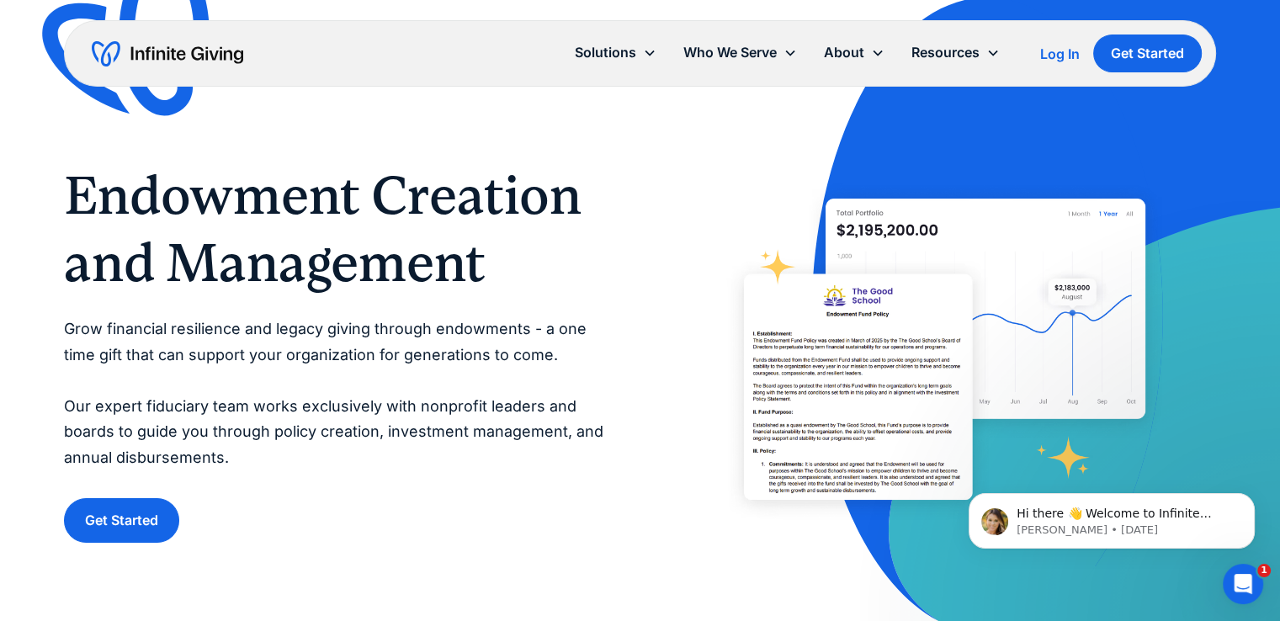
scroll to position [77, 0]
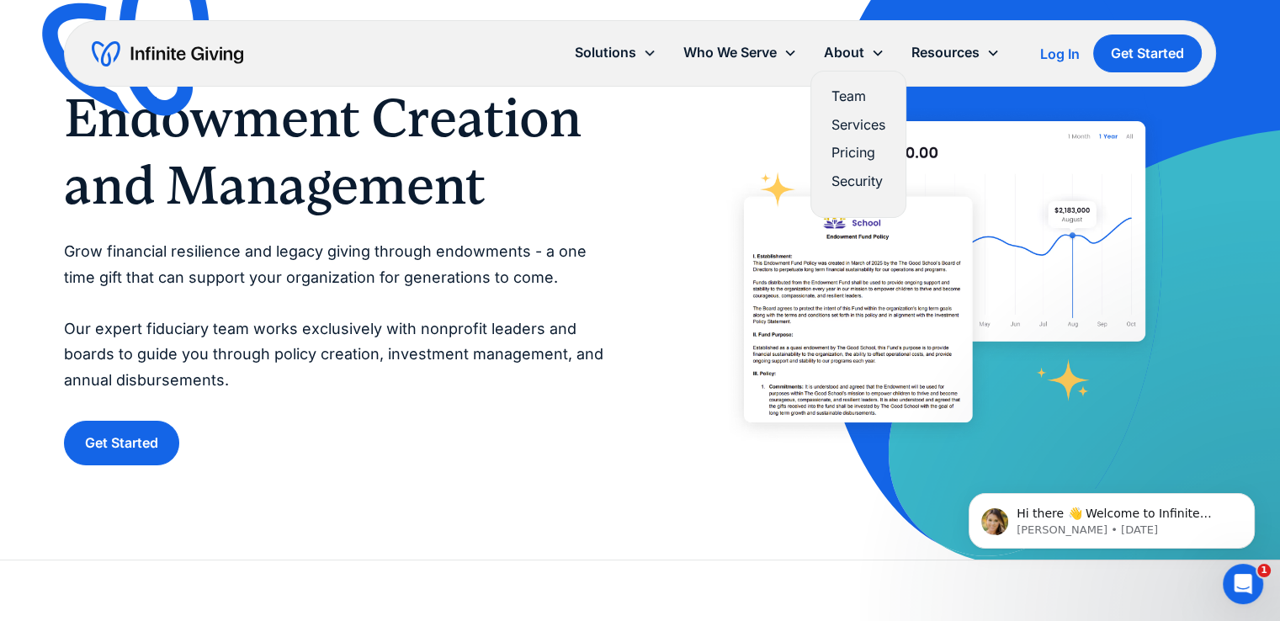
click at [859, 120] on link "Services" at bounding box center [858, 125] width 54 height 23
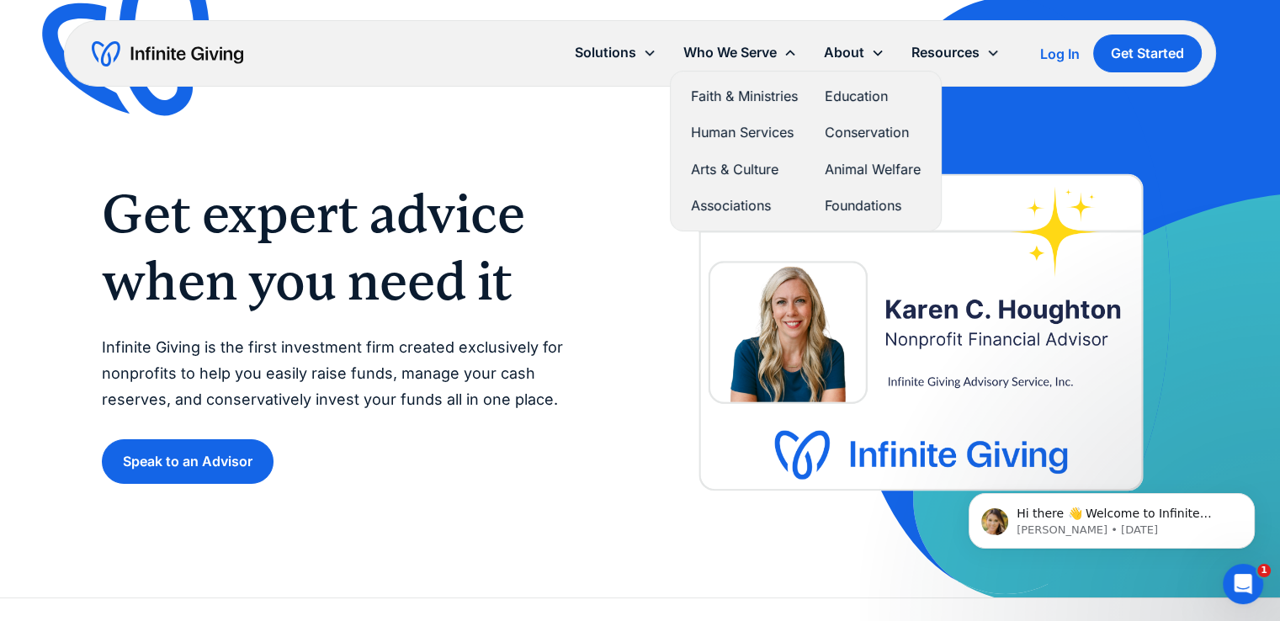
click at [721, 98] on link "Faith & Ministries" at bounding box center [744, 96] width 107 height 23
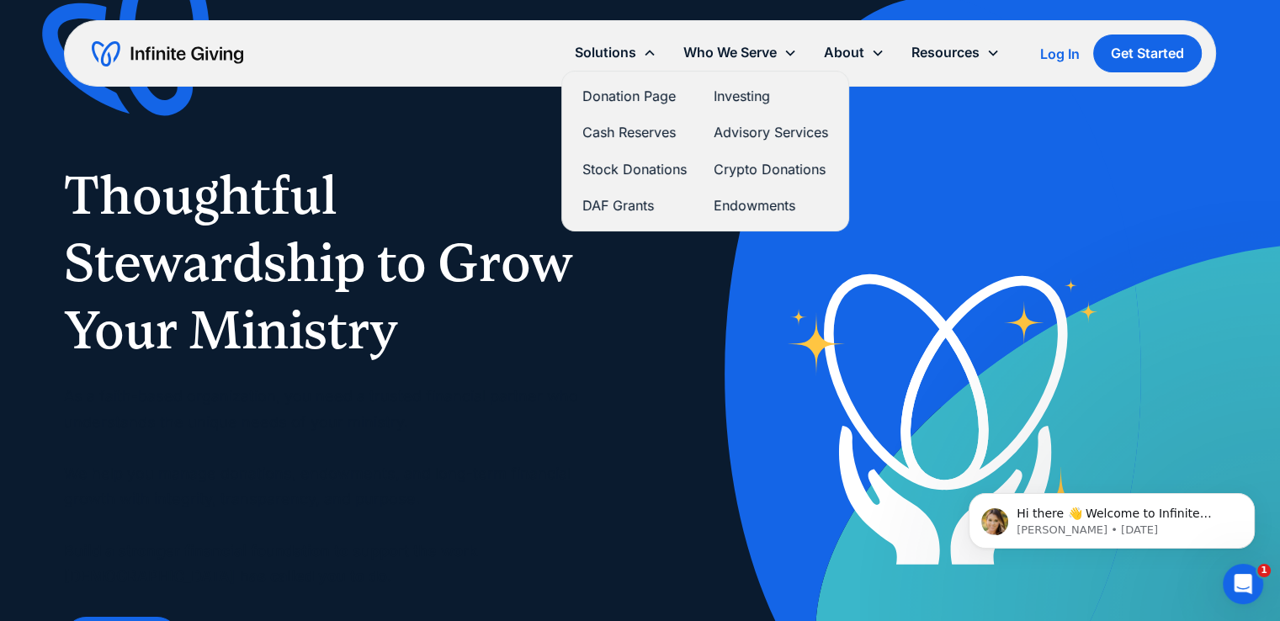
click at [629, 95] on link "Donation Page" at bounding box center [634, 96] width 104 height 23
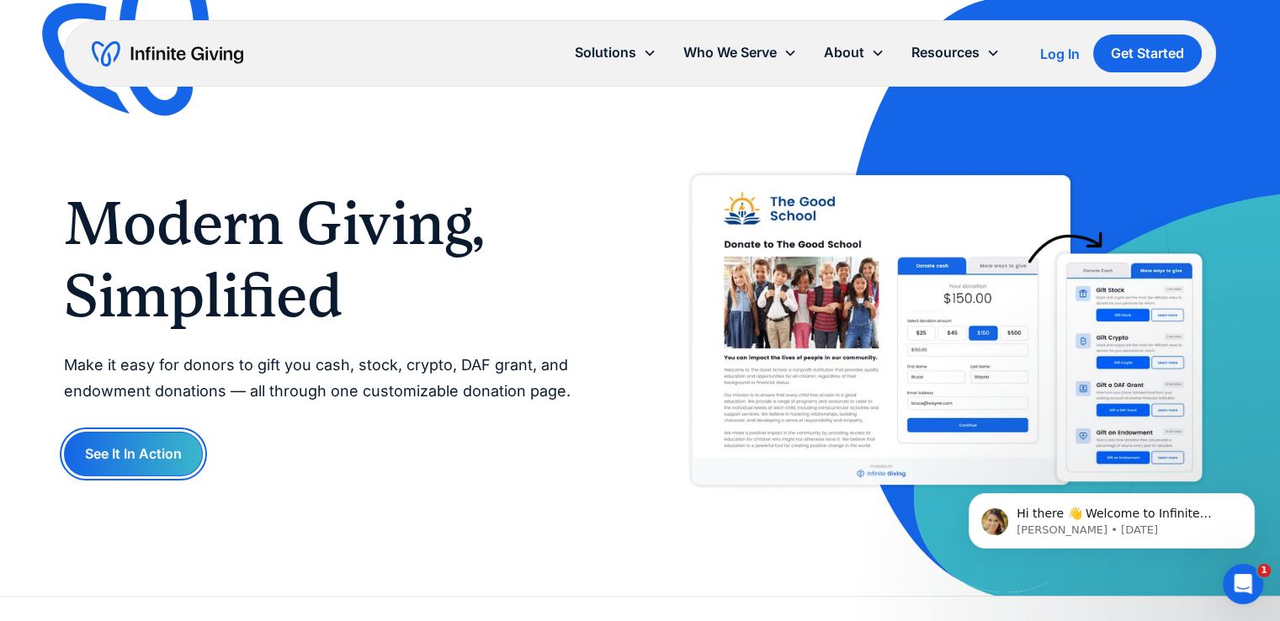
click at [120, 458] on link "See It In Action" at bounding box center [133, 454] width 139 height 45
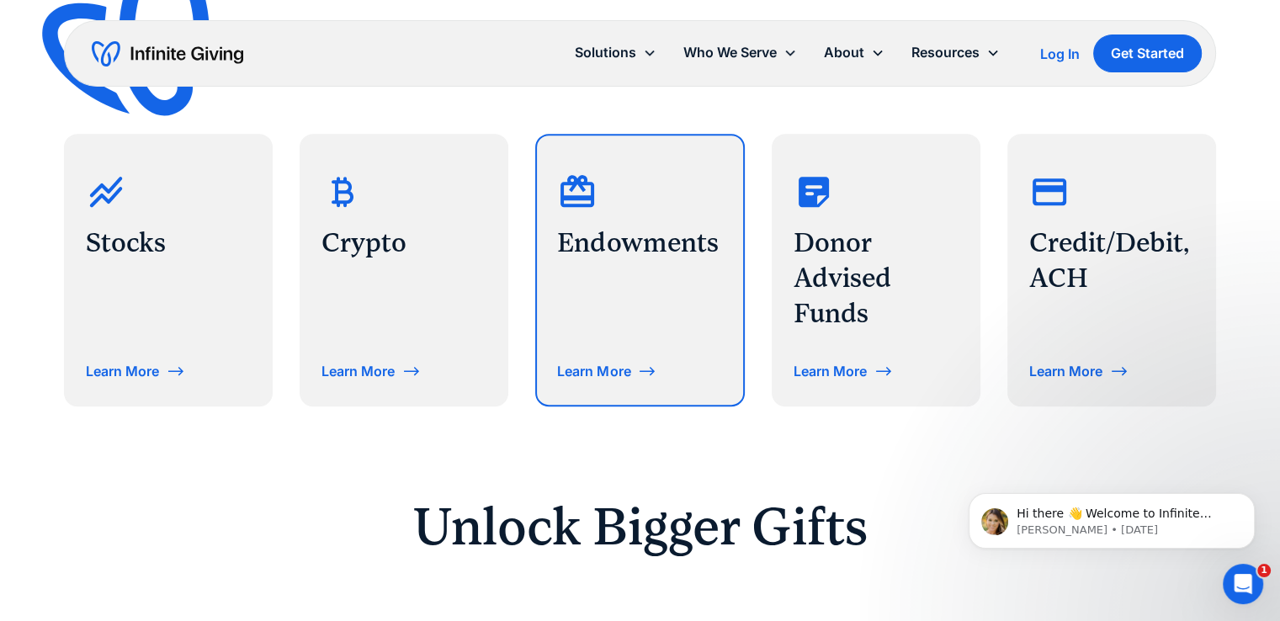
scroll to position [801, 0]
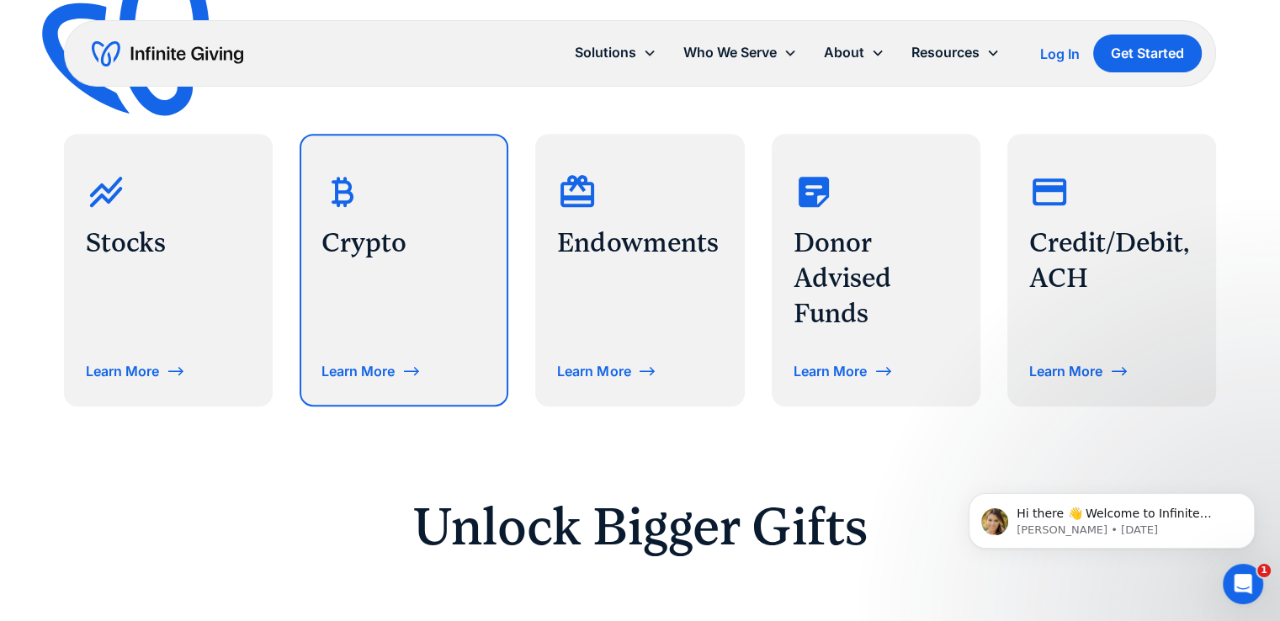
click at [413, 327] on div "Crypto Learn More" at bounding box center [403, 269] width 205 height 269
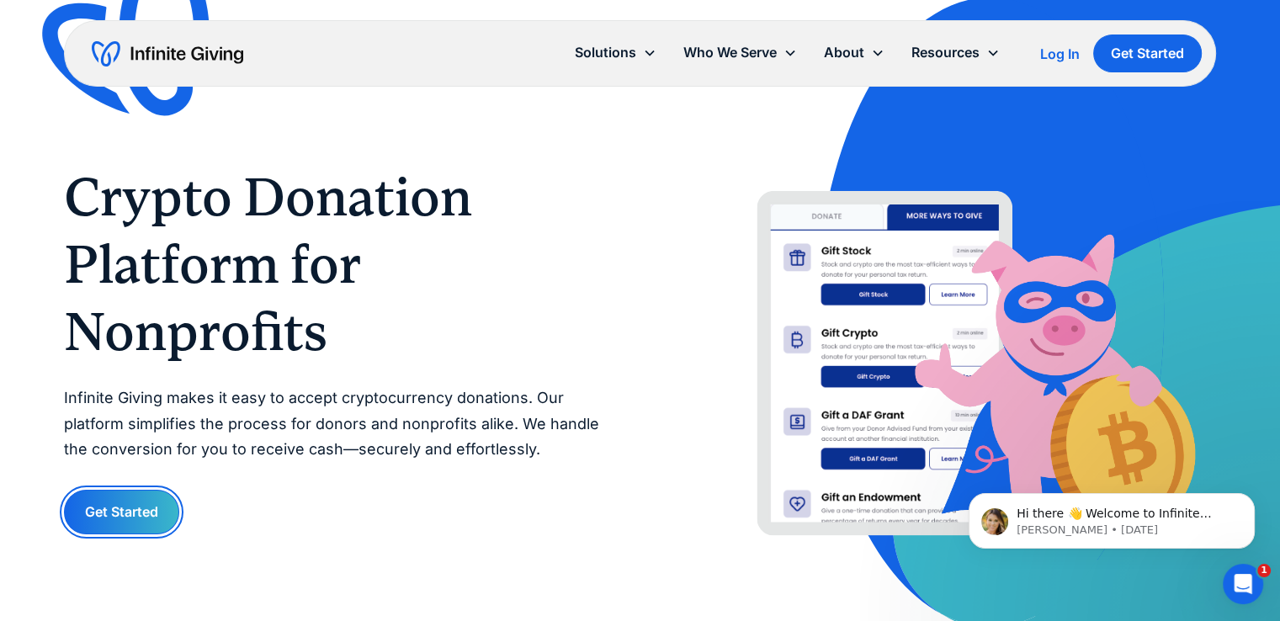
click at [82, 529] on link "Get Started" at bounding box center [121, 512] width 115 height 45
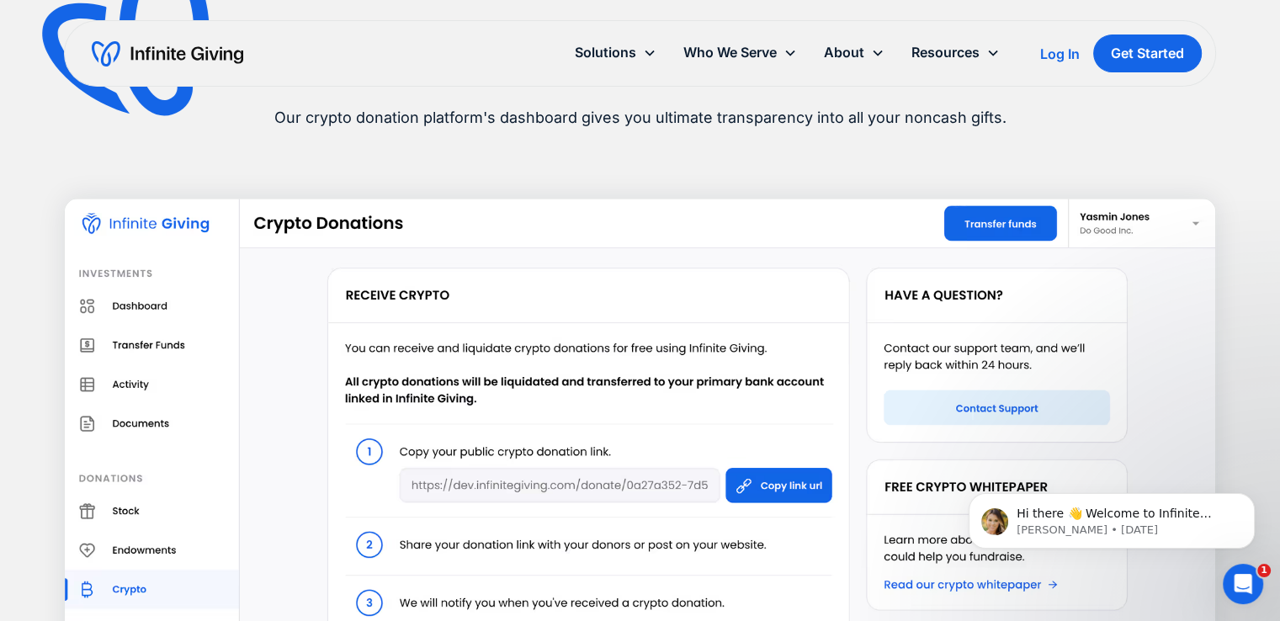
scroll to position [3209, 0]
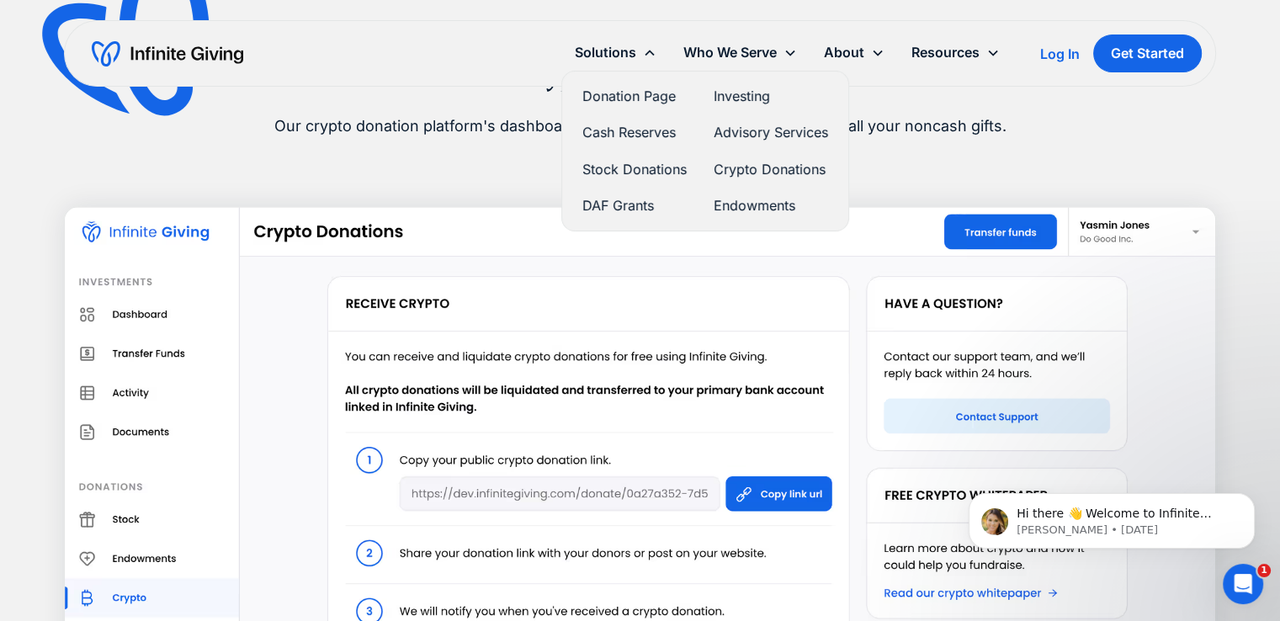
click at [643, 88] on link "Donation Page" at bounding box center [634, 96] width 104 height 23
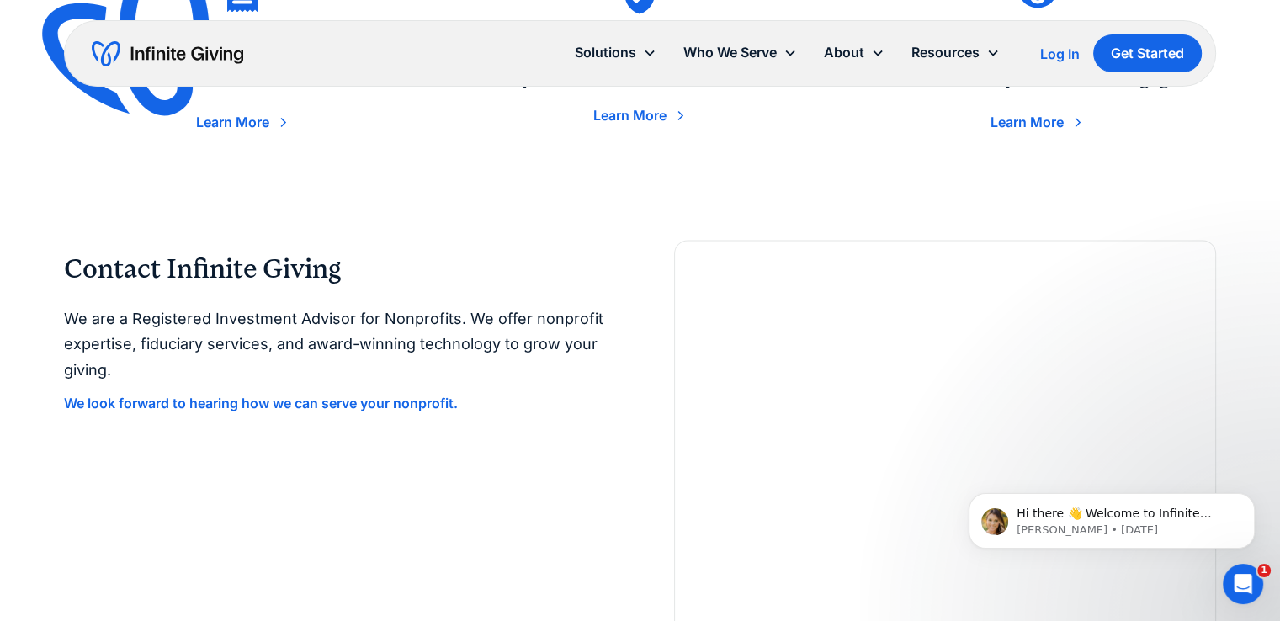
scroll to position [2864, 0]
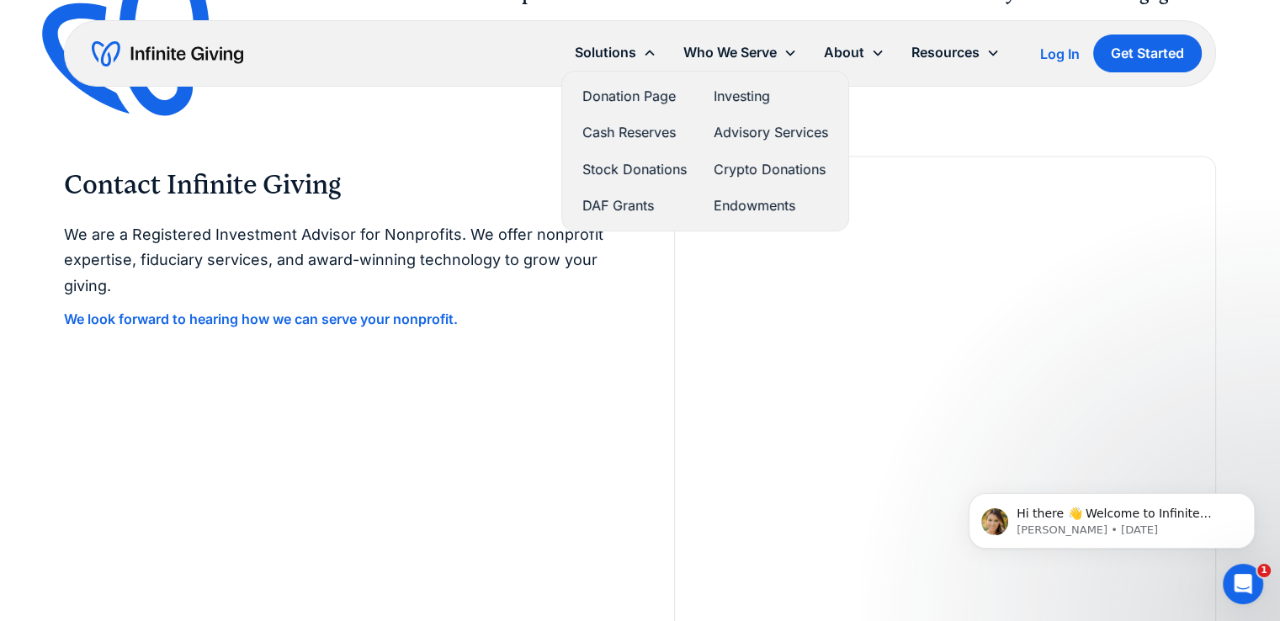
click at [632, 121] on link "Cash Reserves" at bounding box center [634, 132] width 104 height 23
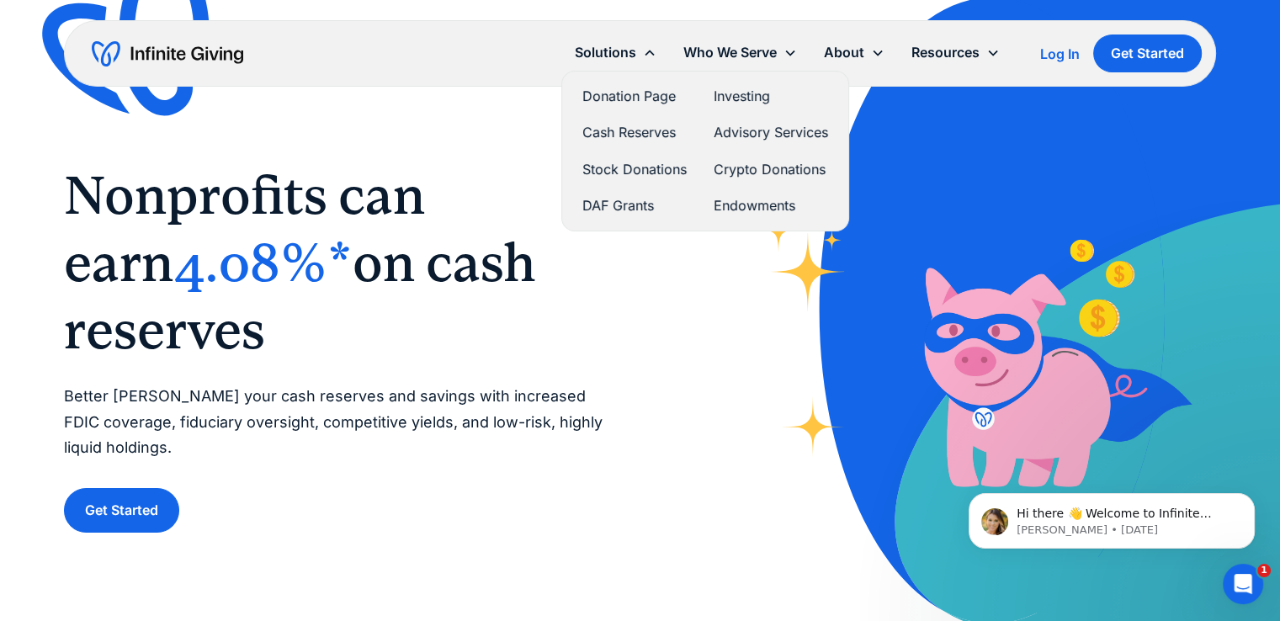
click at [618, 167] on link "Stock Donations" at bounding box center [634, 169] width 104 height 23
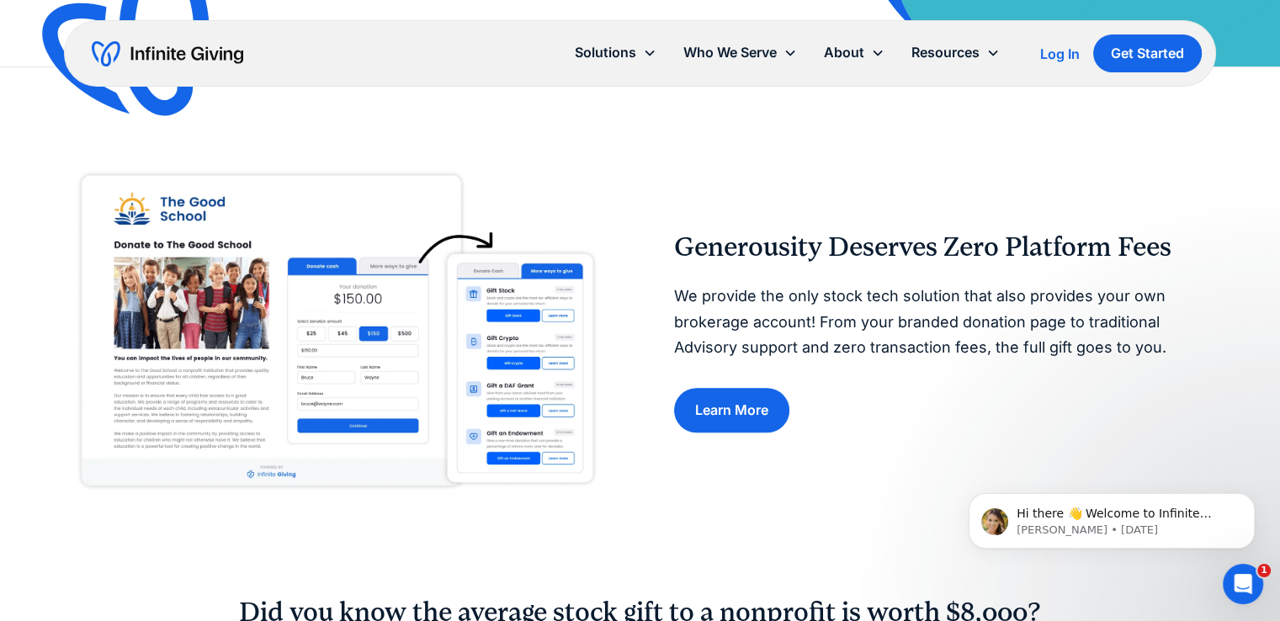
scroll to position [595, 0]
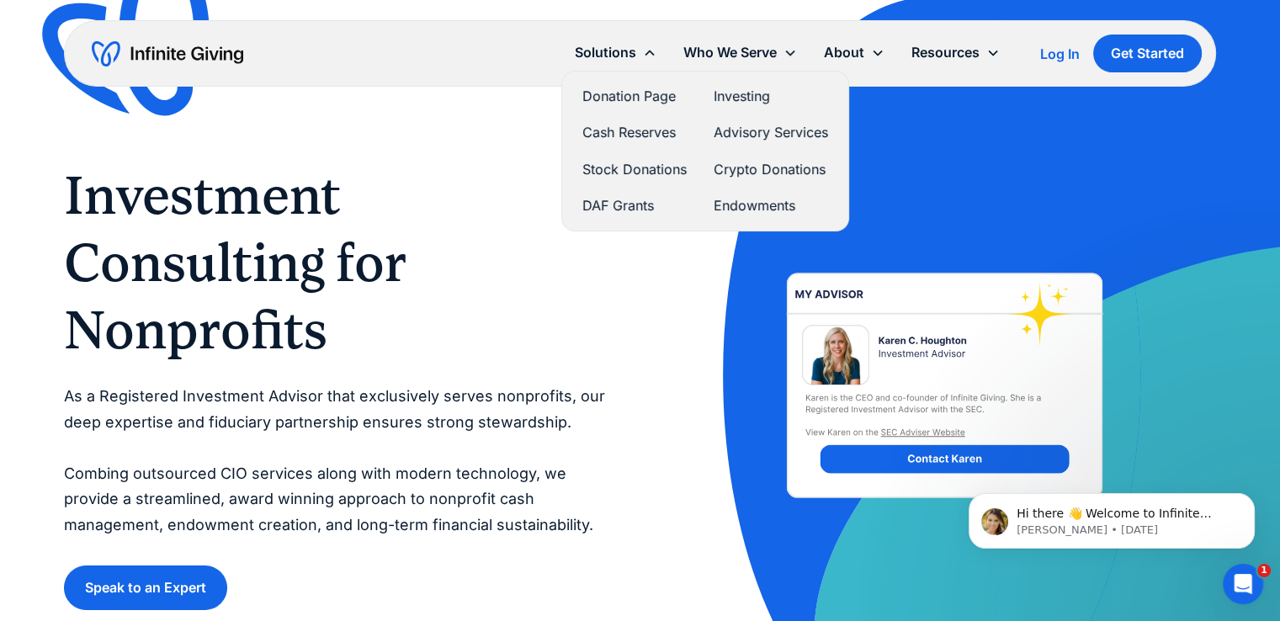
click at [761, 132] on link "Advisory Services" at bounding box center [770, 132] width 114 height 23
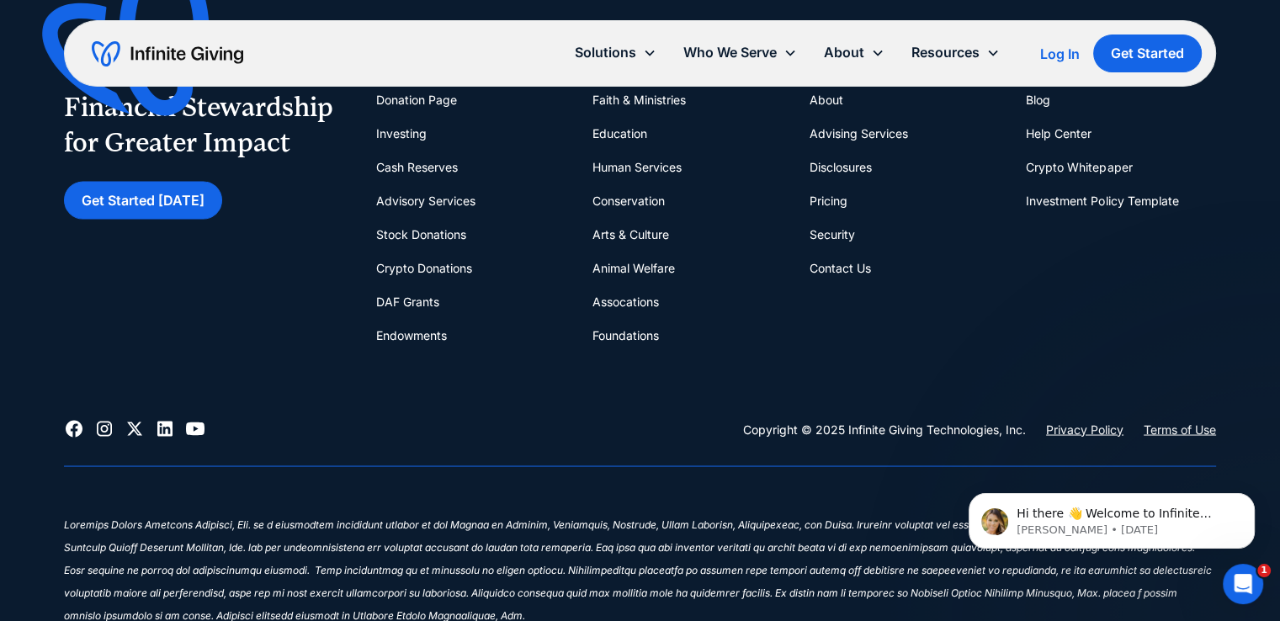
scroll to position [3031, 0]
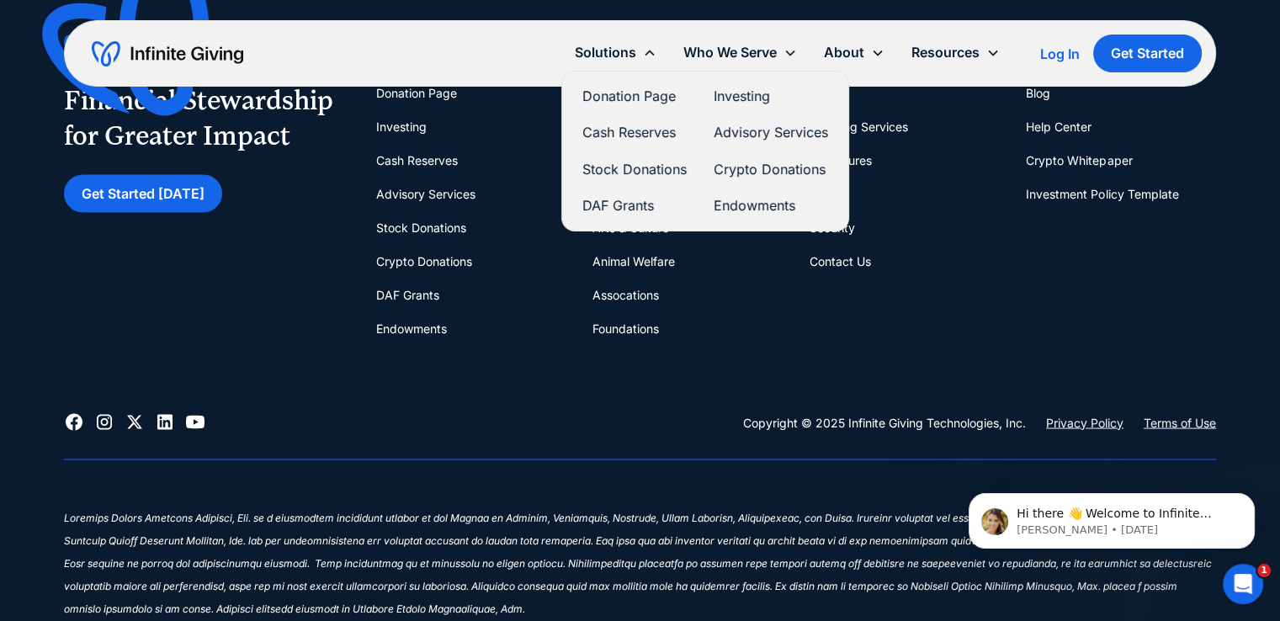
click at [633, 162] on link "Stock Donations" at bounding box center [634, 169] width 104 height 23
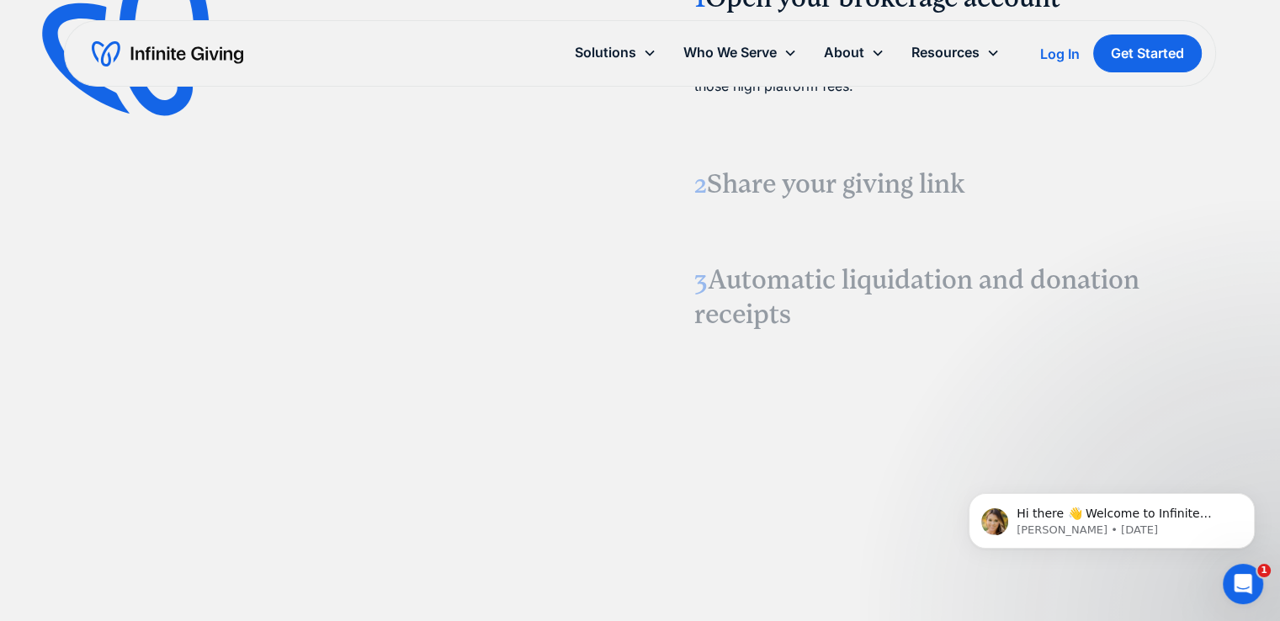
scroll to position [2187, 0]
click at [729, 183] on h3 "2 Share your giving link" at bounding box center [944, 185] width 501 height 35
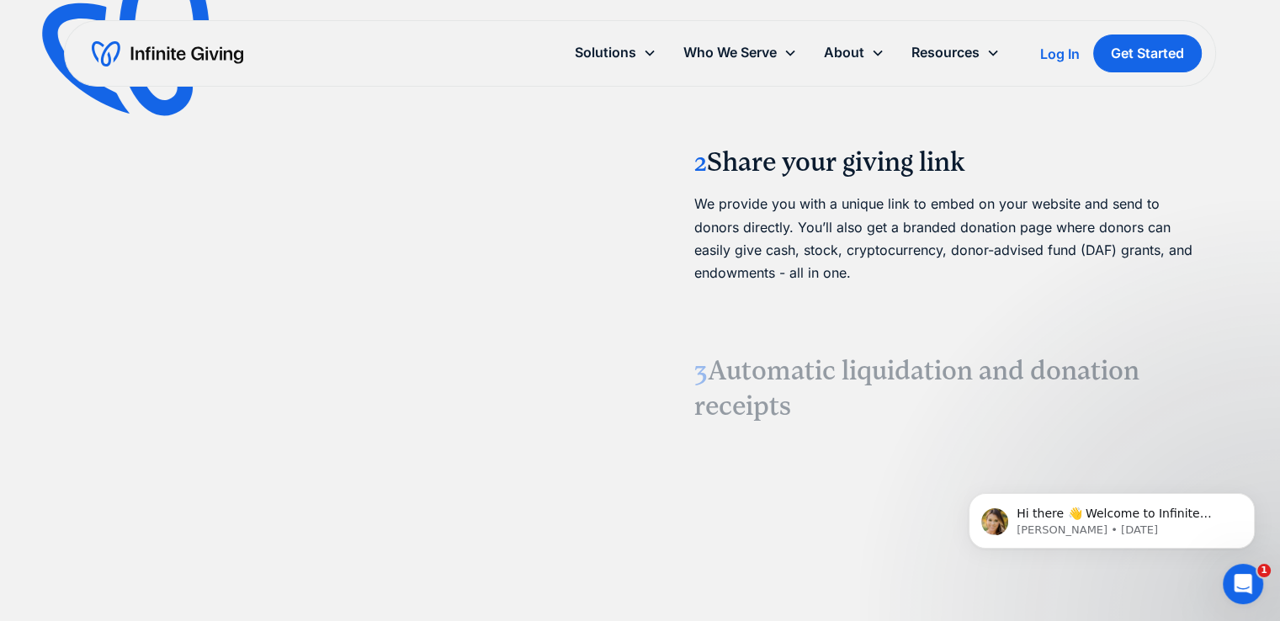
scroll to position [2109, 0]
click at [739, 409] on h3 "3 Automatic liquidation and donation receipts" at bounding box center [944, 388] width 501 height 70
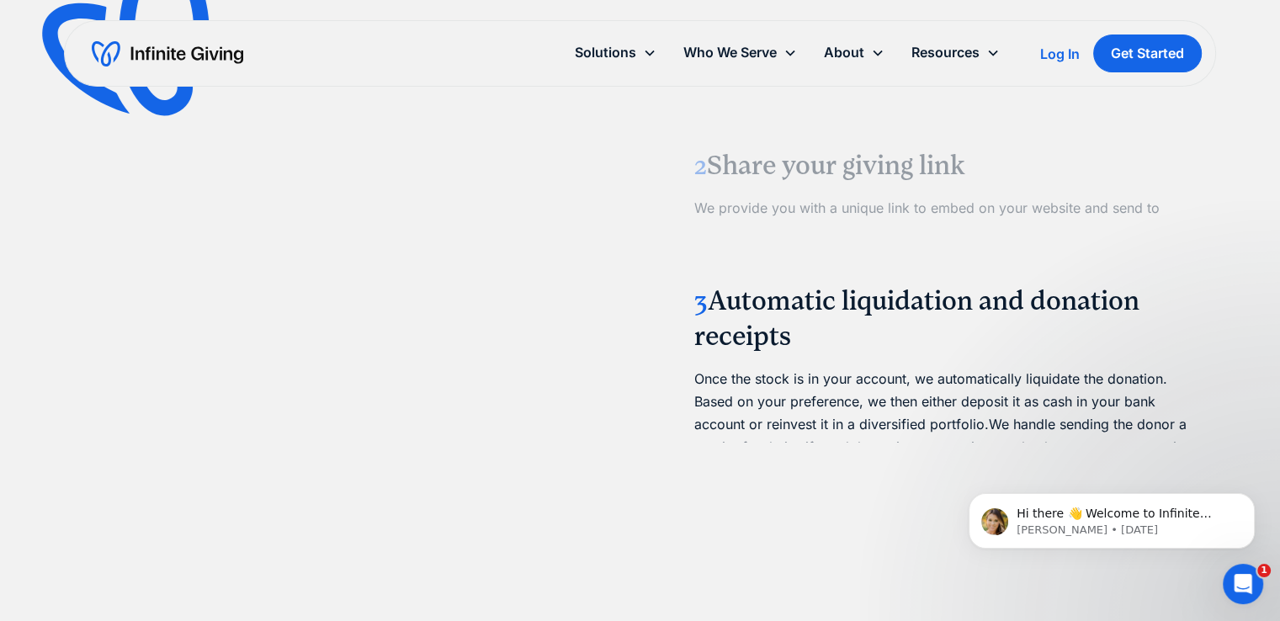
scroll to position [2097, 0]
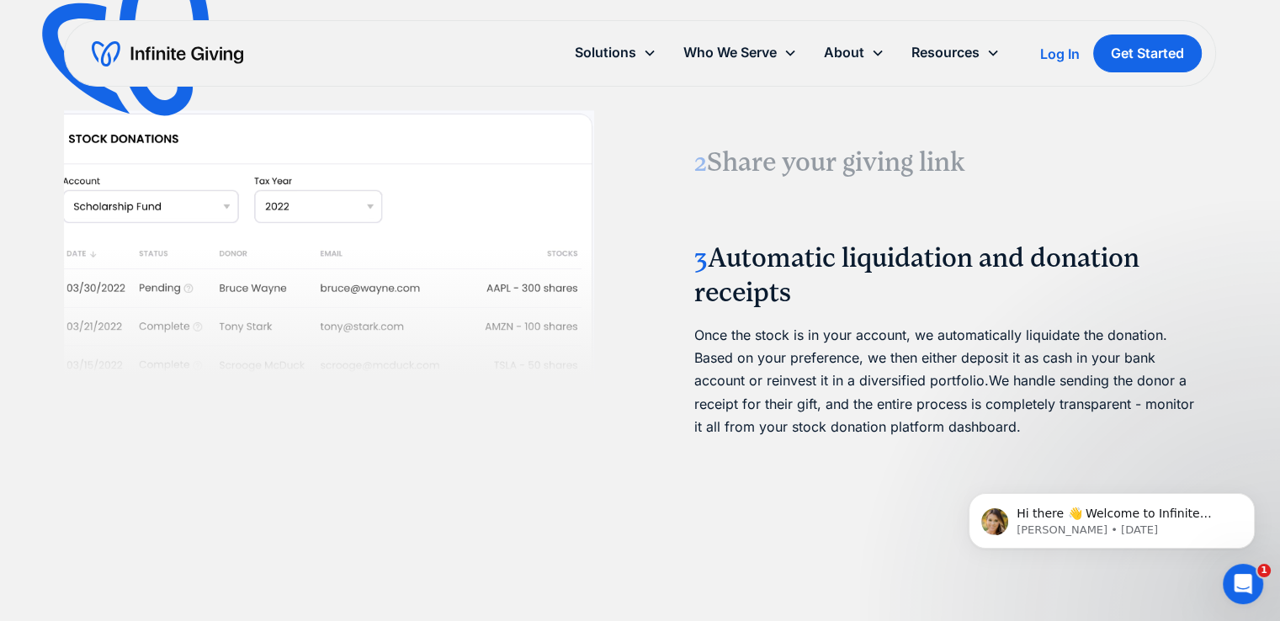
click at [831, 139] on link "2 Share your giving link We provide you with a unique link to embed on your web…" at bounding box center [945, 163] width 542 height 76
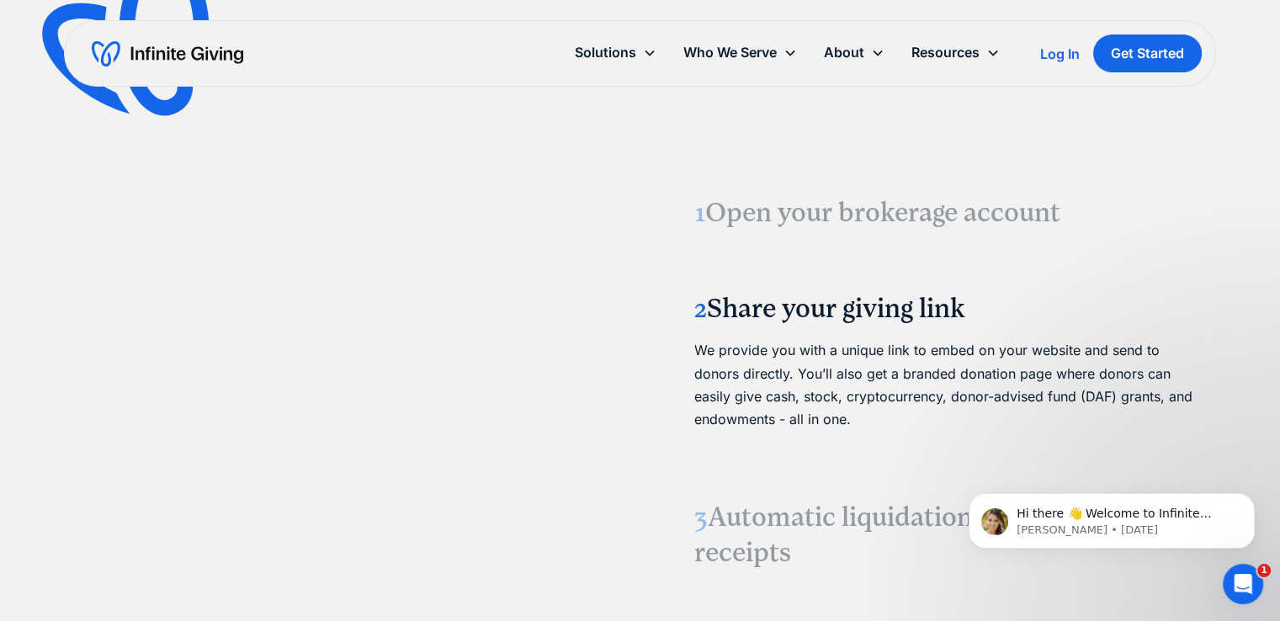
scroll to position [1894, 0]
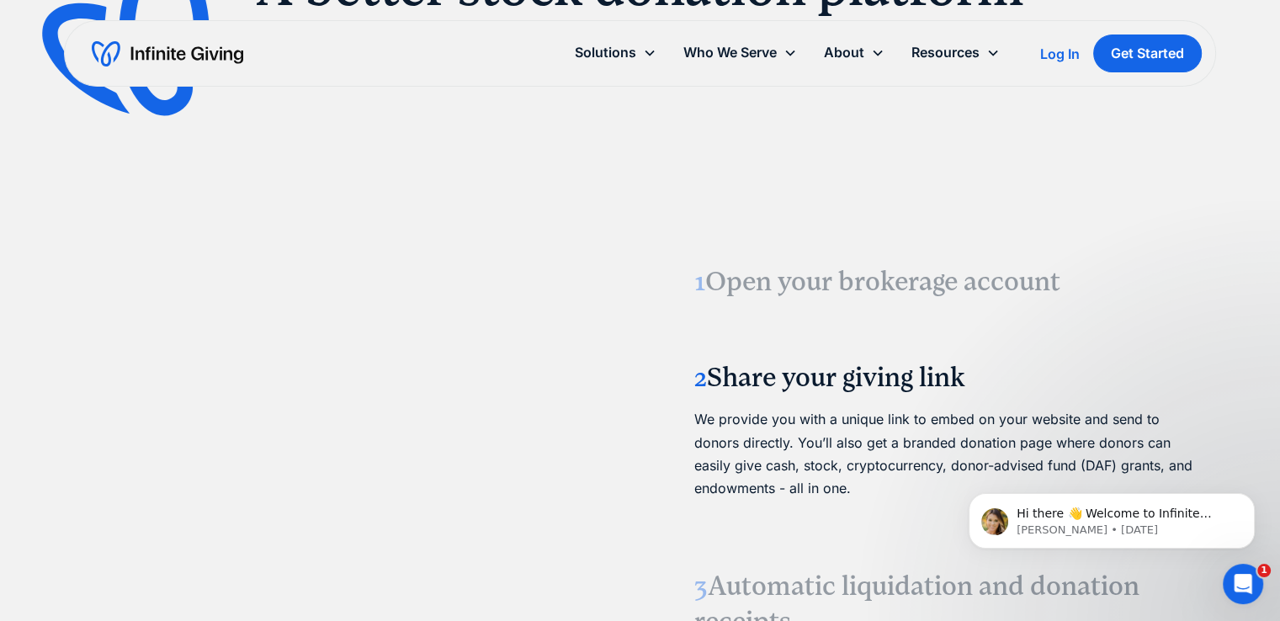
click at [773, 280] on h3 "1 Open your brokerage account" at bounding box center [944, 281] width 501 height 35
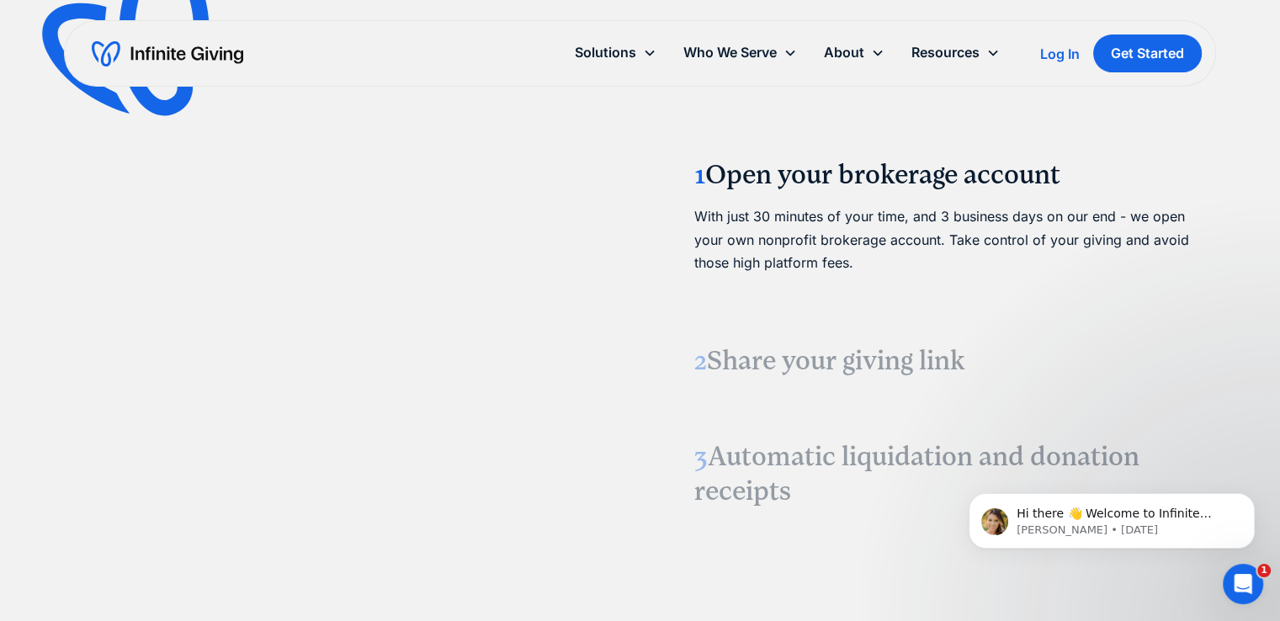
scroll to position [2011, 0]
click at [802, 345] on h3 "2 Share your giving link" at bounding box center [944, 362] width 501 height 35
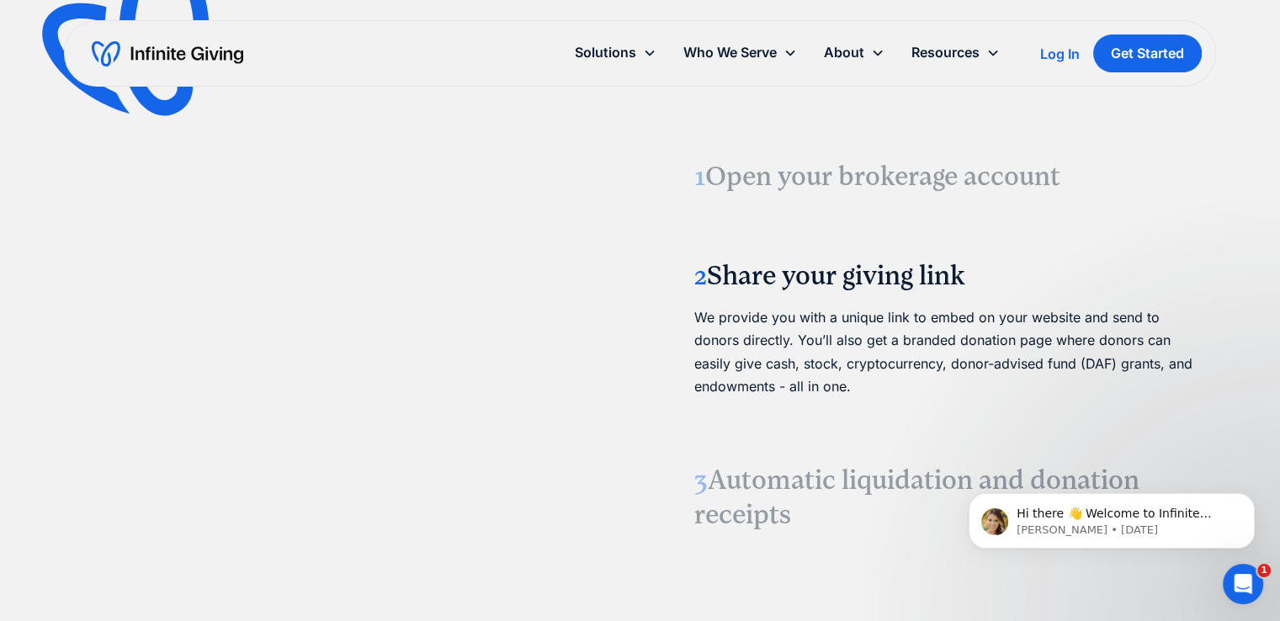
scroll to position [1999, 0]
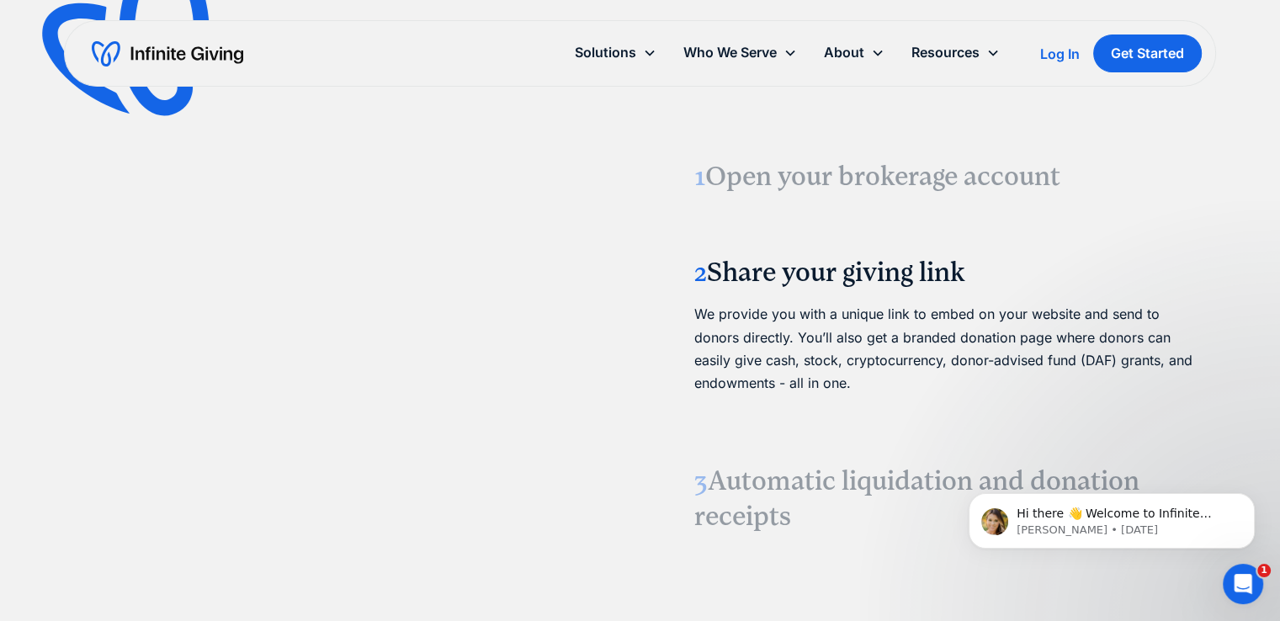
click at [741, 491] on h3 "3 Automatic liquidation and donation receipts" at bounding box center [944, 499] width 501 height 70
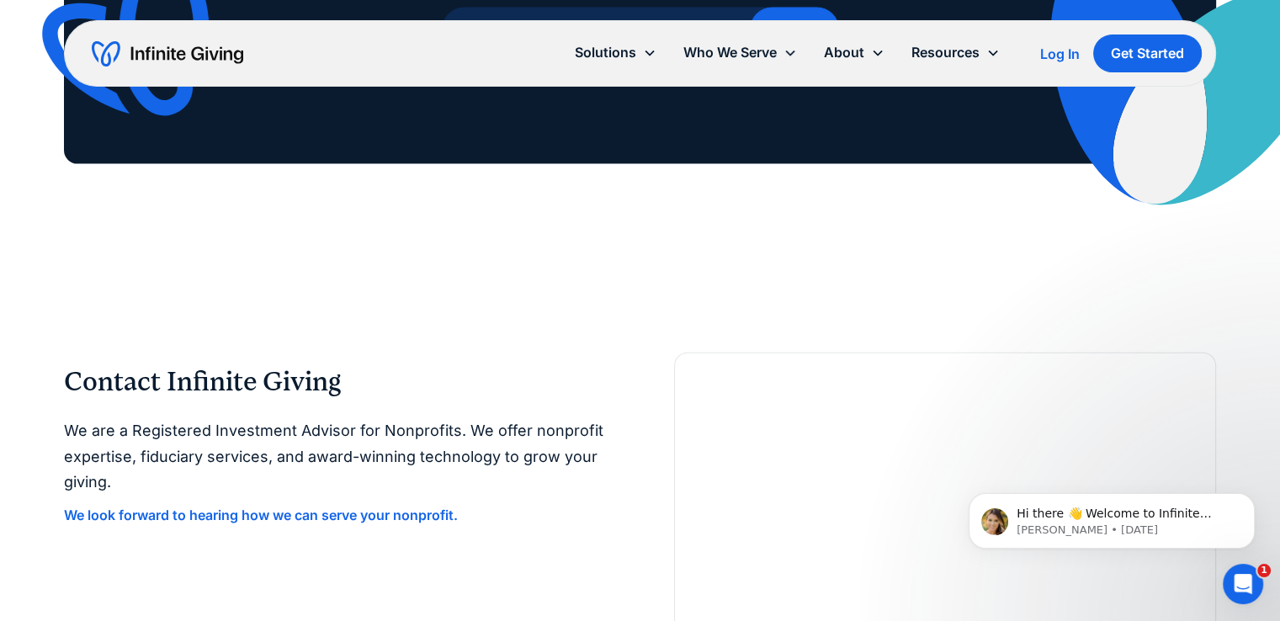
scroll to position [3793, 0]
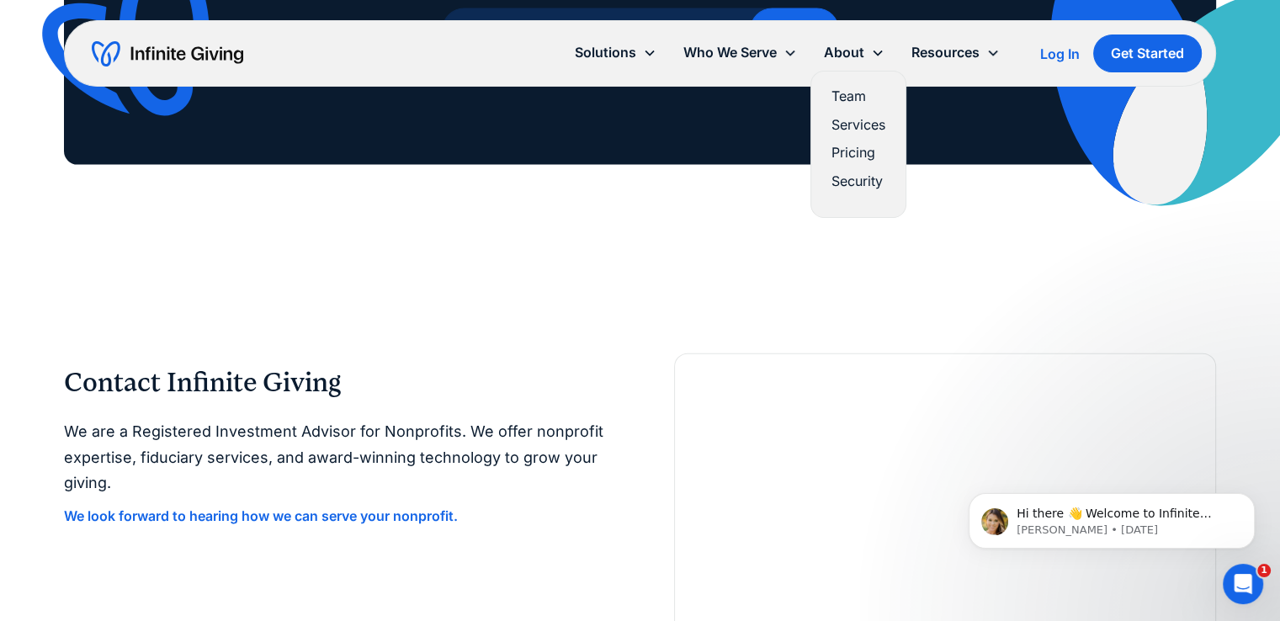
click at [864, 92] on link "Team" at bounding box center [858, 96] width 54 height 23
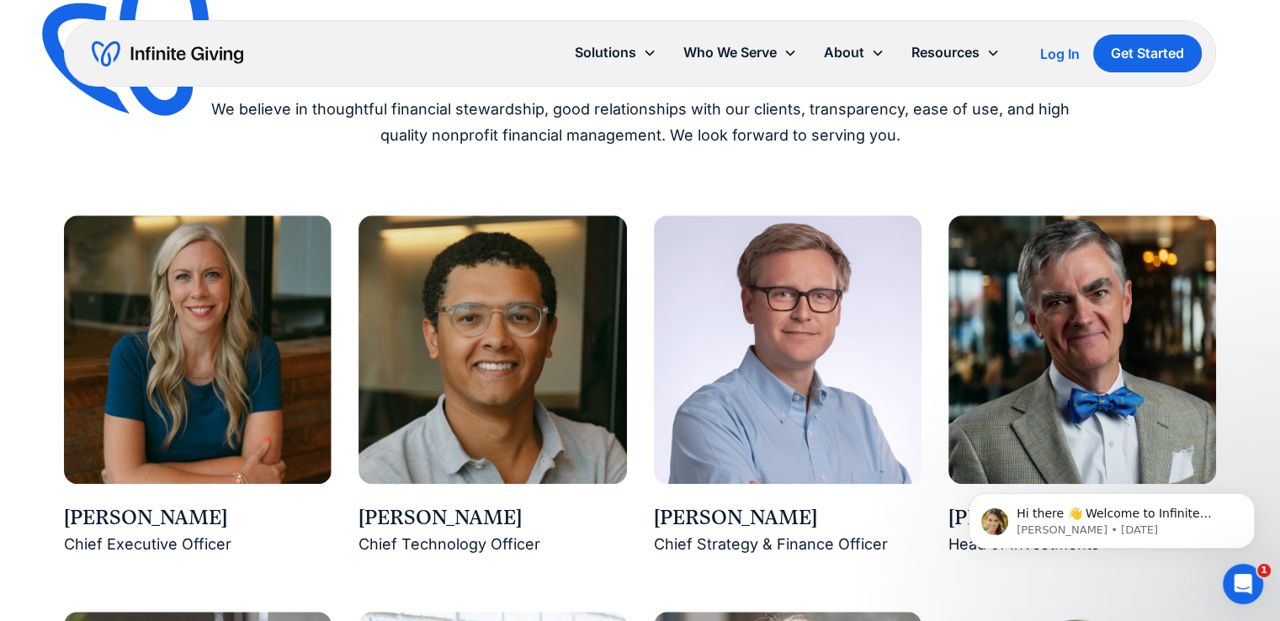
scroll to position [1168, 0]
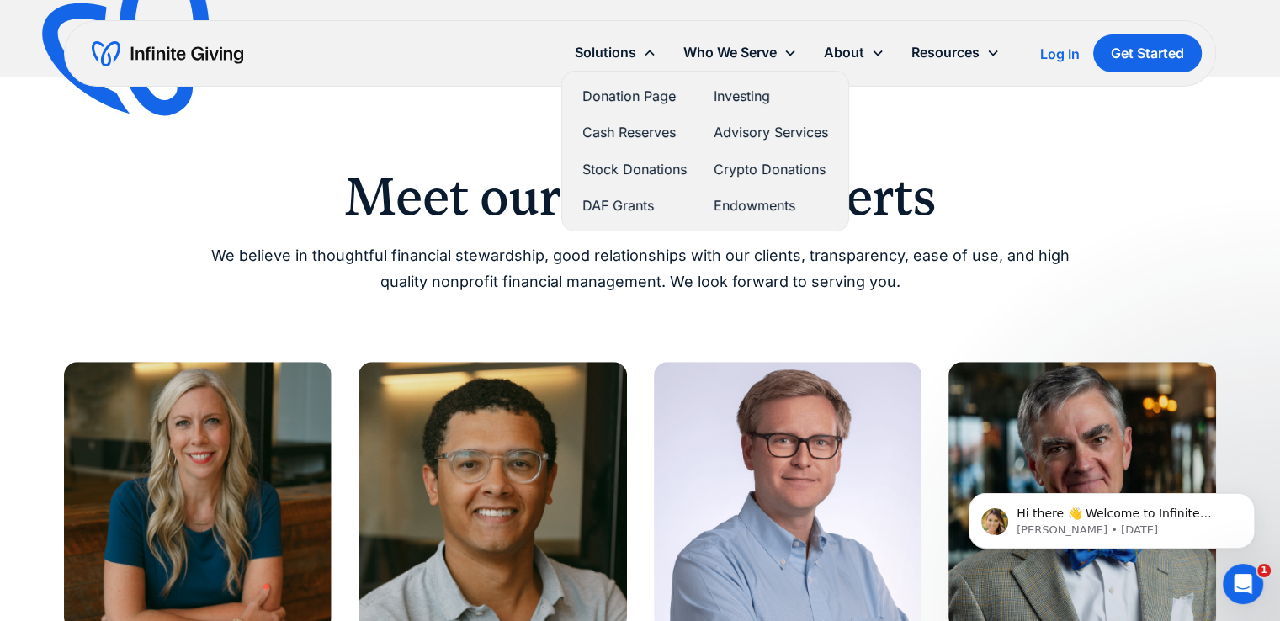
click at [772, 135] on link "Advisory Services" at bounding box center [770, 132] width 114 height 23
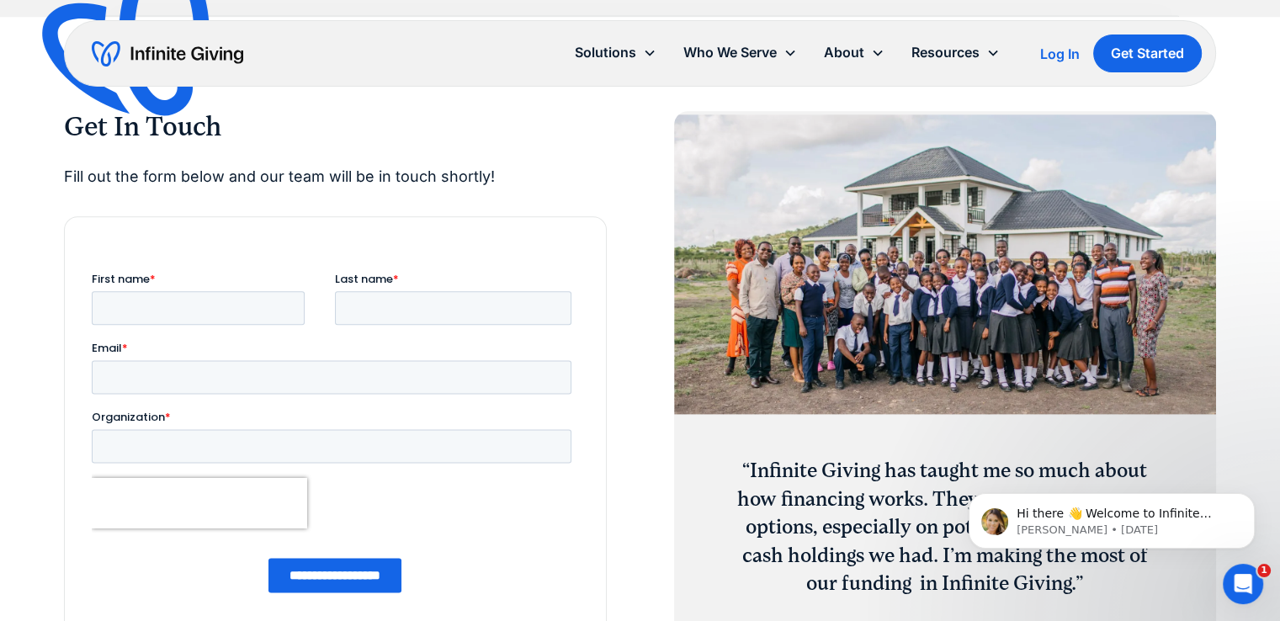
scroll to position [2026, 0]
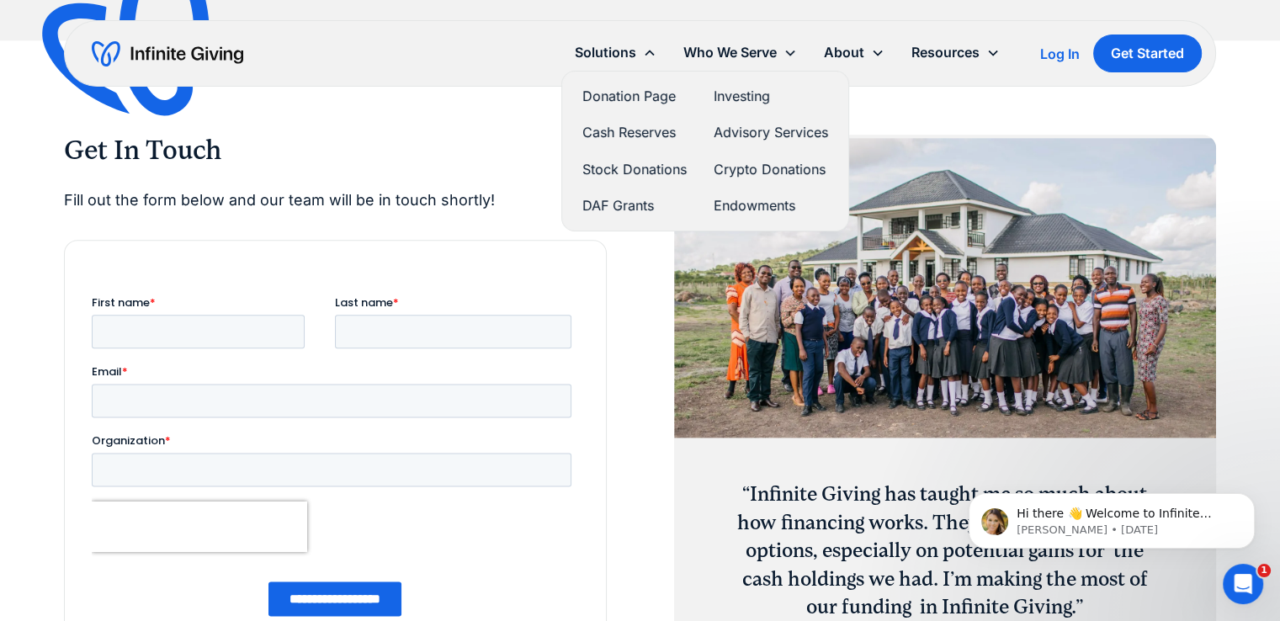
click at [739, 134] on link "Advisory Services" at bounding box center [770, 132] width 114 height 23
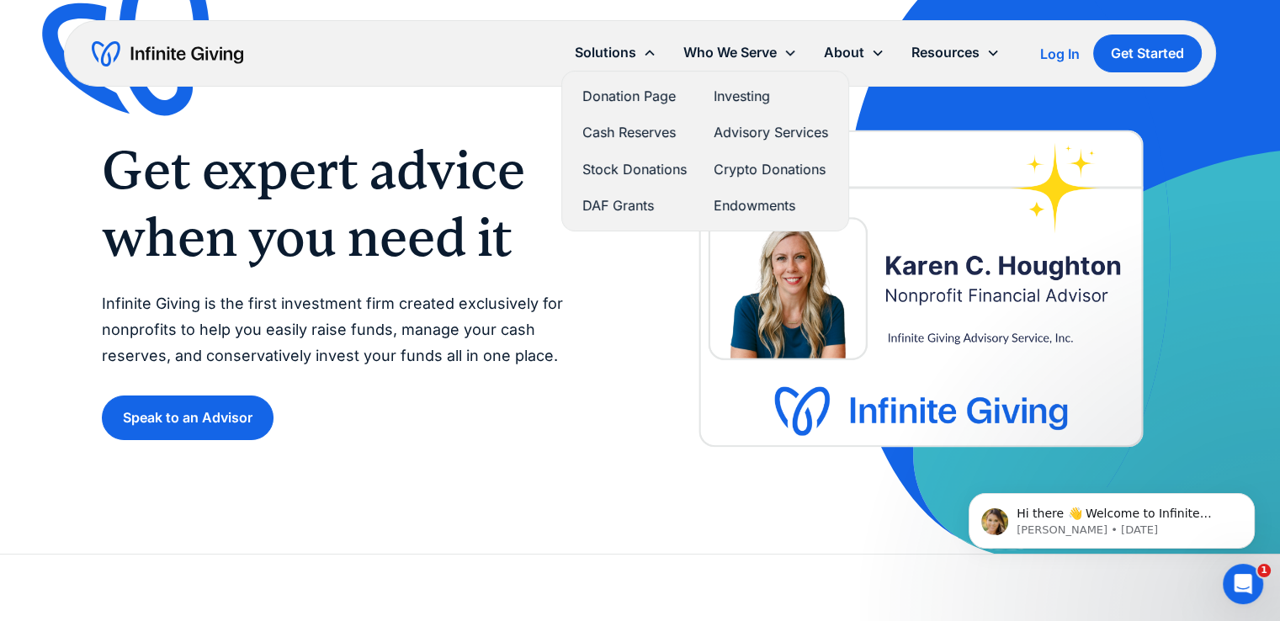
click at [740, 171] on link "Crypto Donations" at bounding box center [770, 169] width 114 height 23
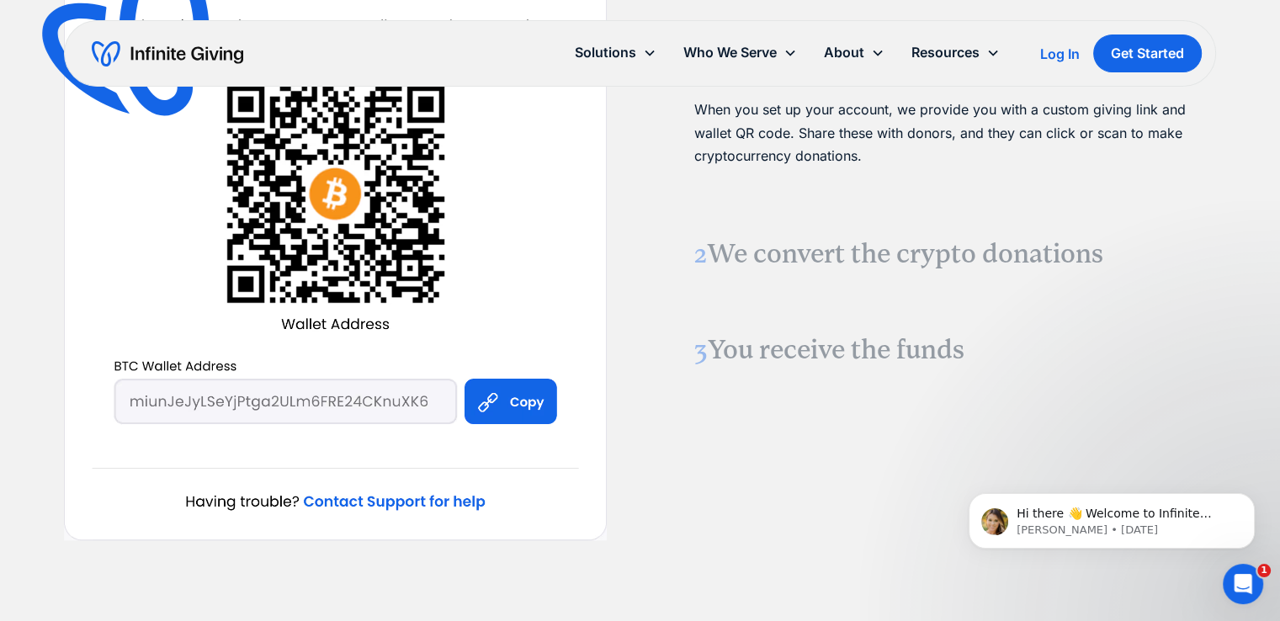
scroll to position [1941, 0]
click at [767, 253] on h3 "2 We convert the crypto donations" at bounding box center [944, 253] width 501 height 35
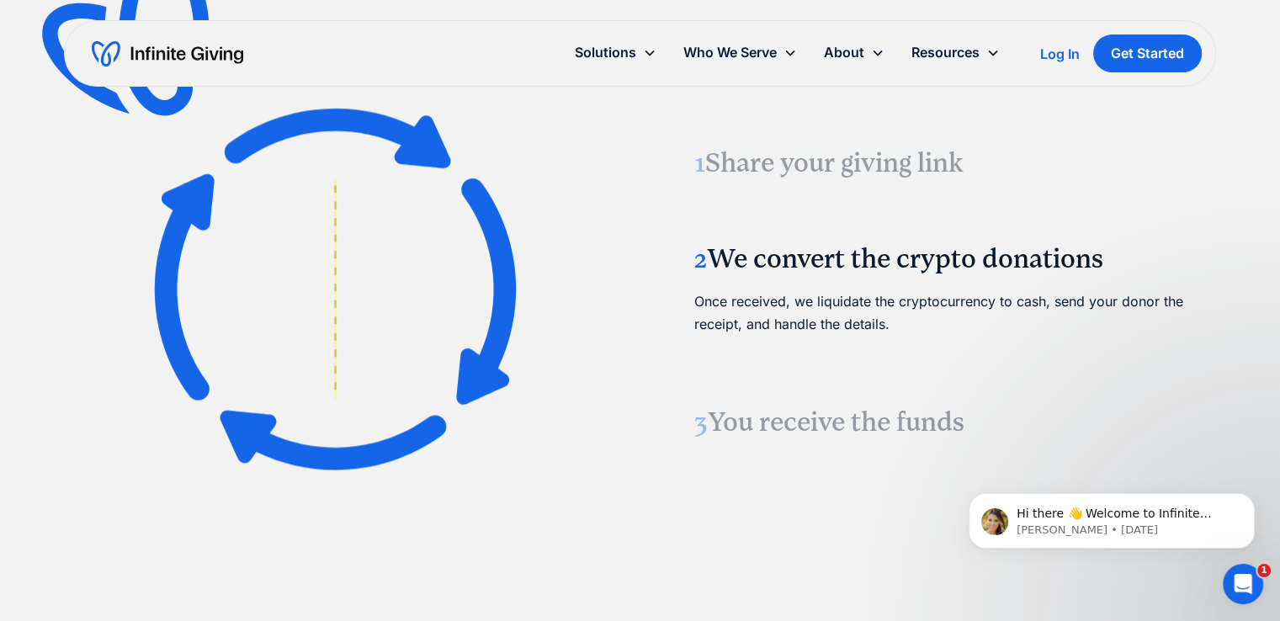
scroll to position [1852, 0]
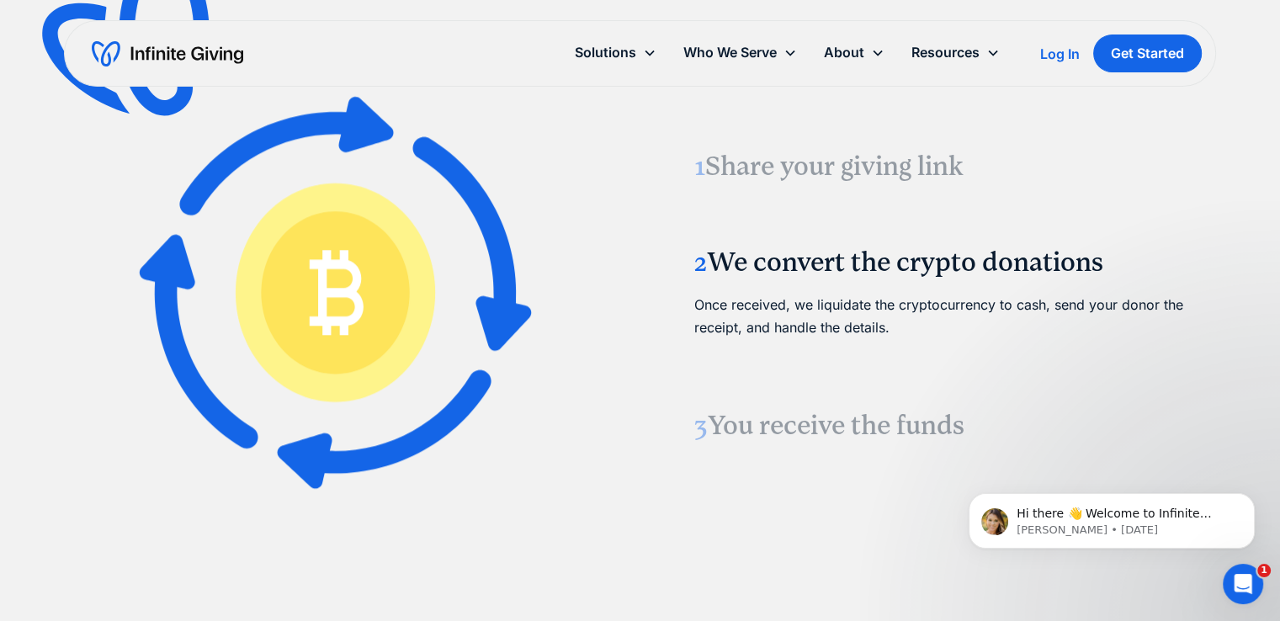
click at [758, 442] on link "3 You receive the funds The converted cash is securely transferred to your nonp…" at bounding box center [945, 426] width 542 height 76
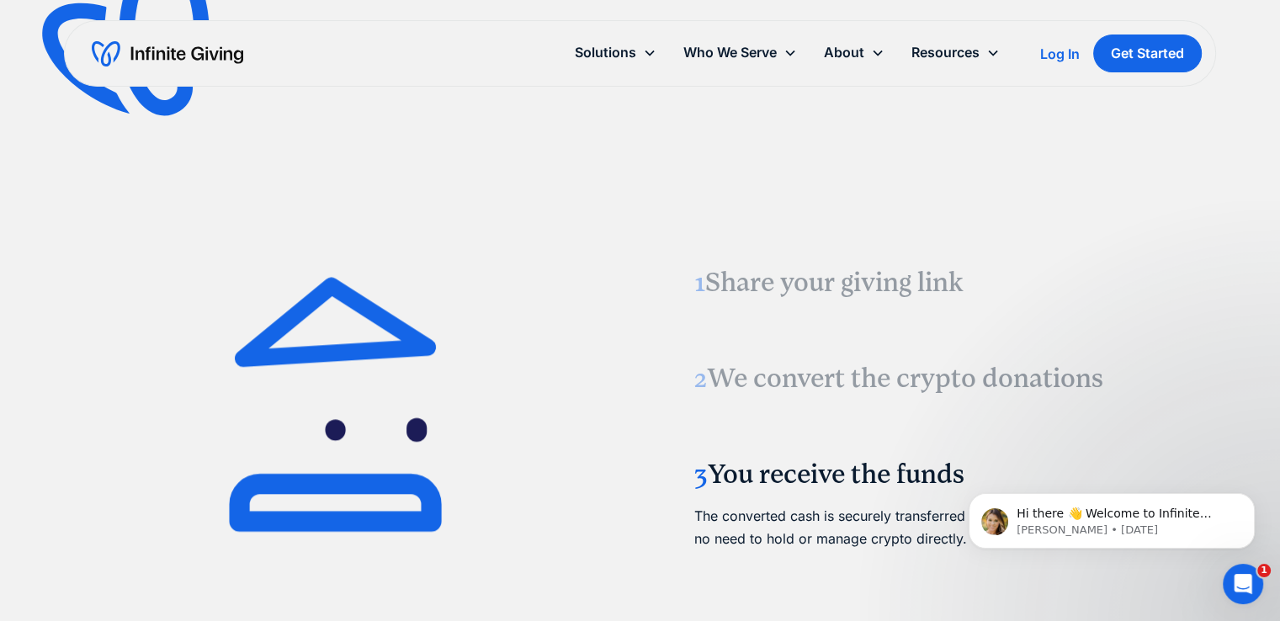
click at [803, 291] on h3 "1 Share your giving link" at bounding box center [944, 282] width 501 height 35
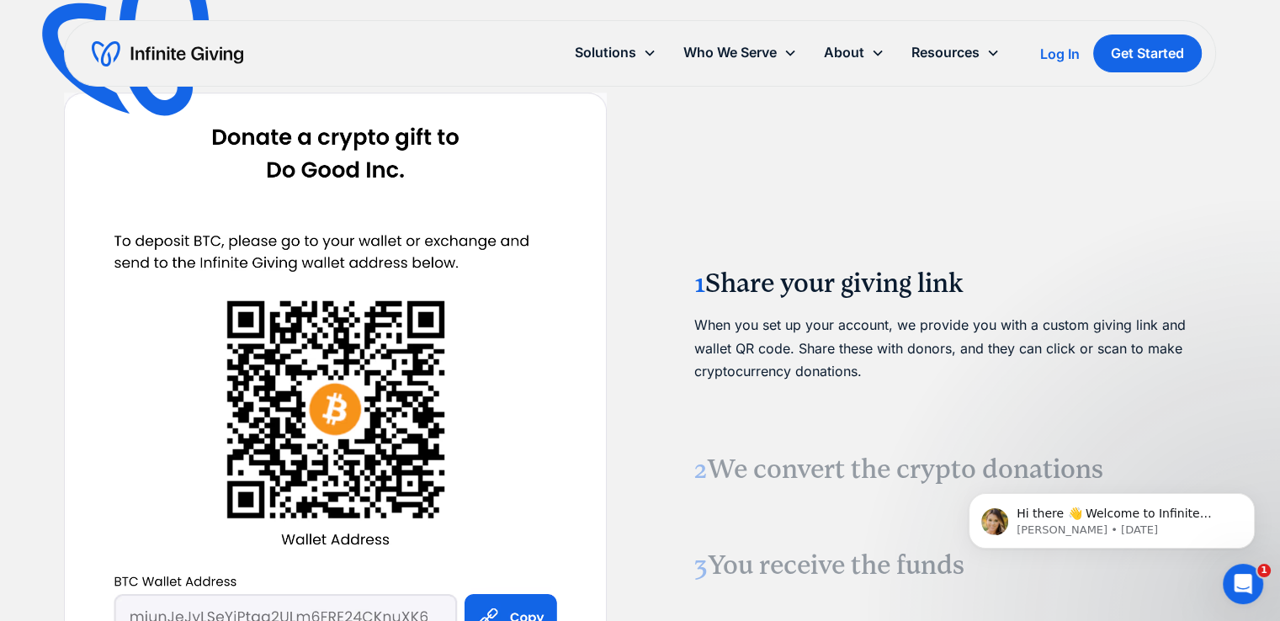
scroll to position [1725, 0]
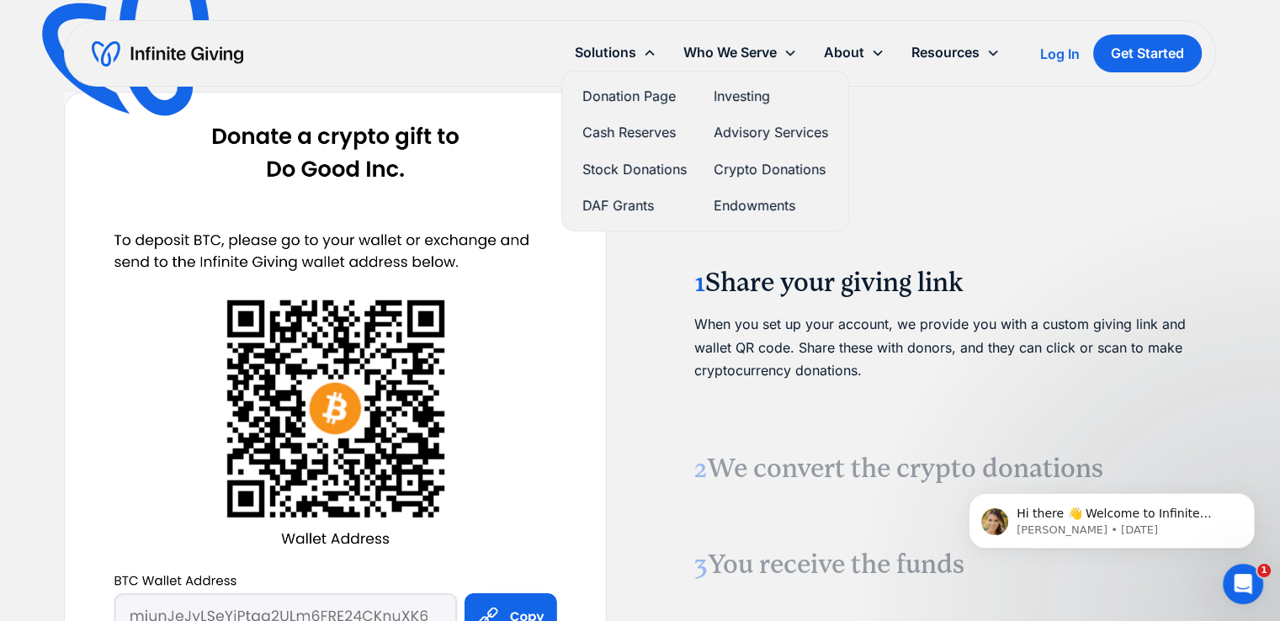
click at [727, 208] on link "Endowments" at bounding box center [770, 205] width 114 height 23
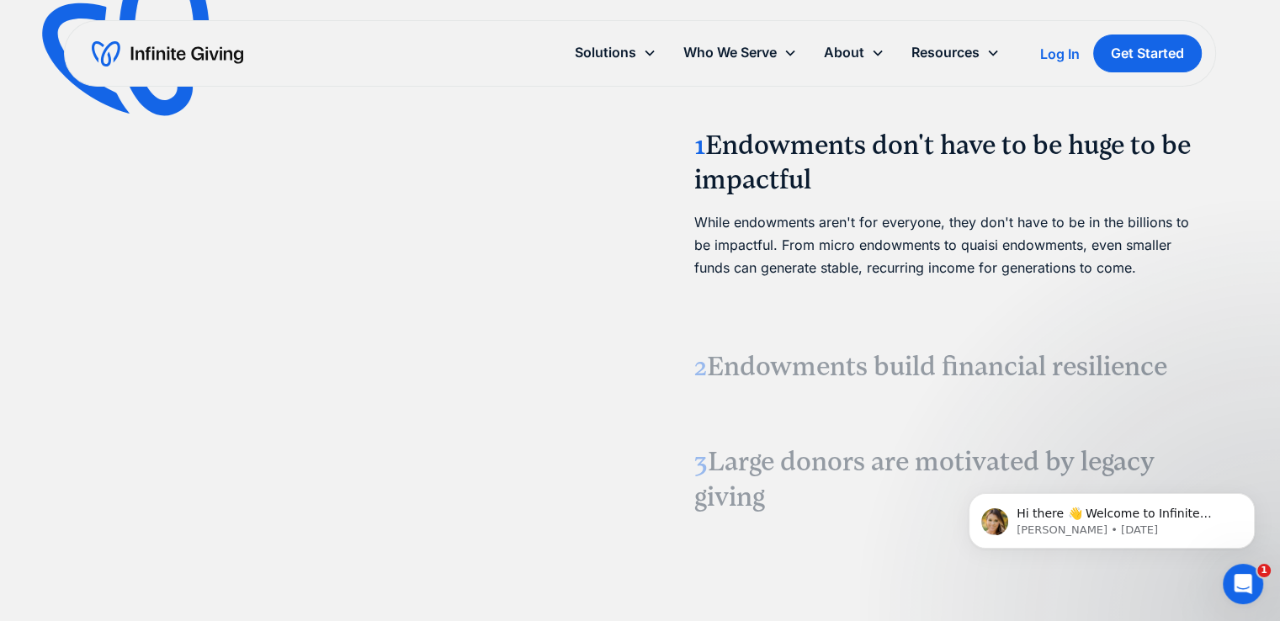
scroll to position [2011, 0]
click at [742, 364] on h3 "2 Endowments build financial resilience" at bounding box center [944, 367] width 501 height 35
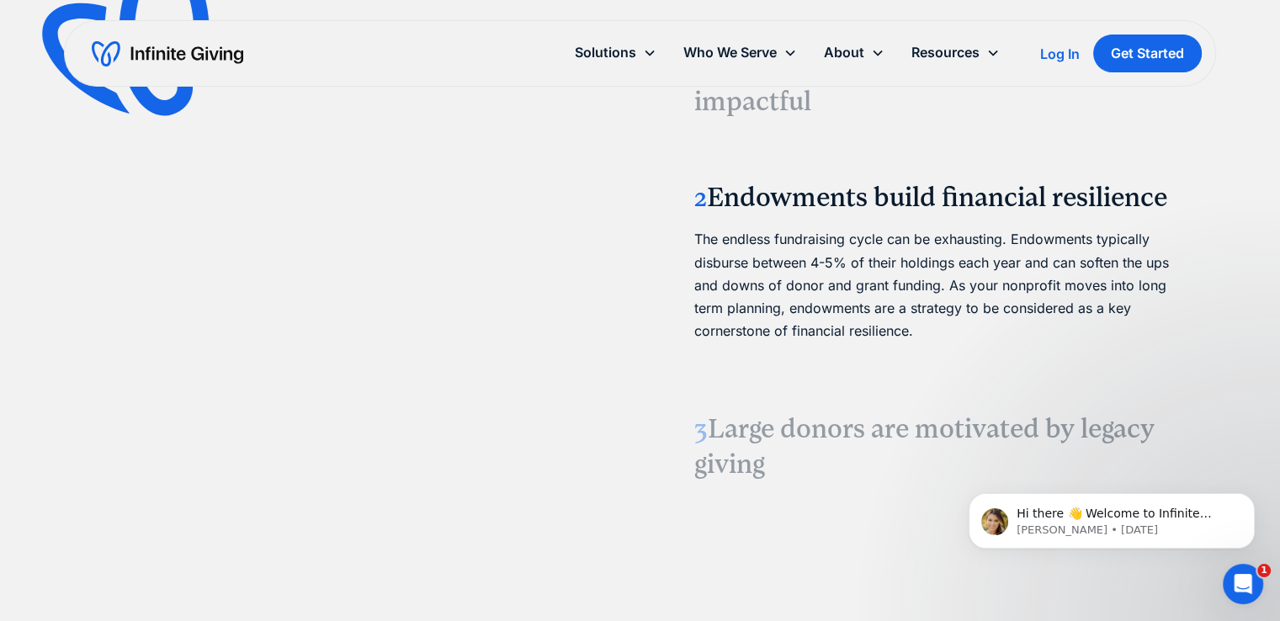
scroll to position [2069, 0]
click at [764, 455] on h3 "3 Large donors are motivated by legacy giving" at bounding box center [944, 445] width 501 height 70
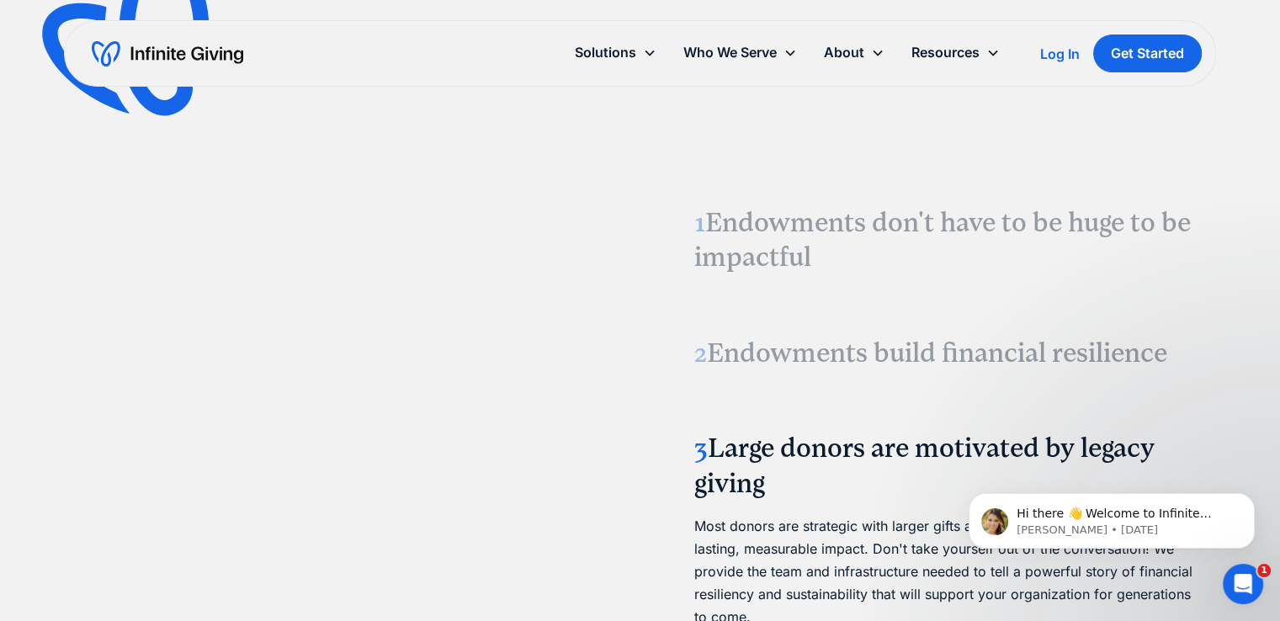
scroll to position [1911, 0]
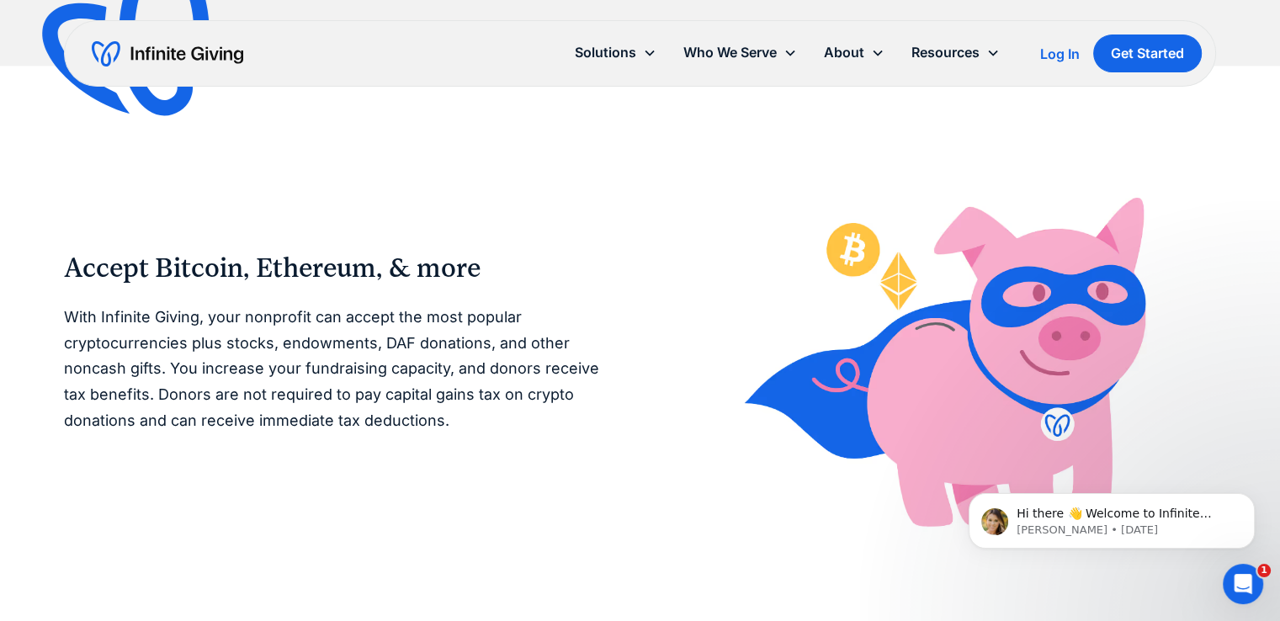
scroll to position [2534, 0]
